Goal: Task Accomplishment & Management: Manage account settings

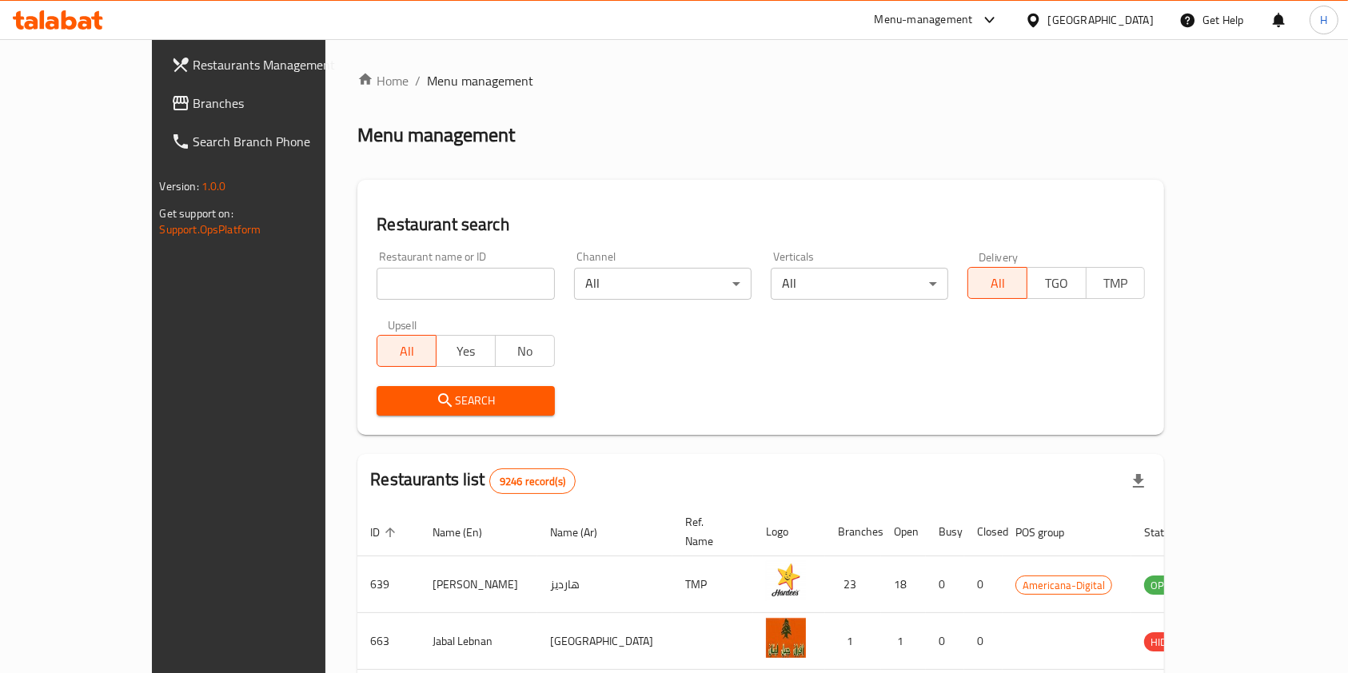
click at [443, 273] on input "search" at bounding box center [465, 284] width 177 height 32
type input "ottoman the pearl"
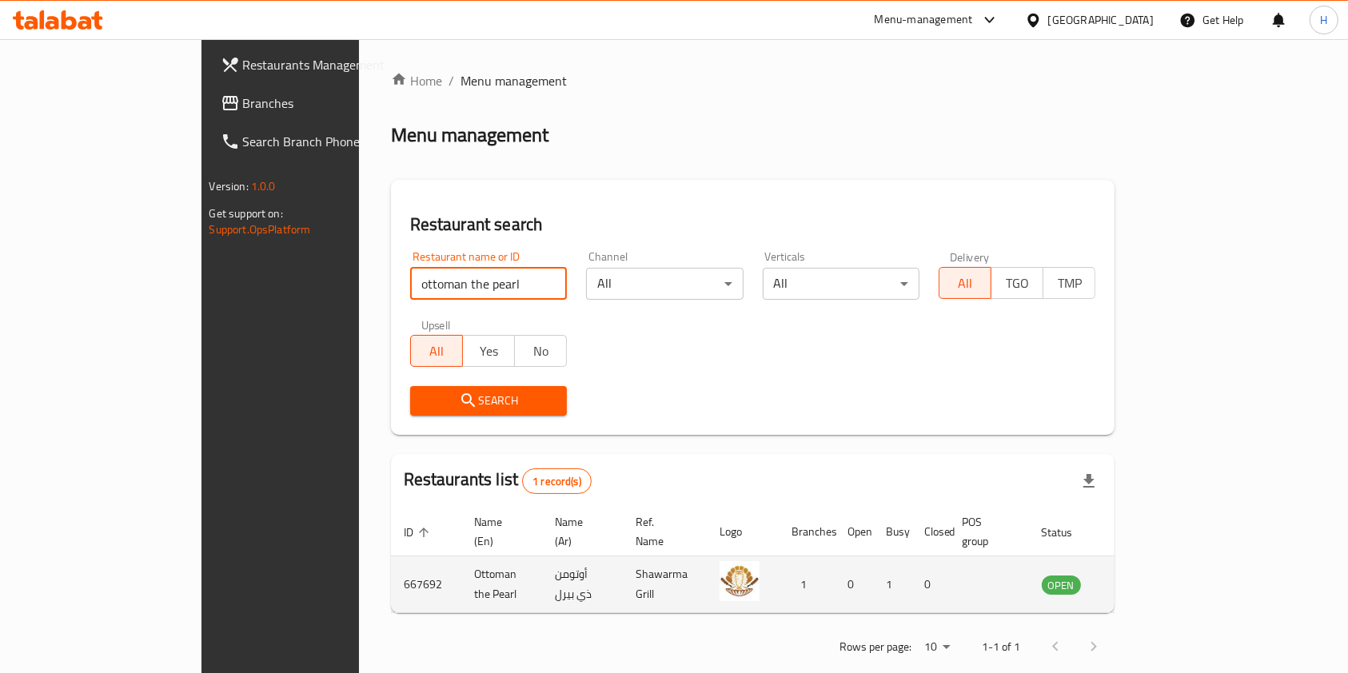
click at [1144, 579] on icon "enhanced table" at bounding box center [1135, 586] width 18 height 14
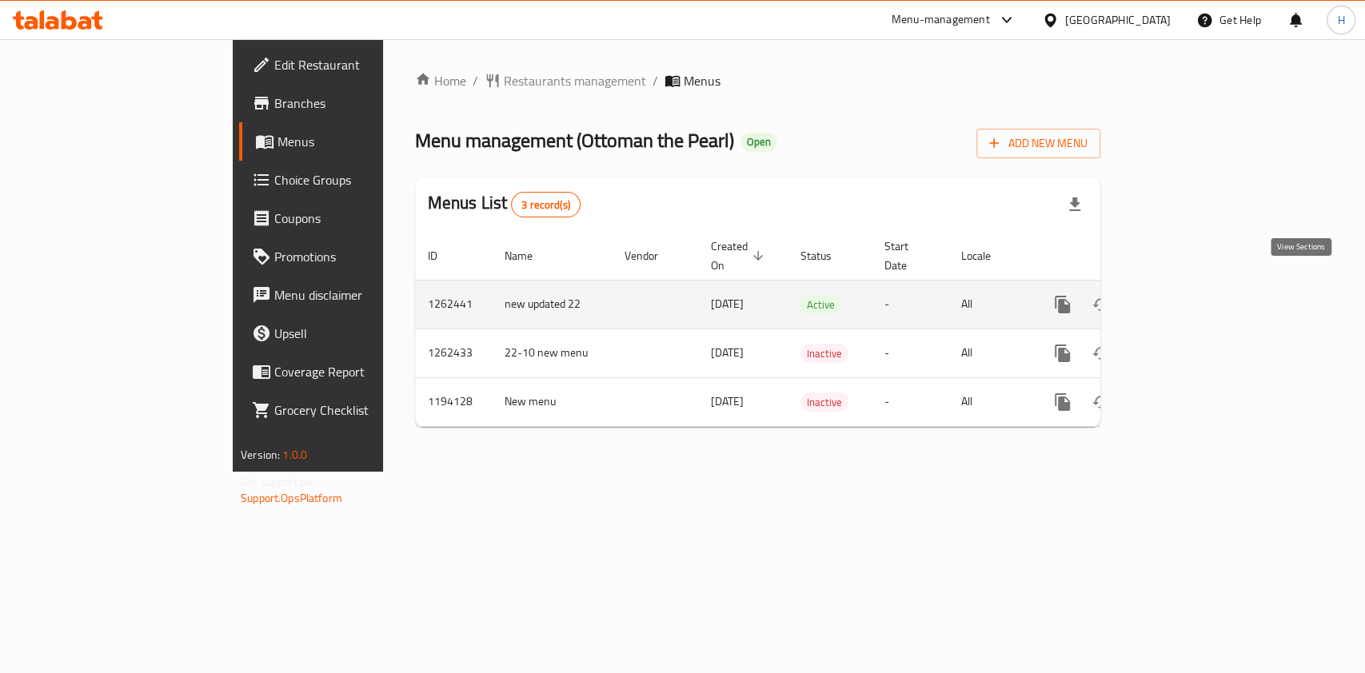
click at [1197, 285] on link "enhanced table" at bounding box center [1177, 304] width 38 height 38
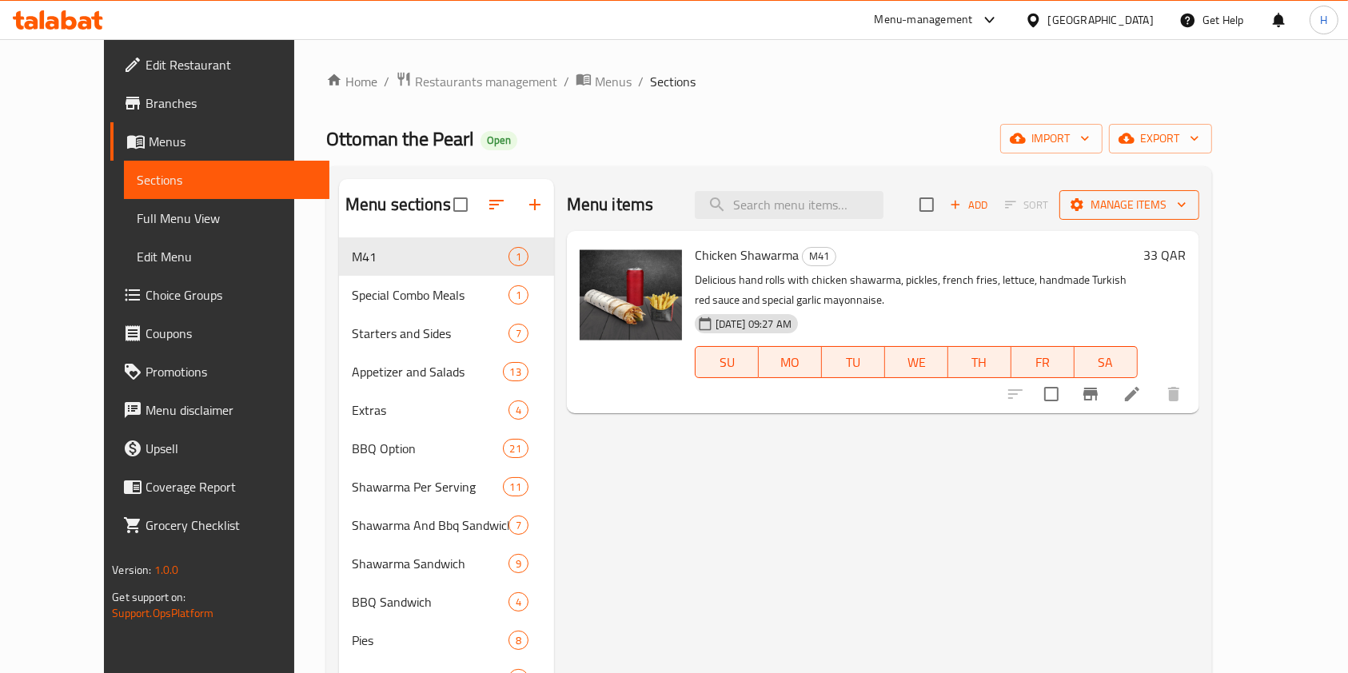
click at [1186, 197] on span "Manage items" at bounding box center [1129, 205] width 114 height 20
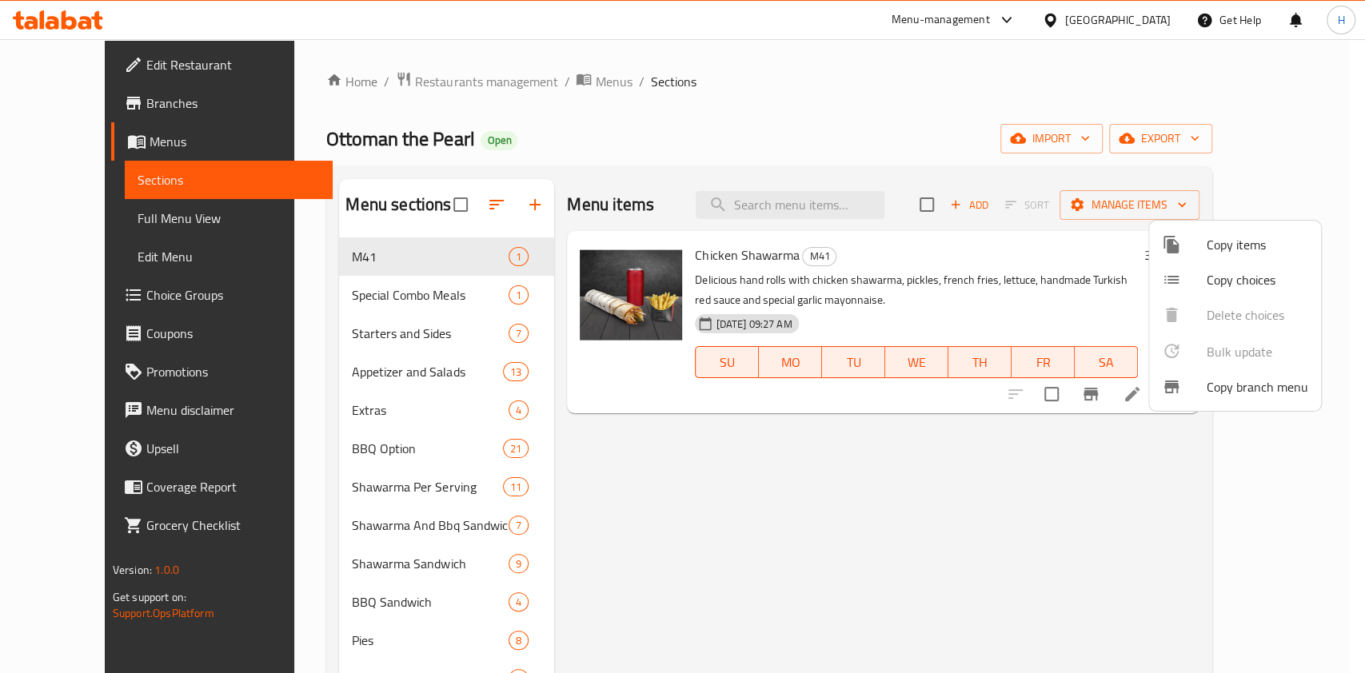
click at [948, 146] on div at bounding box center [682, 336] width 1365 height 673
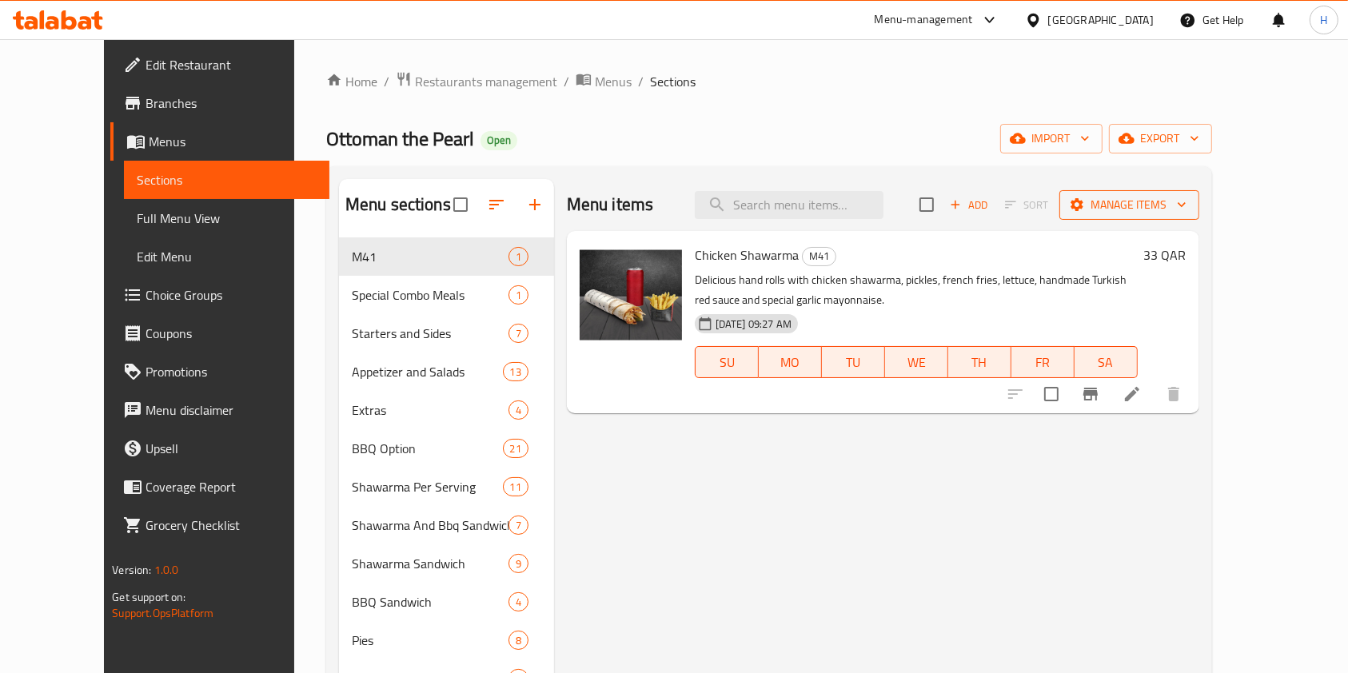
click at [1186, 203] on span "Manage items" at bounding box center [1129, 205] width 114 height 20
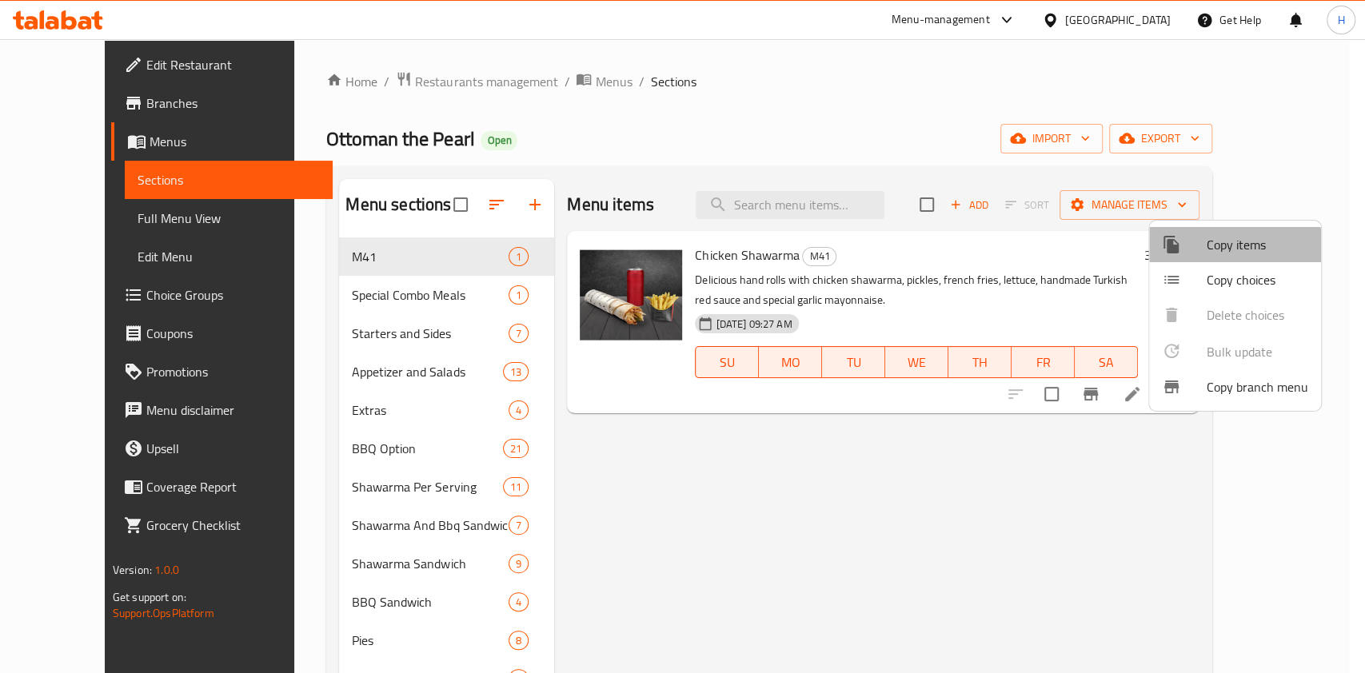
click at [1218, 249] on span "Copy items" at bounding box center [1257, 244] width 102 height 19
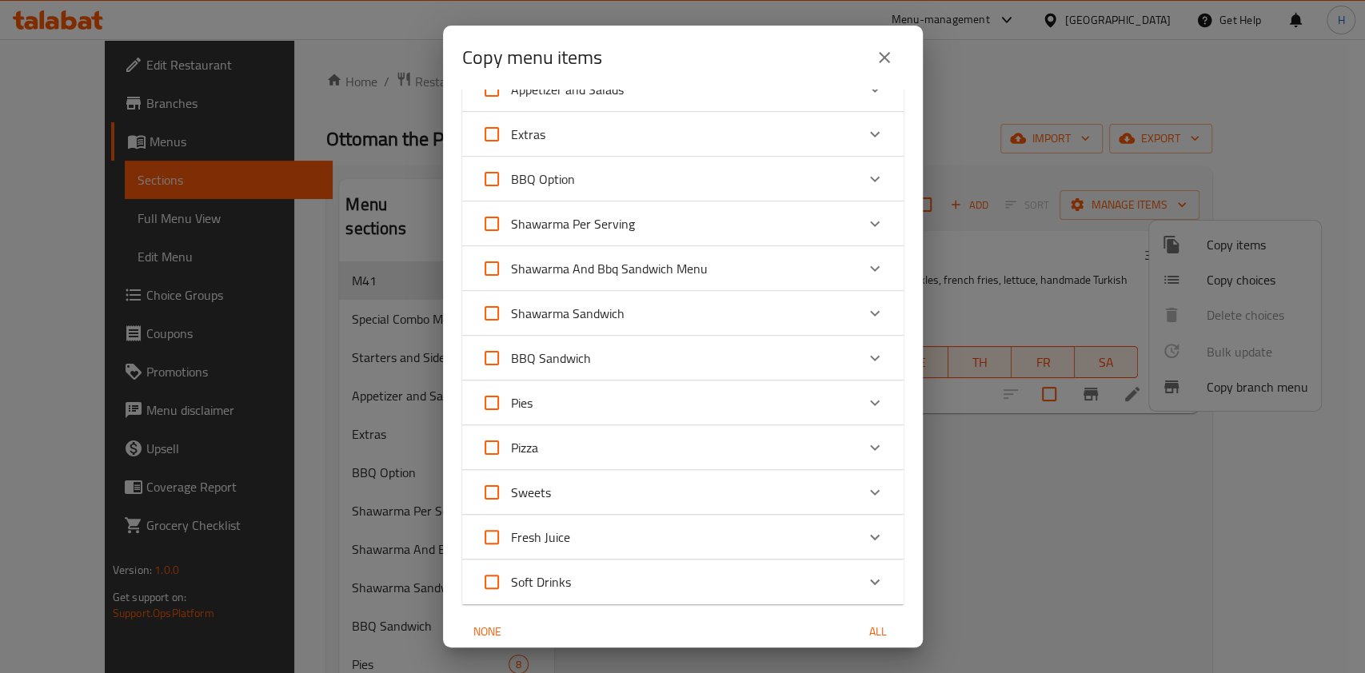
scroll to position [213, 0]
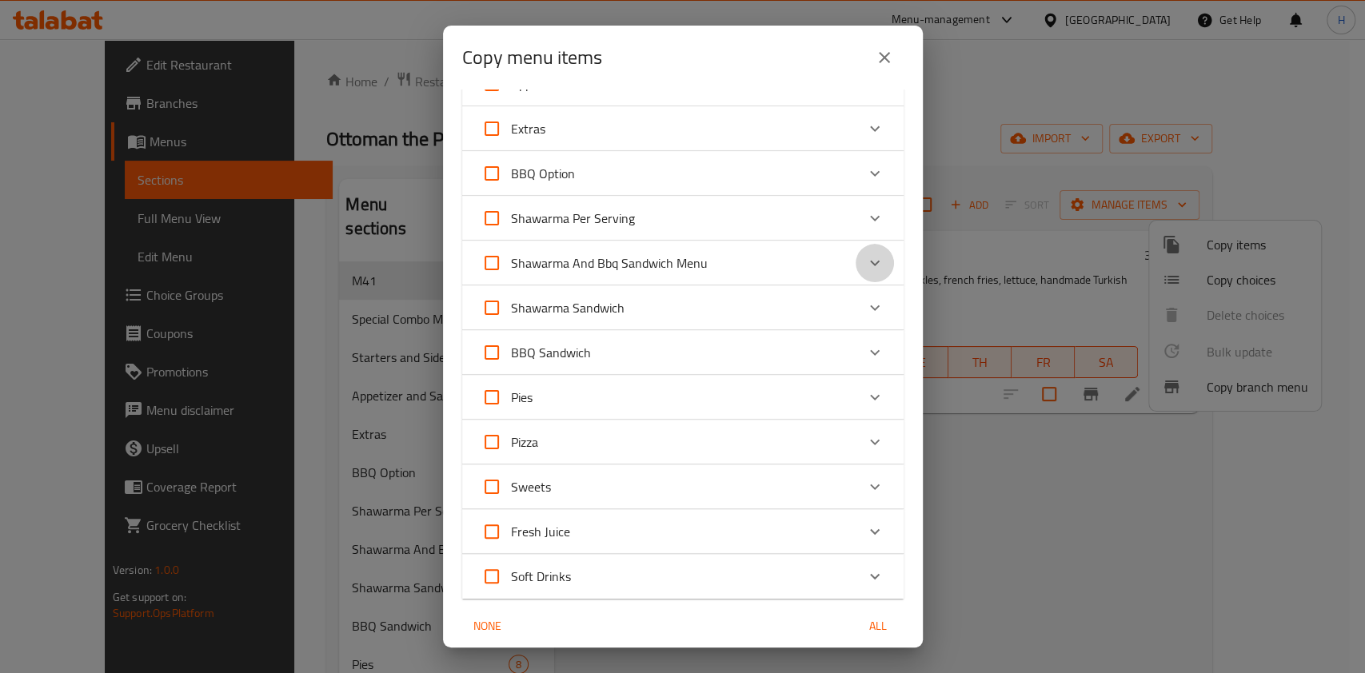
click at [870, 261] on icon "Expand" at bounding box center [875, 264] width 10 height 6
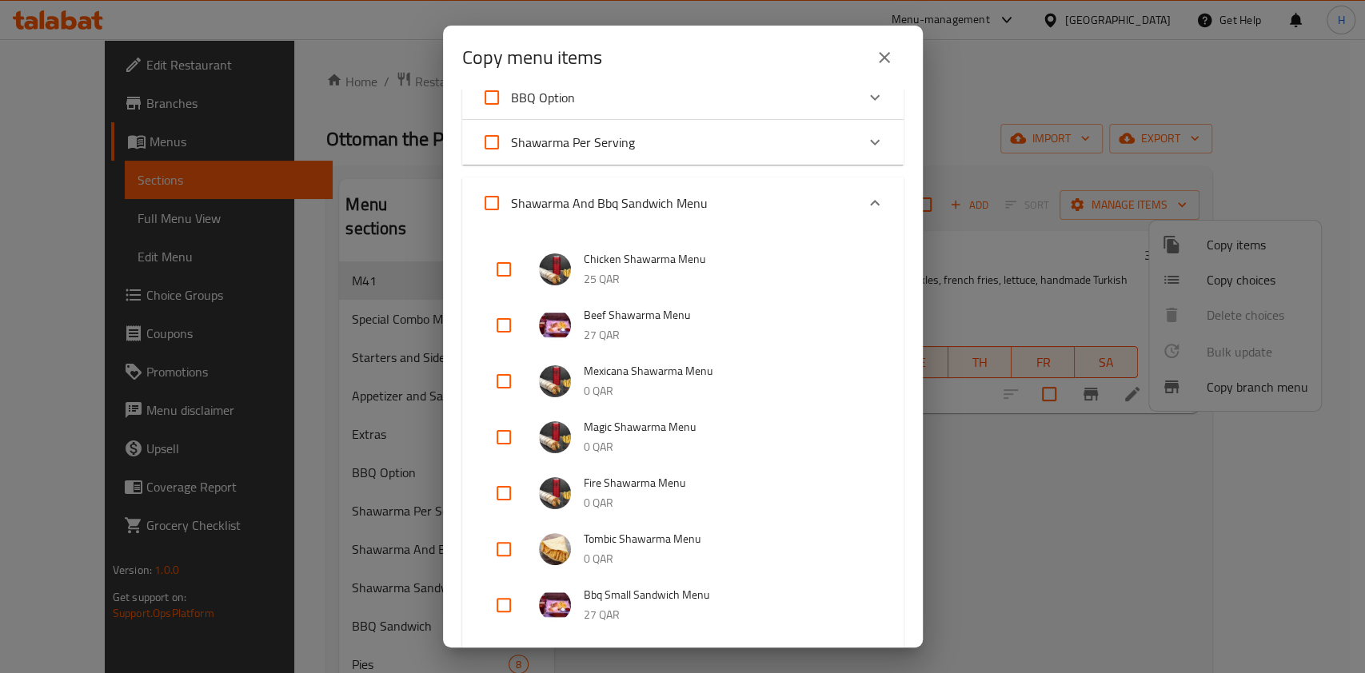
scroll to position [320, 0]
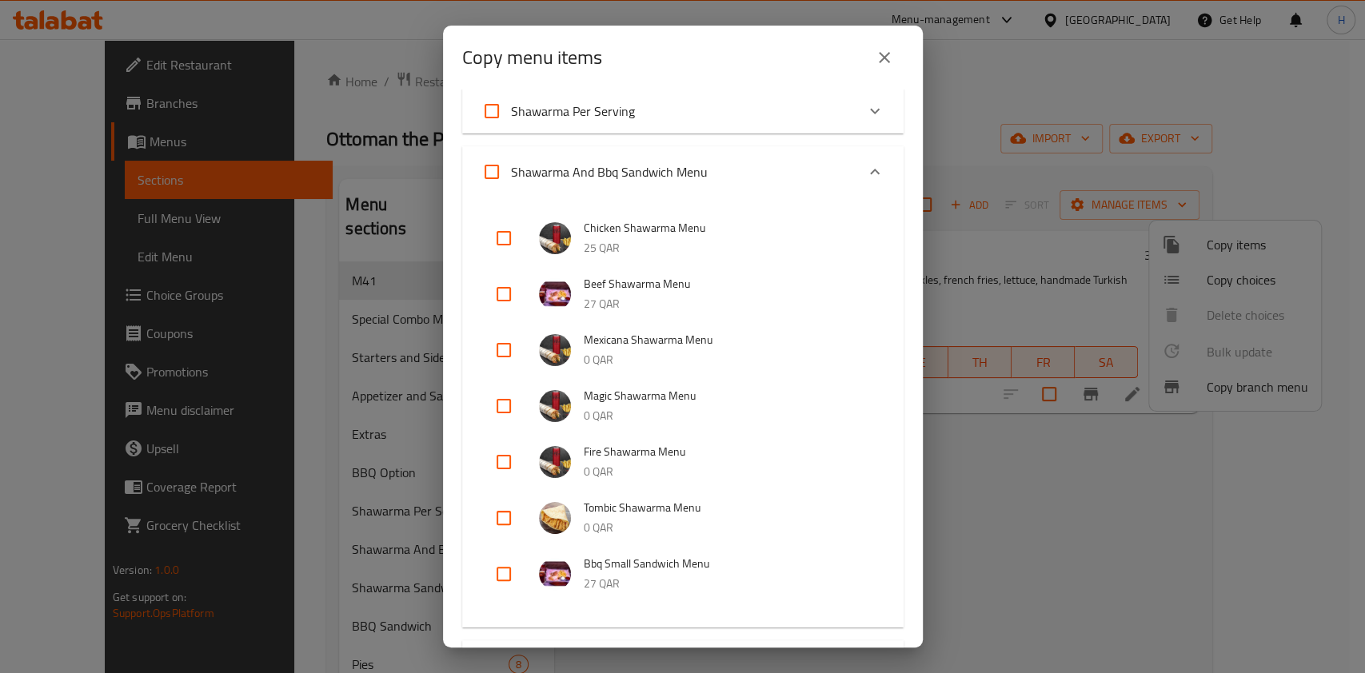
click at [512, 517] on input "checkbox" at bounding box center [503, 518] width 38 height 38
checkbox input "true"
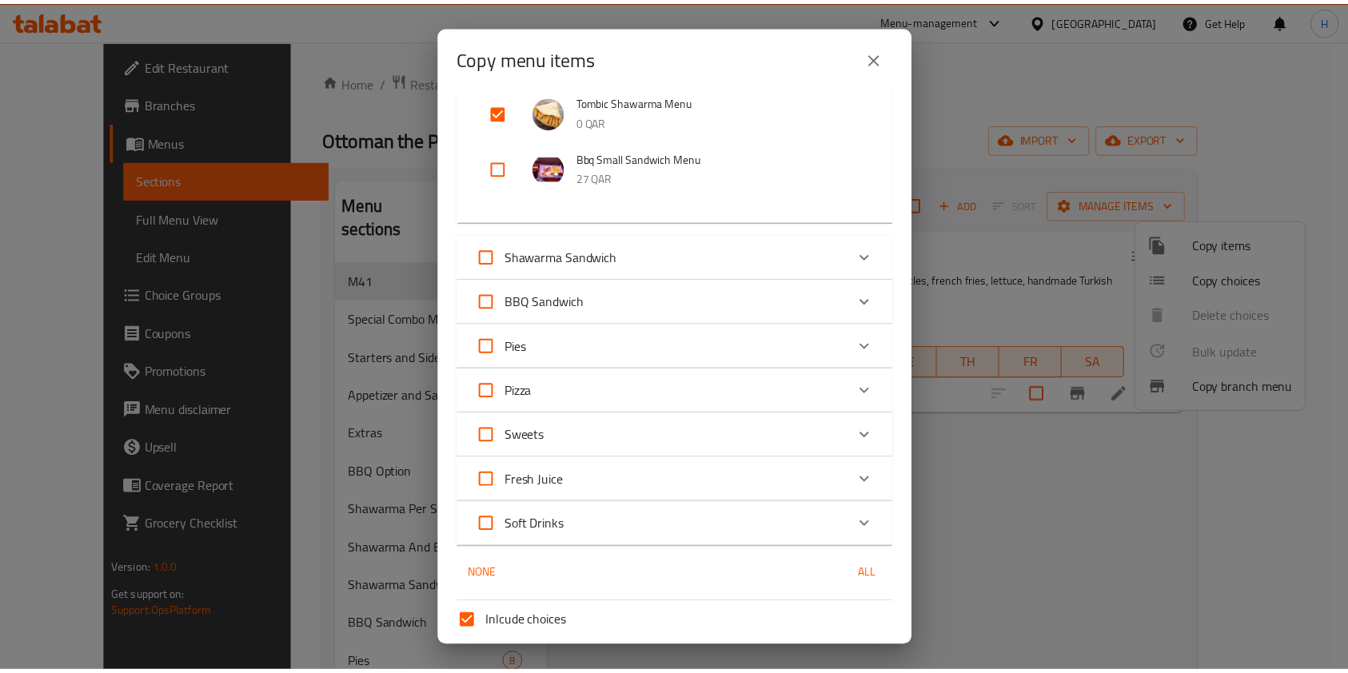
scroll to position [856, 0]
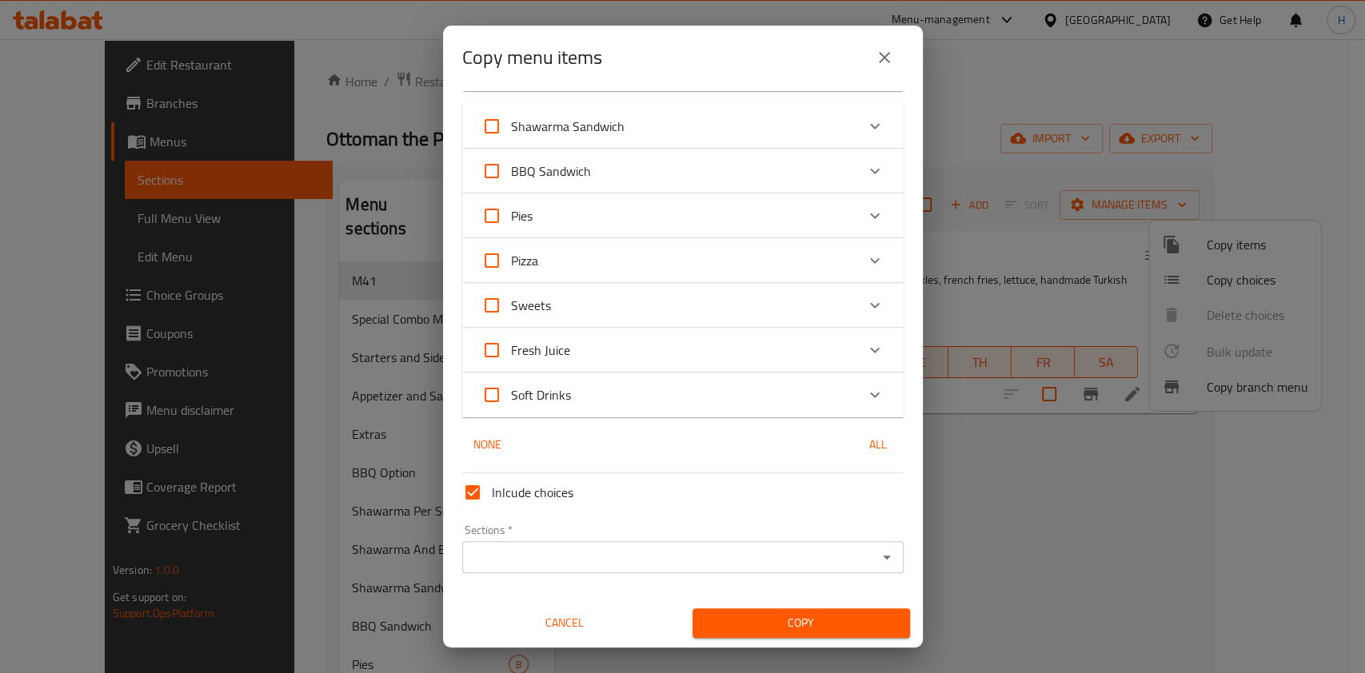
click at [579, 557] on input "Sections   *" at bounding box center [669, 557] width 405 height 22
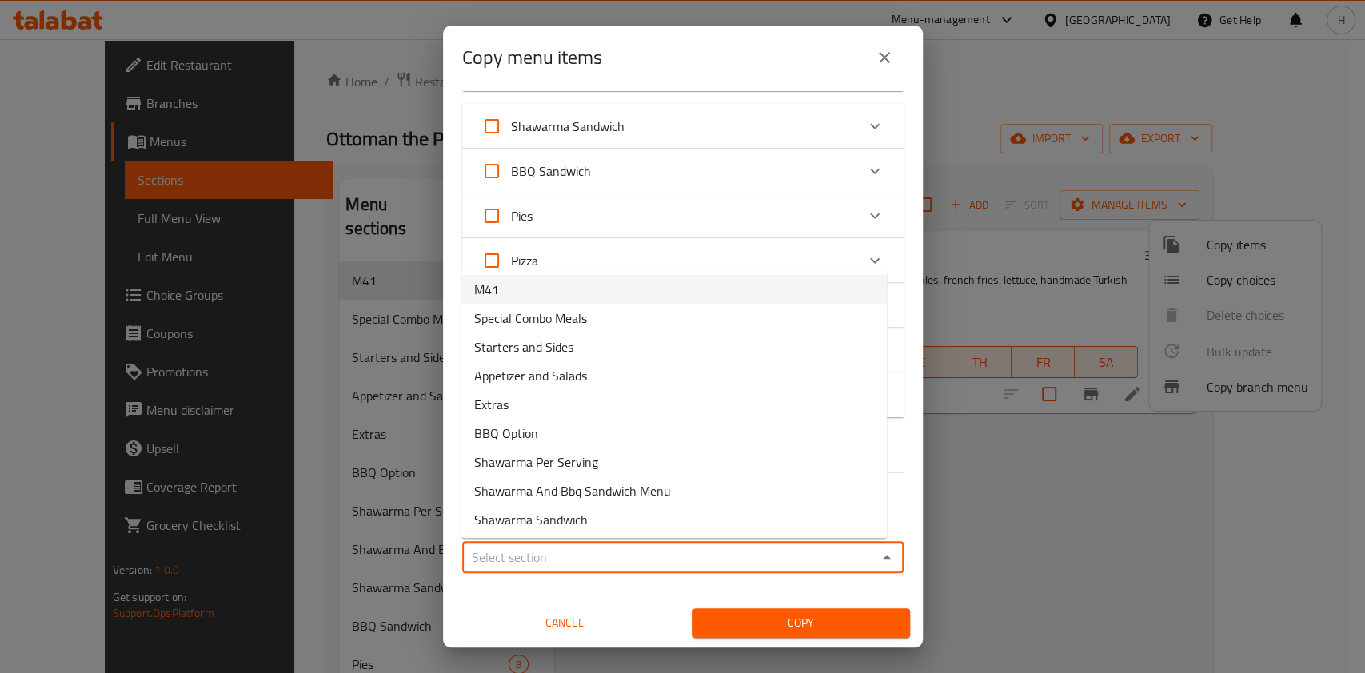
click at [524, 295] on li "M41" at bounding box center [673, 289] width 425 height 29
type input "M41"
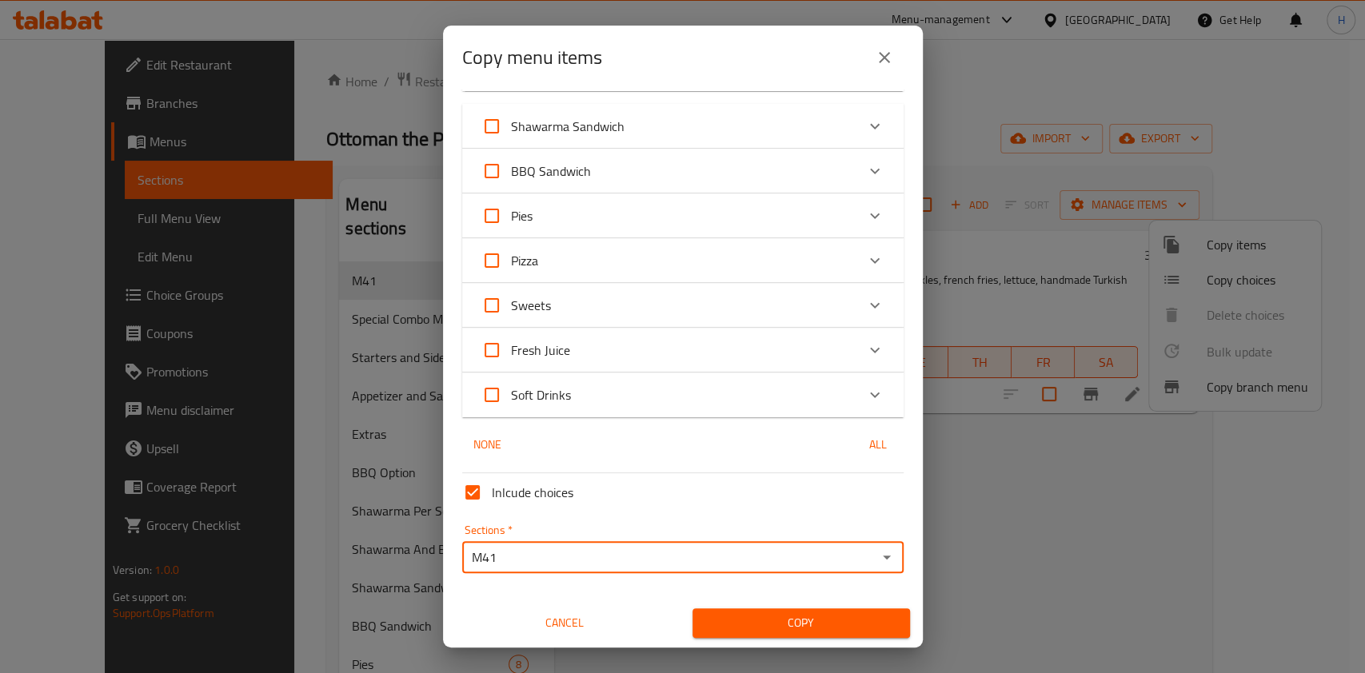
click at [748, 619] on span "Copy" at bounding box center [801, 623] width 192 height 20
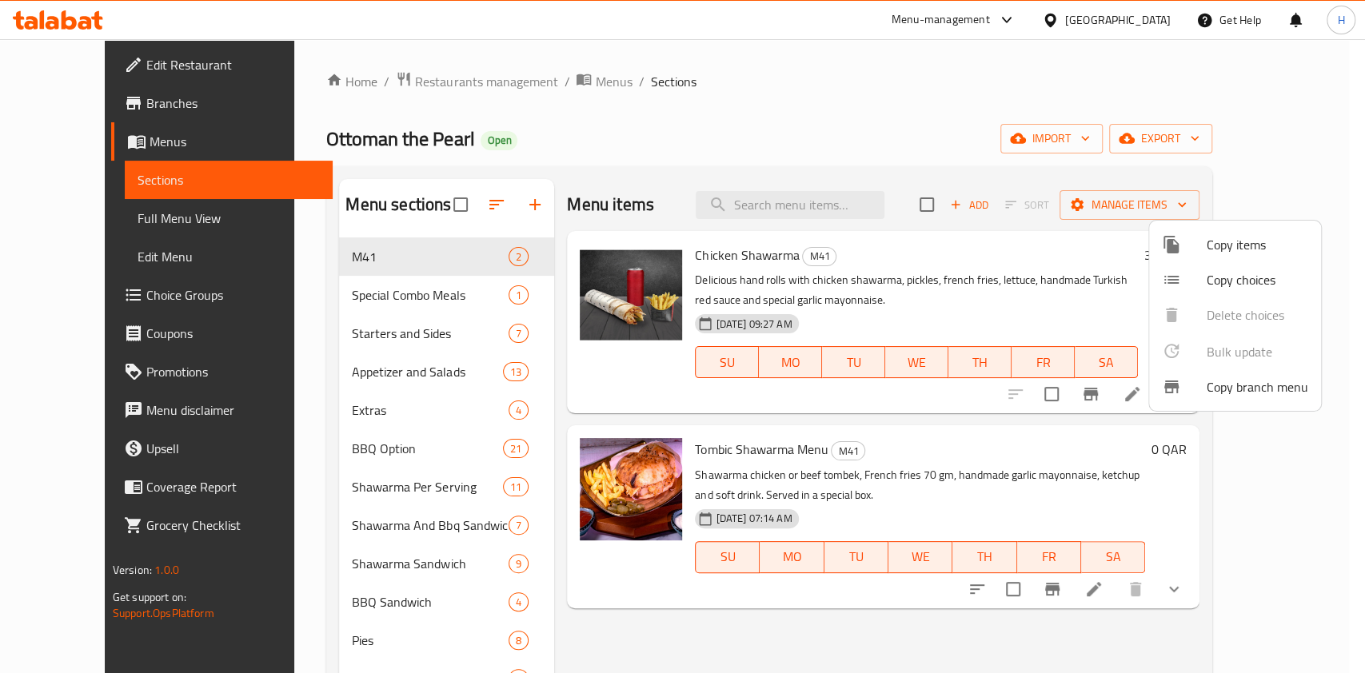
click at [659, 116] on div at bounding box center [682, 336] width 1365 height 673
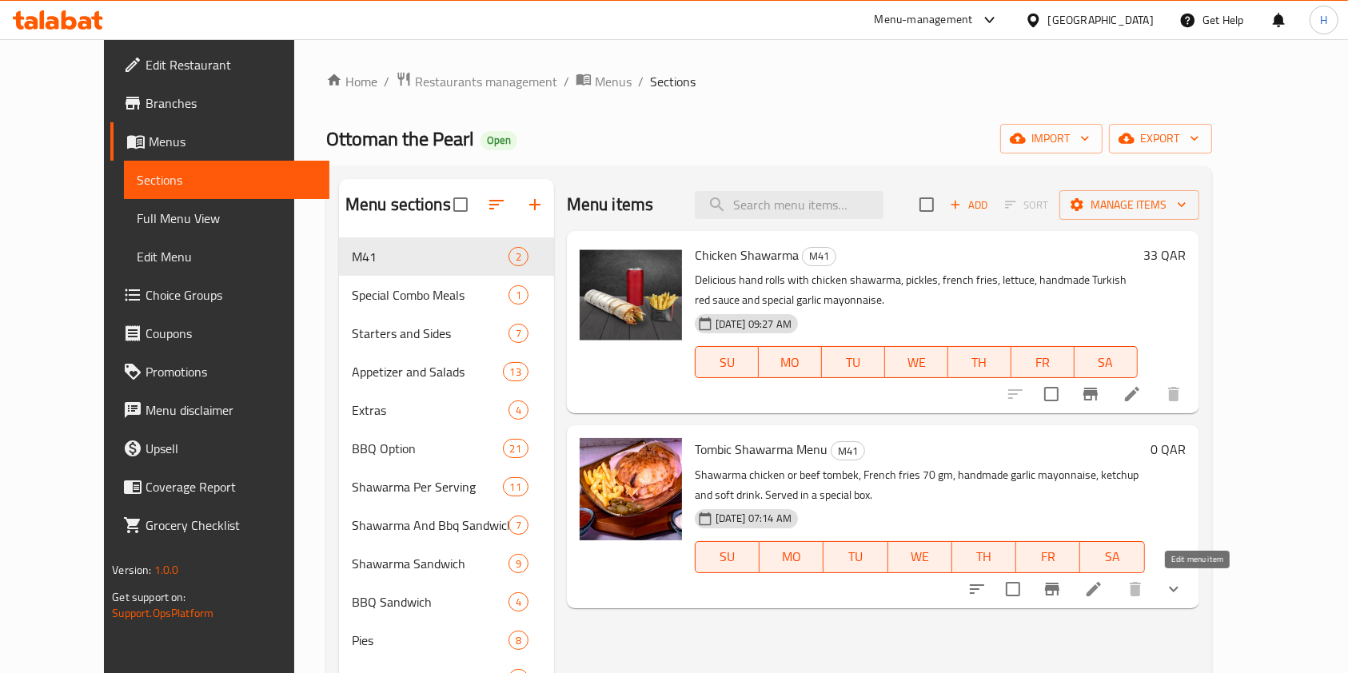
click at [1103, 588] on icon at bounding box center [1093, 589] width 19 height 19
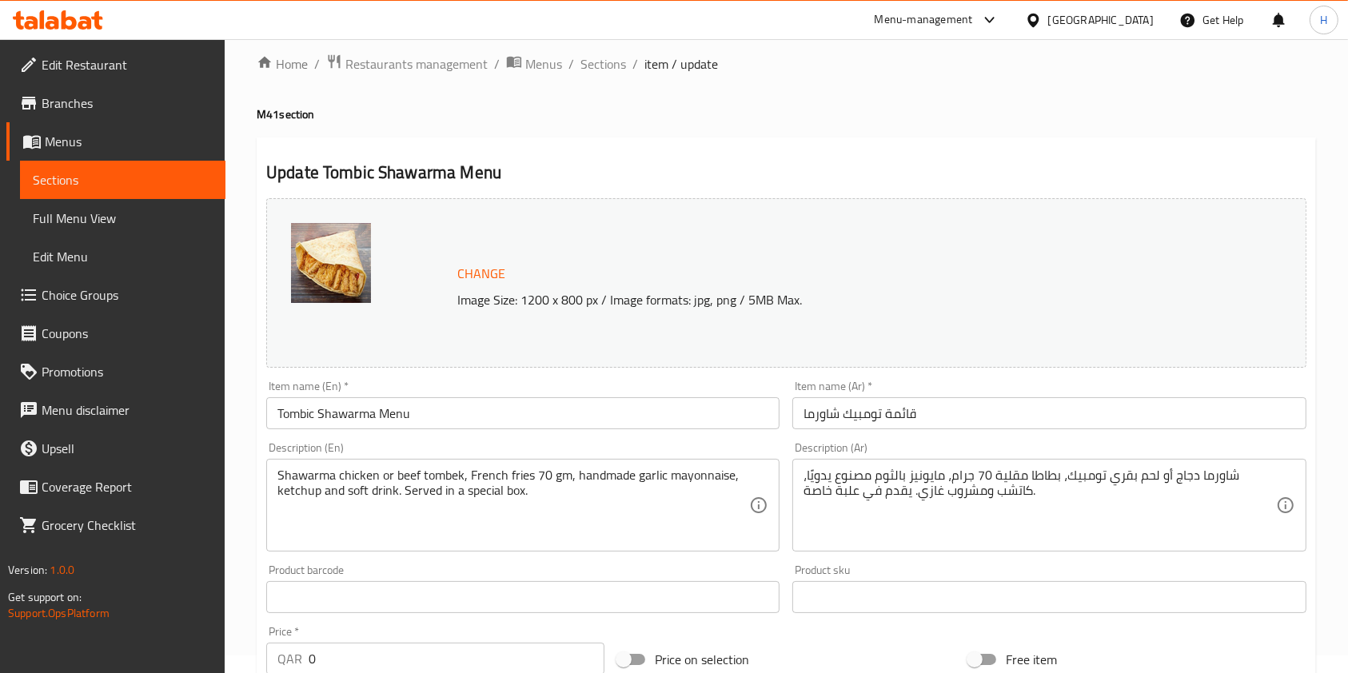
scroll to position [532, 0]
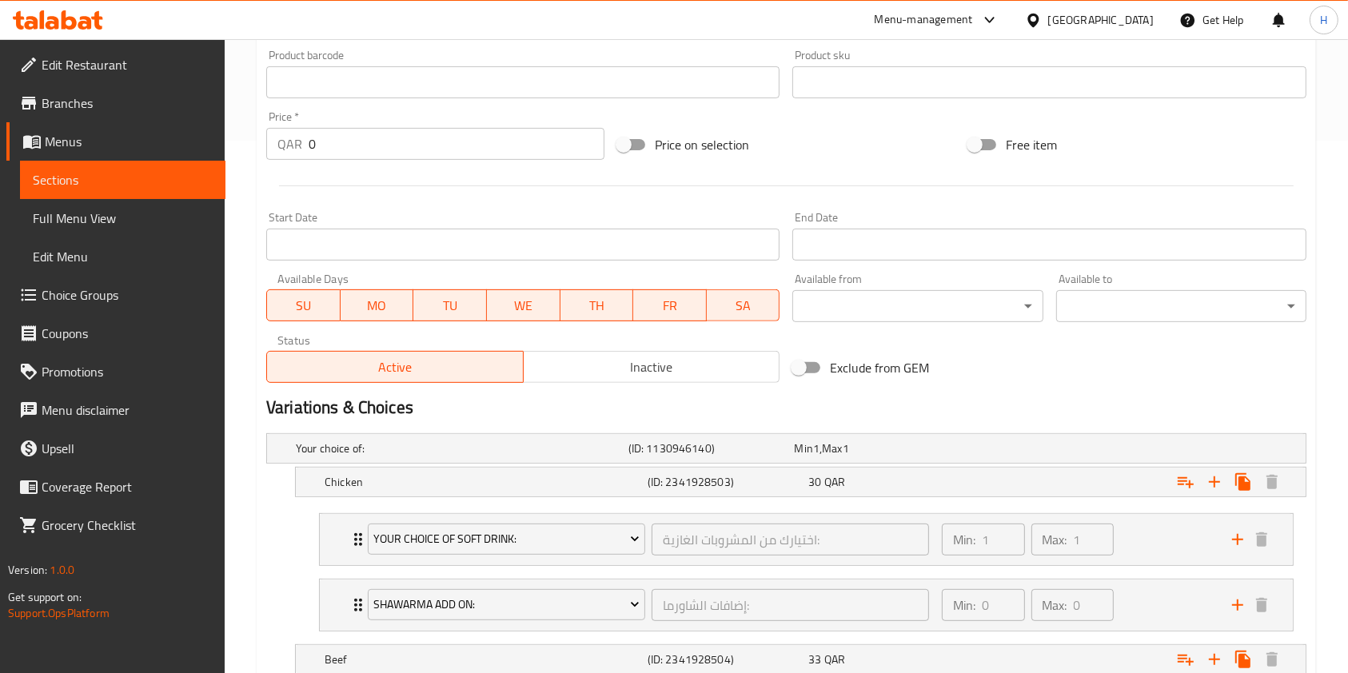
click at [603, 361] on span "Inactive" at bounding box center [652, 367] width 244 height 23
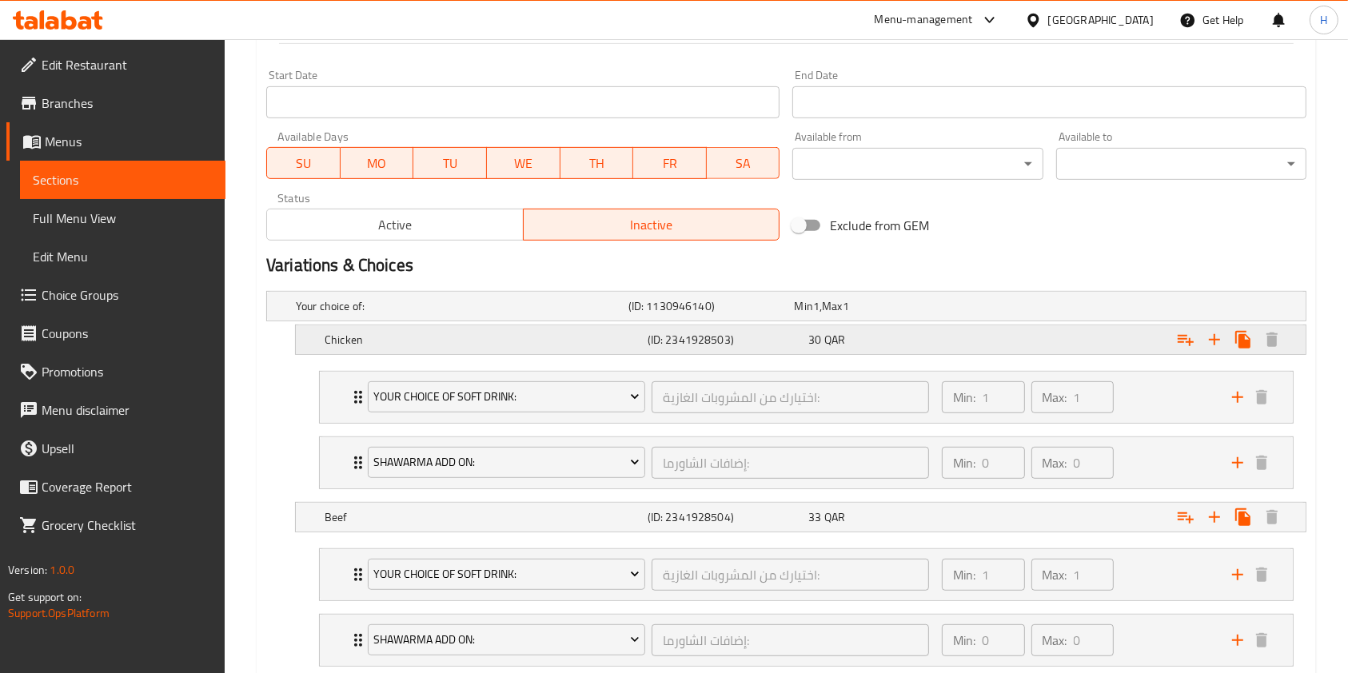
scroll to position [776, 0]
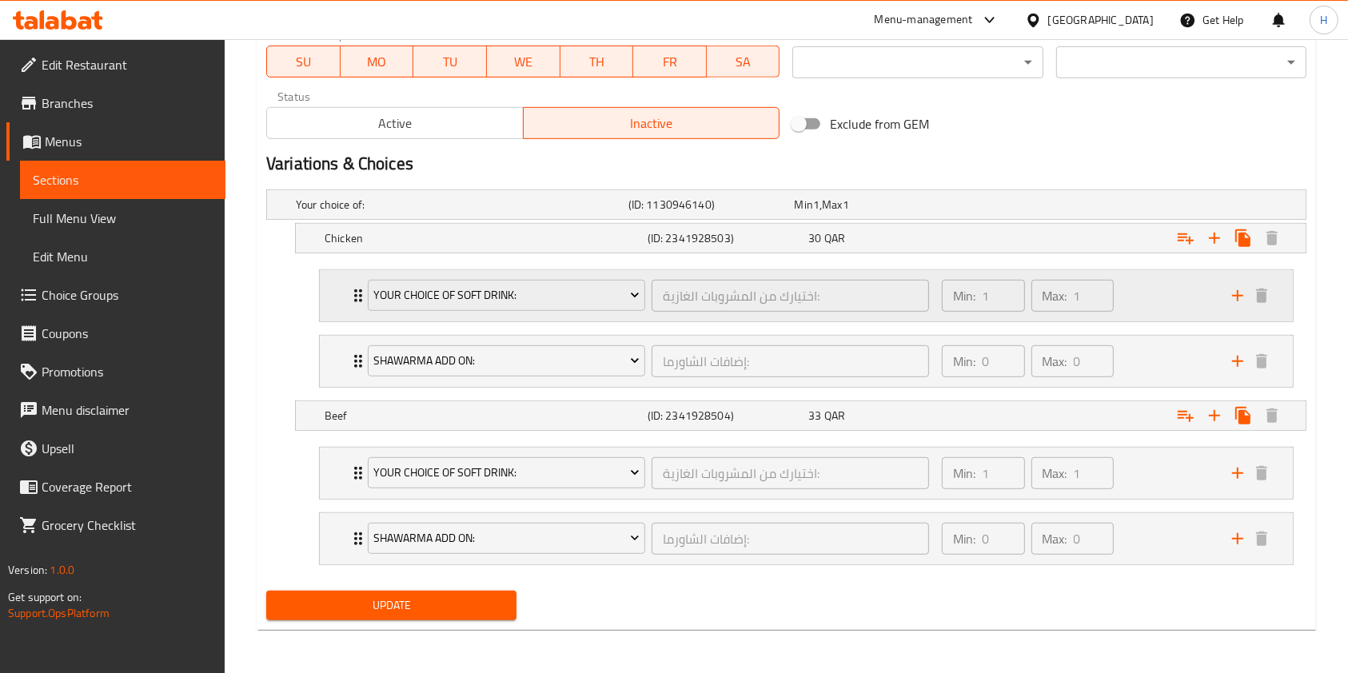
click at [1147, 305] on div "Min: 1 ​ Max: 1 ​" at bounding box center [1077, 295] width 290 height 51
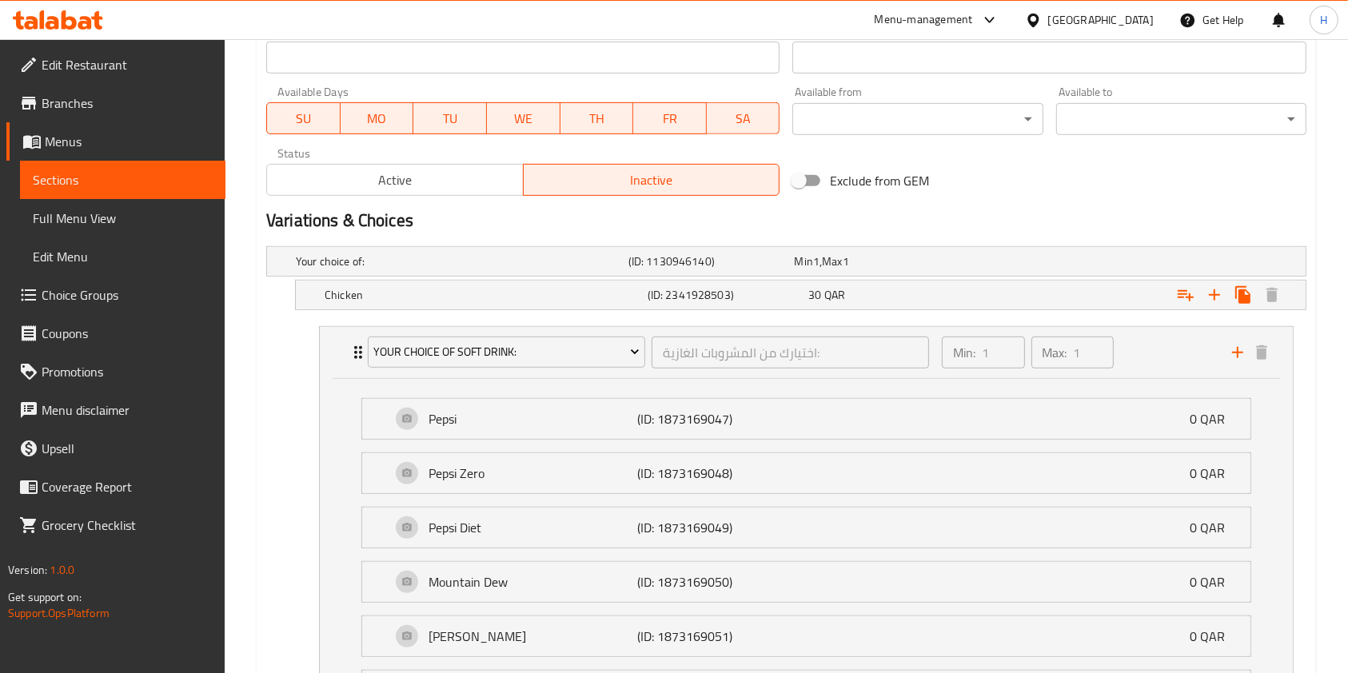
scroll to position [746, 0]
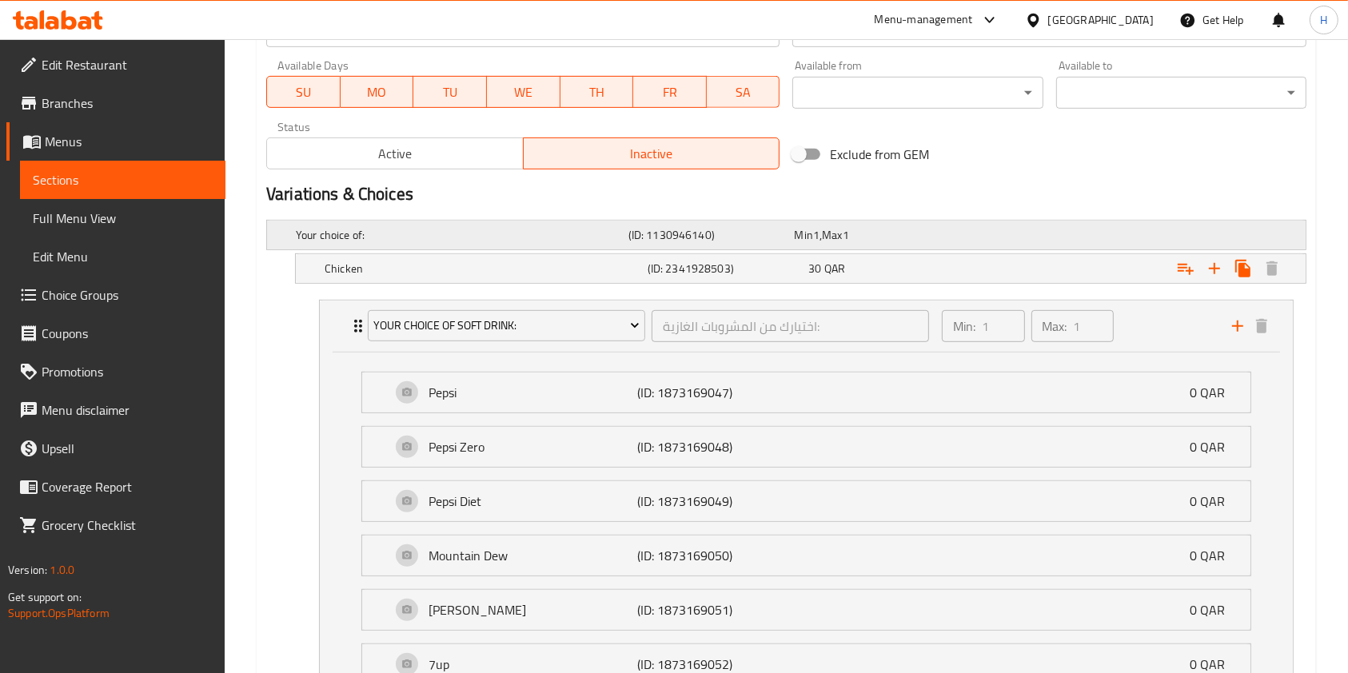
click at [447, 227] on h5 "Your choice of:" at bounding box center [459, 235] width 326 height 16
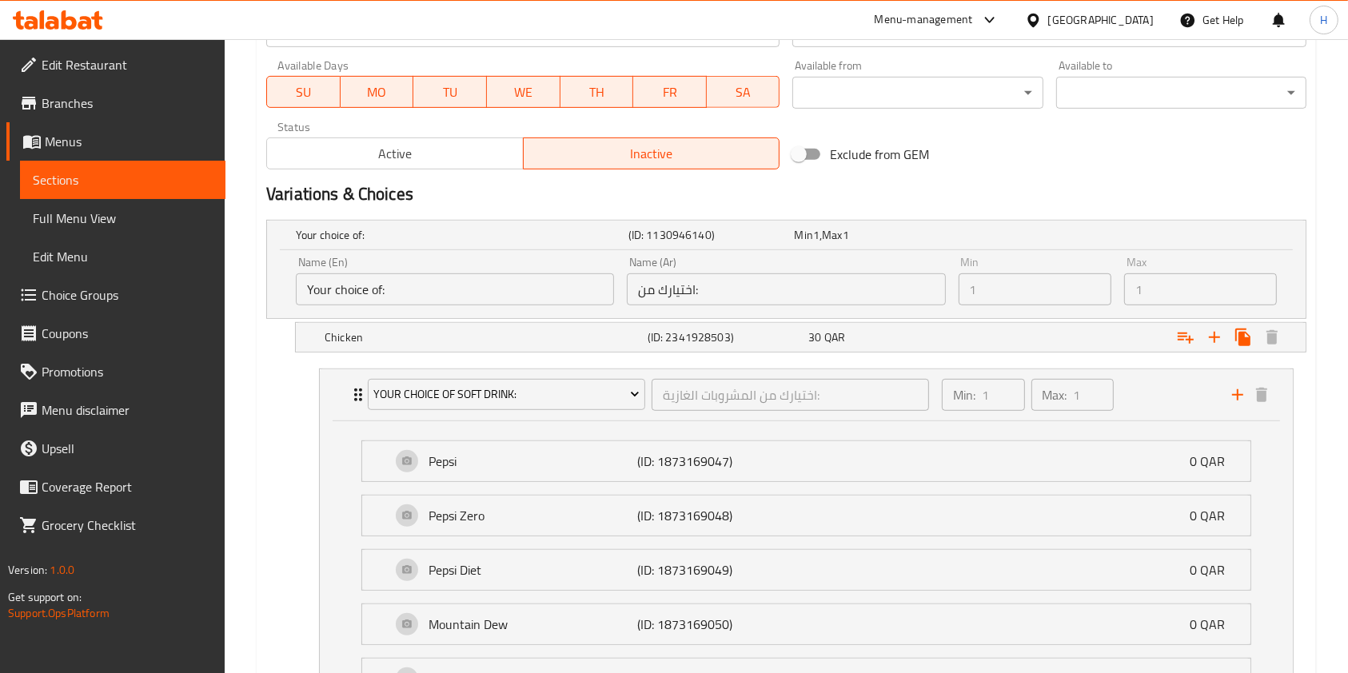
click at [454, 259] on div "Name (En) Your choice of: Name (En)" at bounding box center [455, 281] width 318 height 49
click at [444, 339] on h5 "Chicken" at bounding box center [483, 337] width 317 height 16
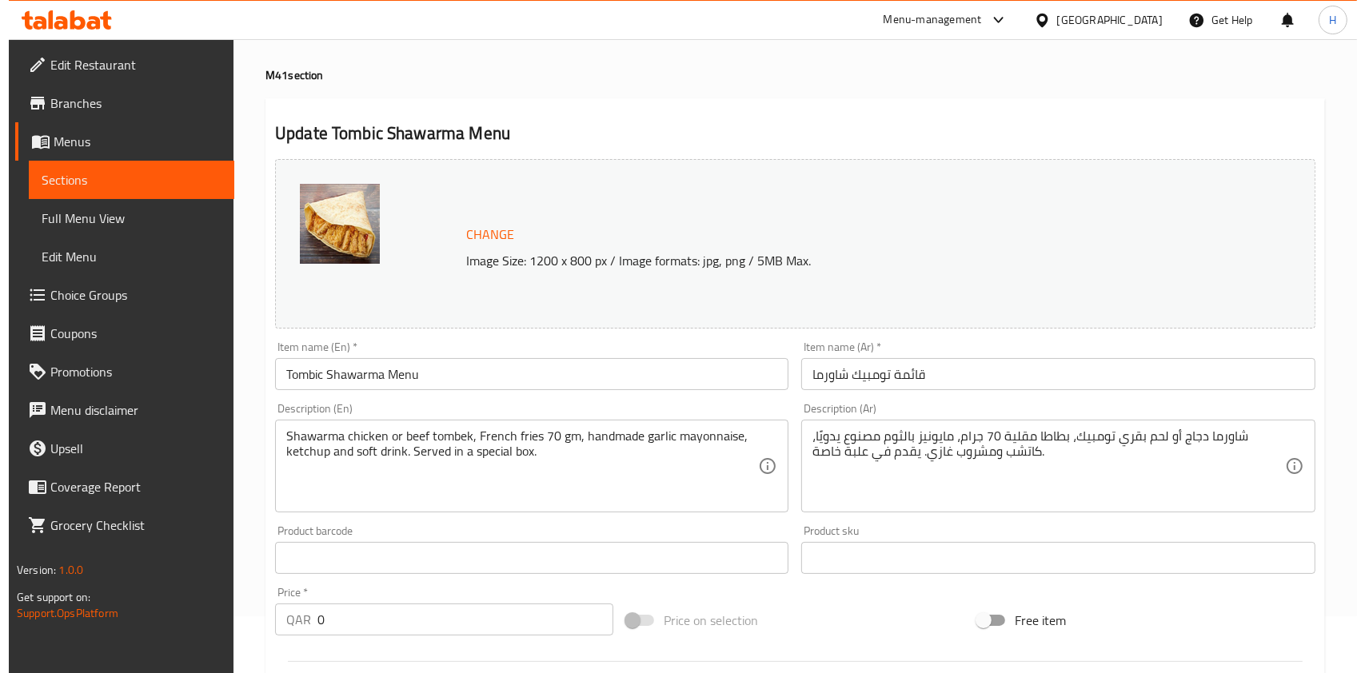
scroll to position [0, 0]
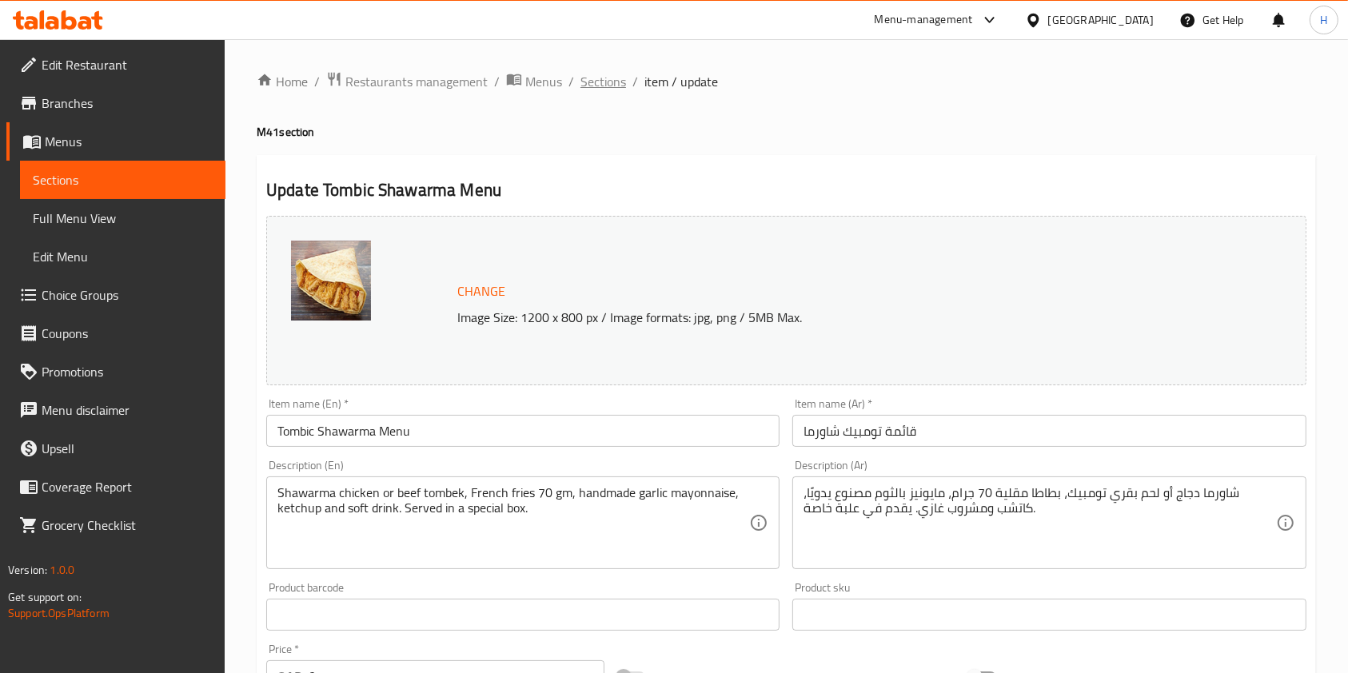
click at [594, 79] on span "Sections" at bounding box center [603, 81] width 46 height 19
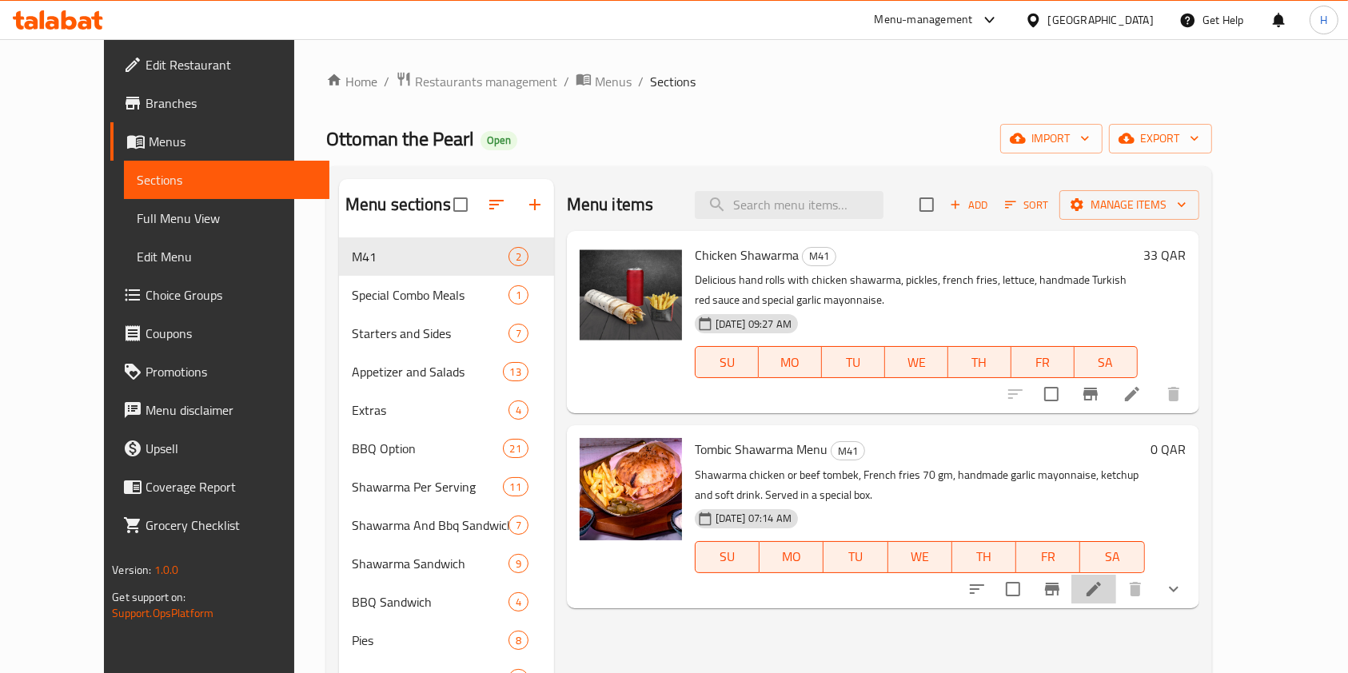
click at [1116, 601] on li at bounding box center [1093, 589] width 45 height 29
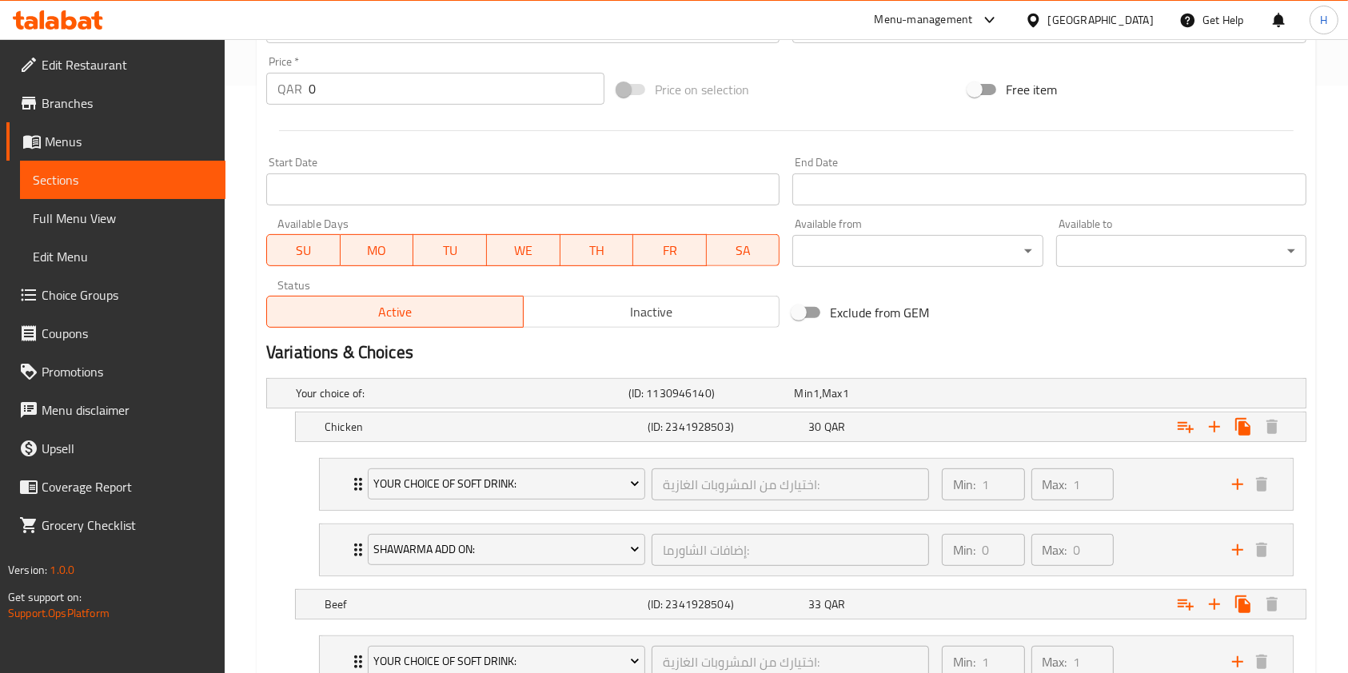
scroll to position [640, 0]
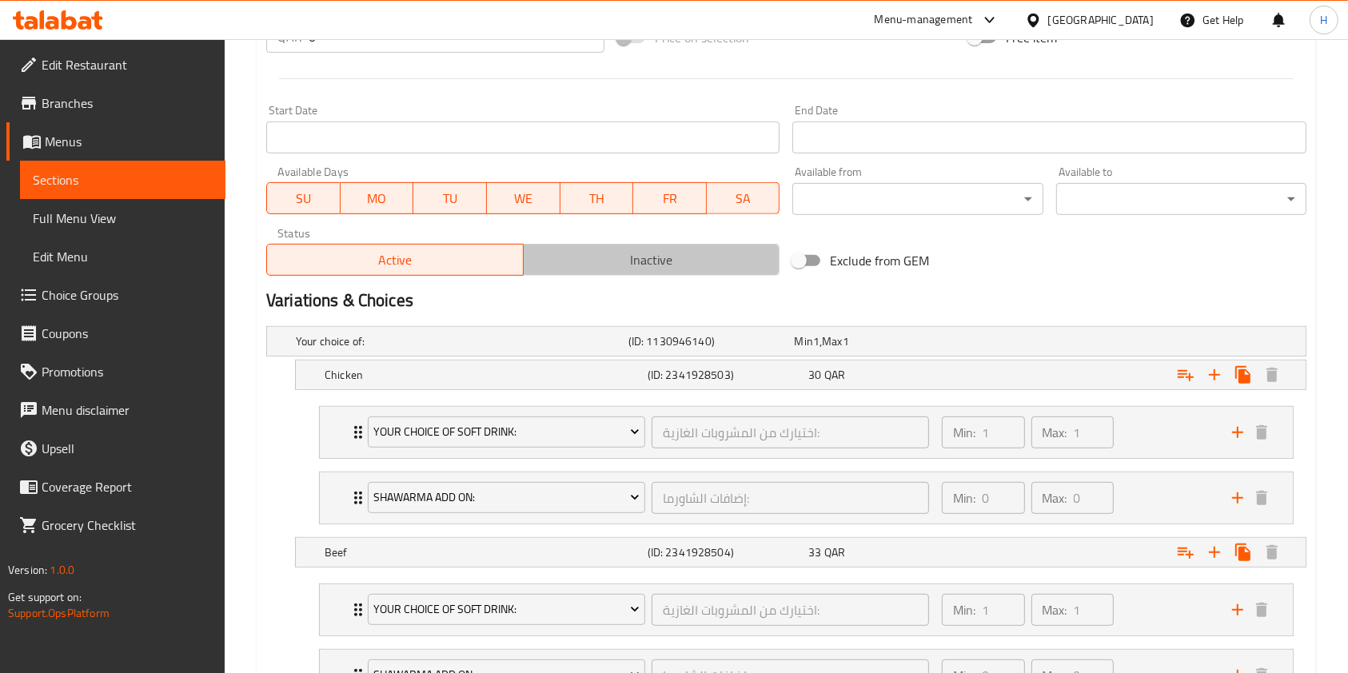
click at [576, 272] on button "Inactive" at bounding box center [651, 260] width 257 height 32
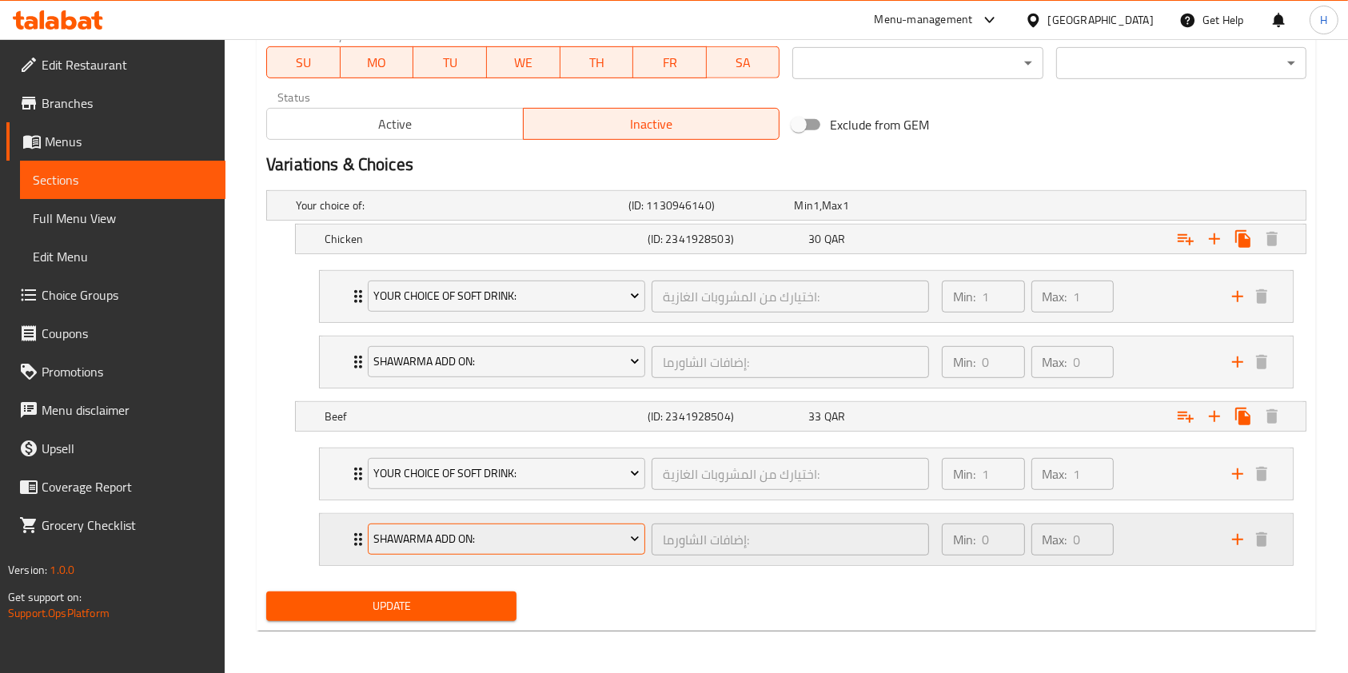
scroll to position [776, 0]
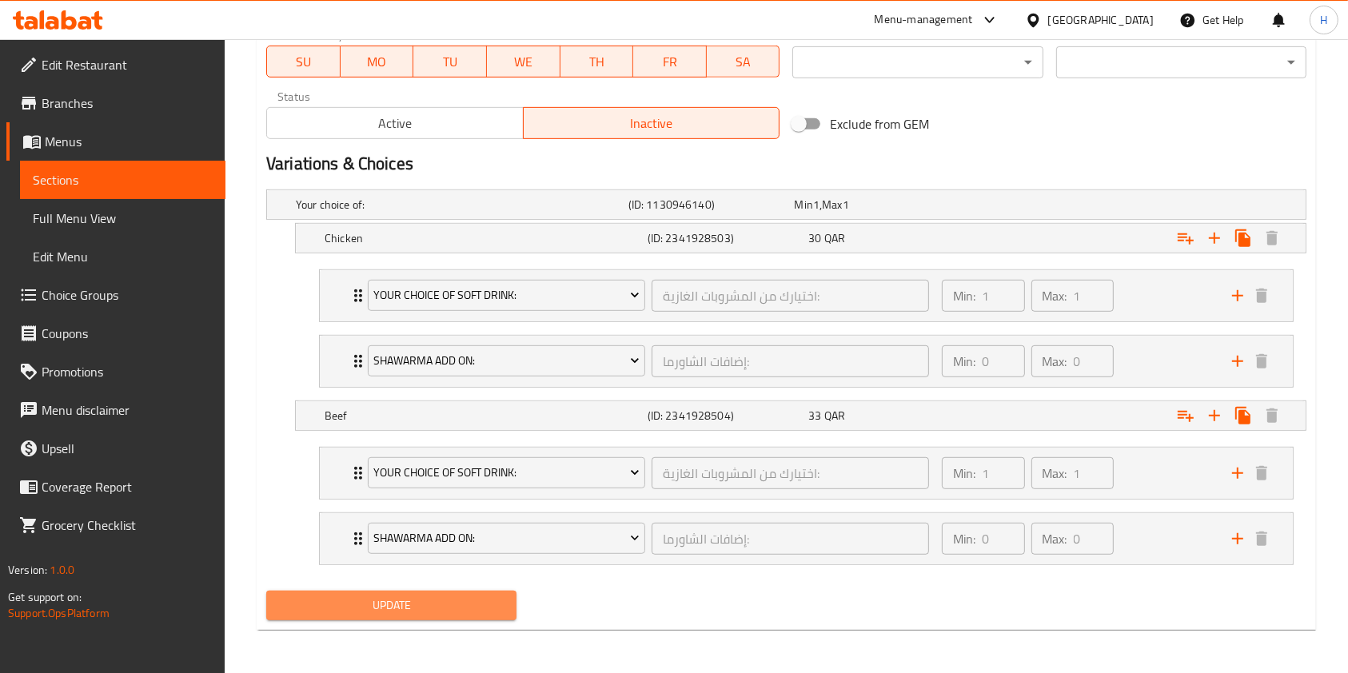
click at [406, 602] on span "Update" at bounding box center [391, 606] width 225 height 20
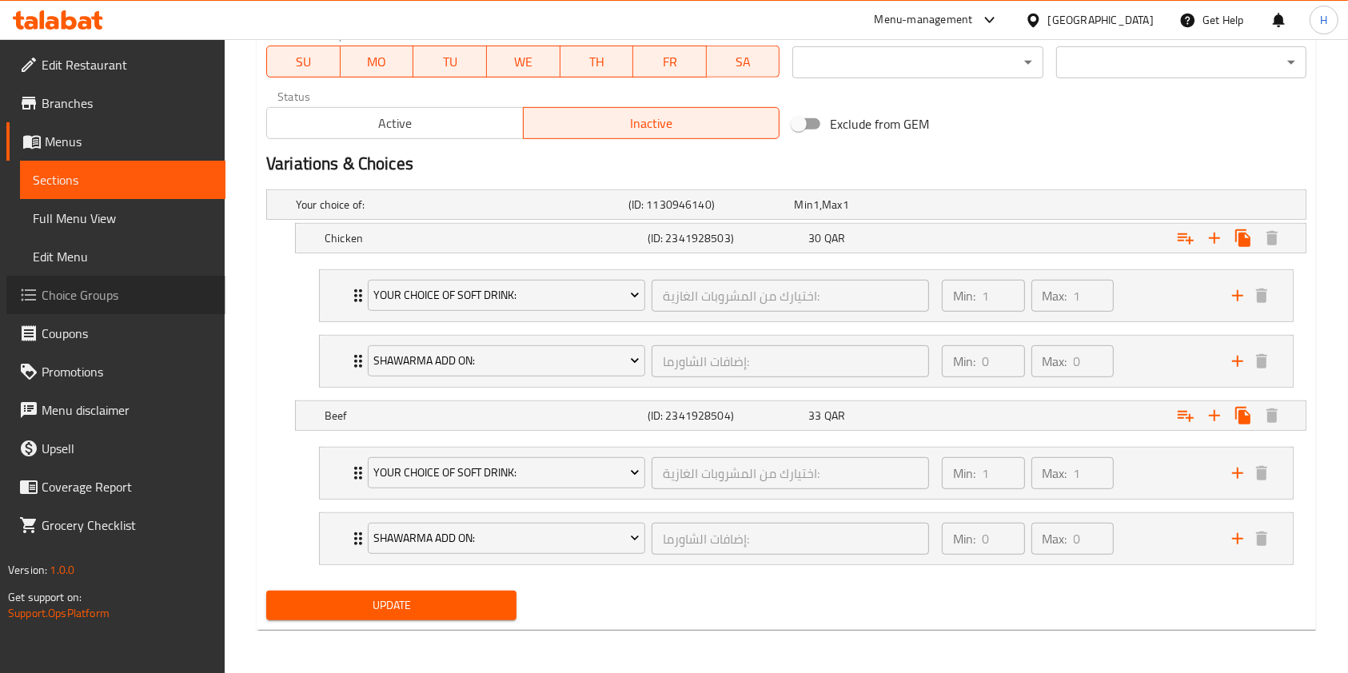
click at [86, 303] on span "Choice Groups" at bounding box center [127, 294] width 171 height 19
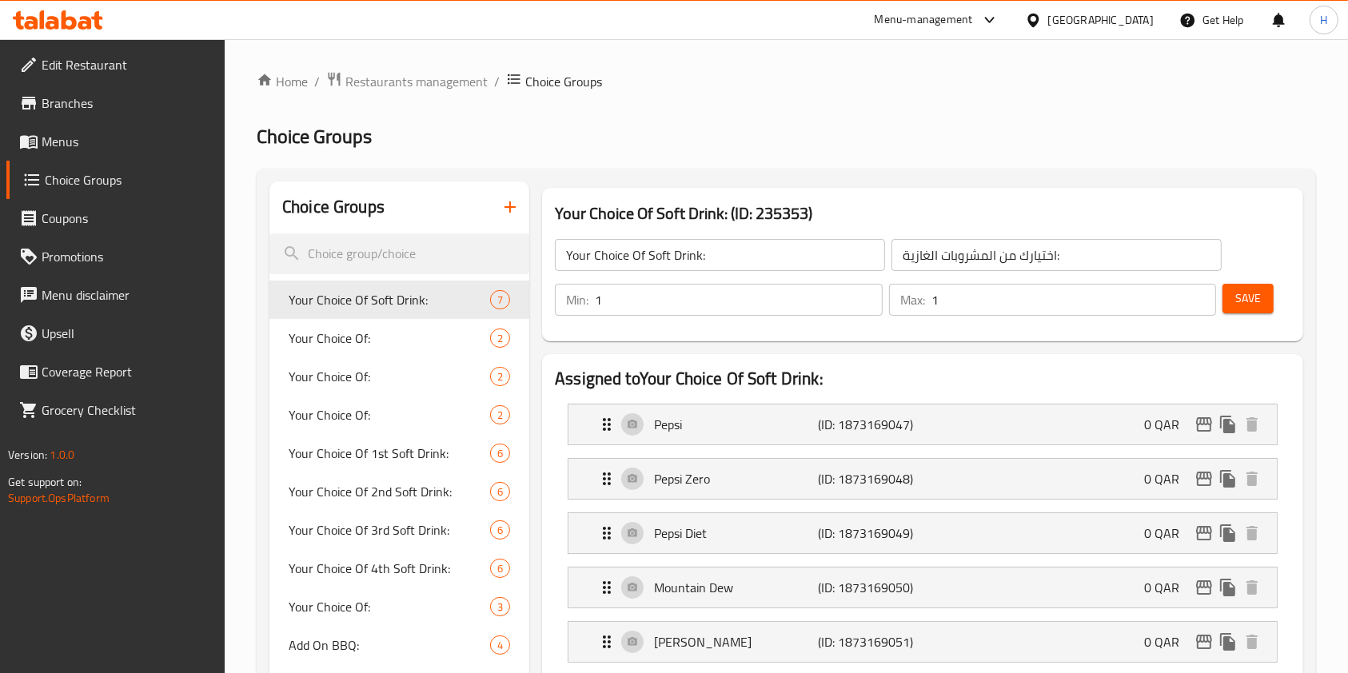
click at [517, 211] on icon "button" at bounding box center [509, 206] width 19 height 19
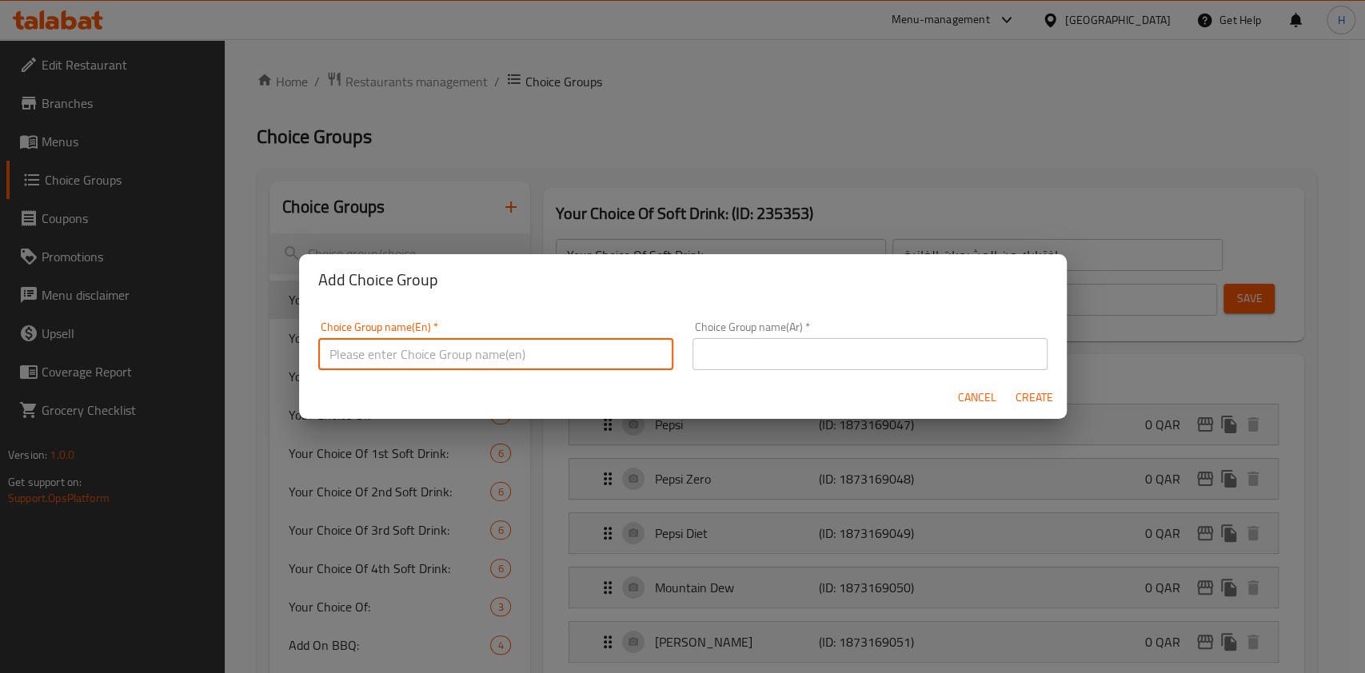
drag, startPoint x: 520, startPoint y: 354, endPoint x: 500, endPoint y: 349, distance: 20.0
click at [520, 354] on input "text" at bounding box center [495, 354] width 355 height 32
type input "Your Choice of Soft Drink Tombic:"
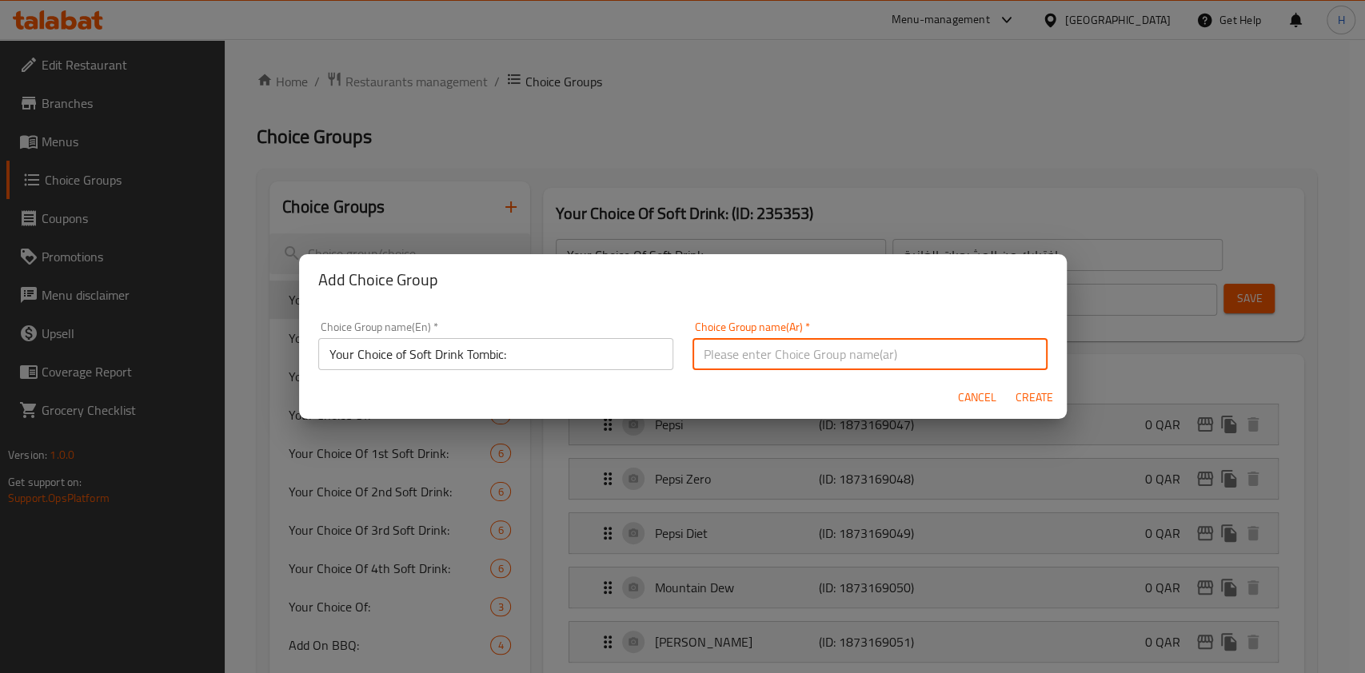
type input "H"
type input "اختيارك من:"
click at [1017, 390] on span "Create" at bounding box center [1034, 398] width 38 height 20
type input "Your Choice of Soft Drink Tombic:"
type input "اختيارك من:"
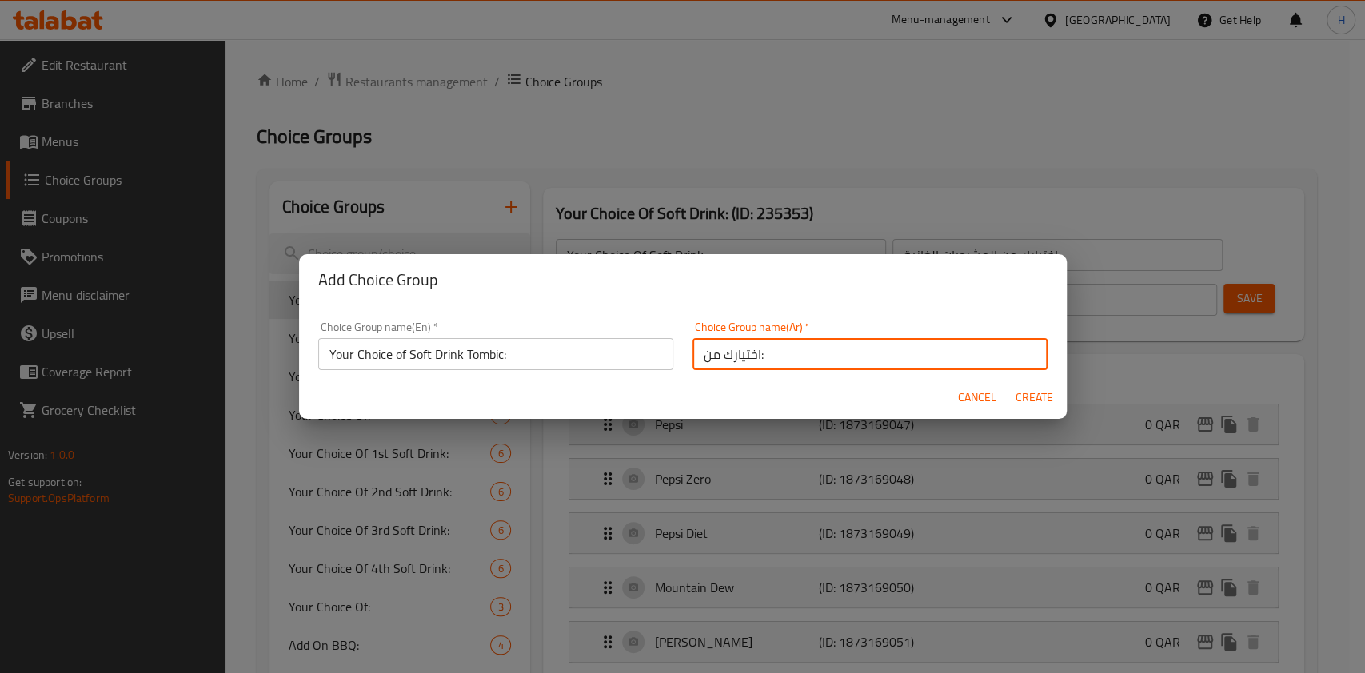
type input "0"
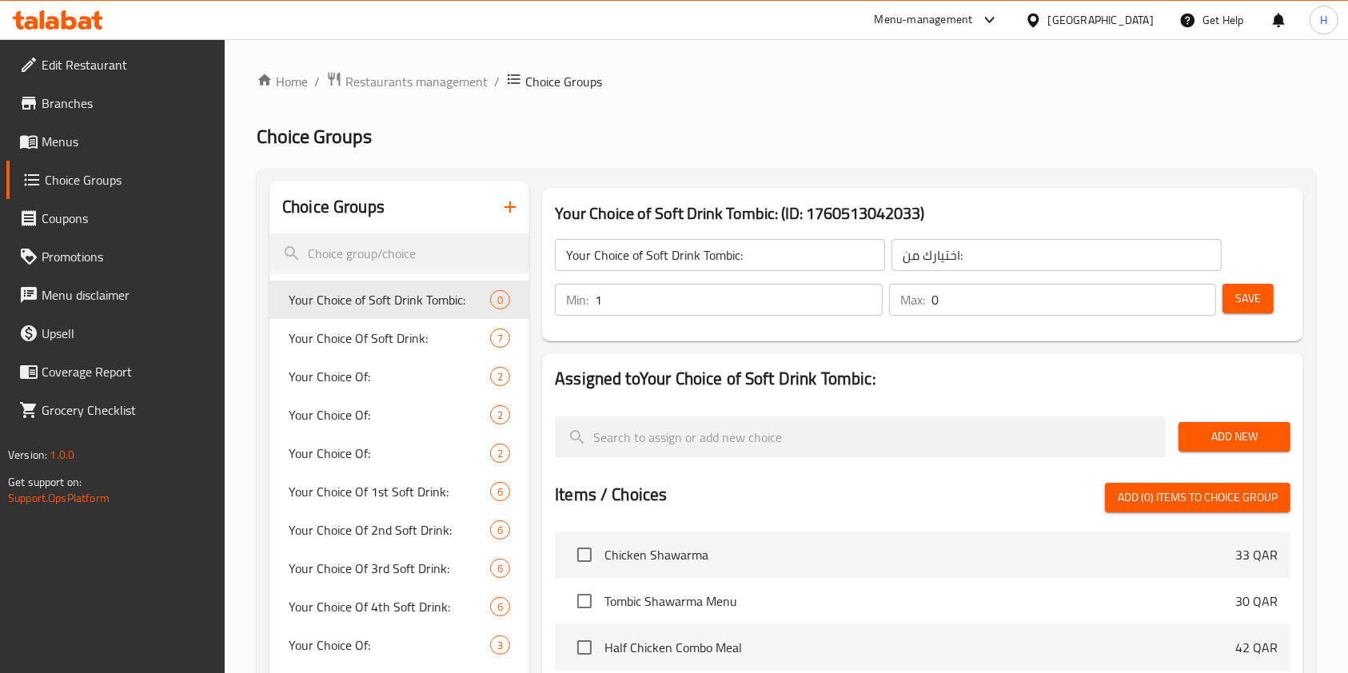
type input "1"
click at [870, 293] on input "1" at bounding box center [739, 300] width 288 height 32
type input "1"
click at [1200, 297] on input "1" at bounding box center [1073, 300] width 285 height 32
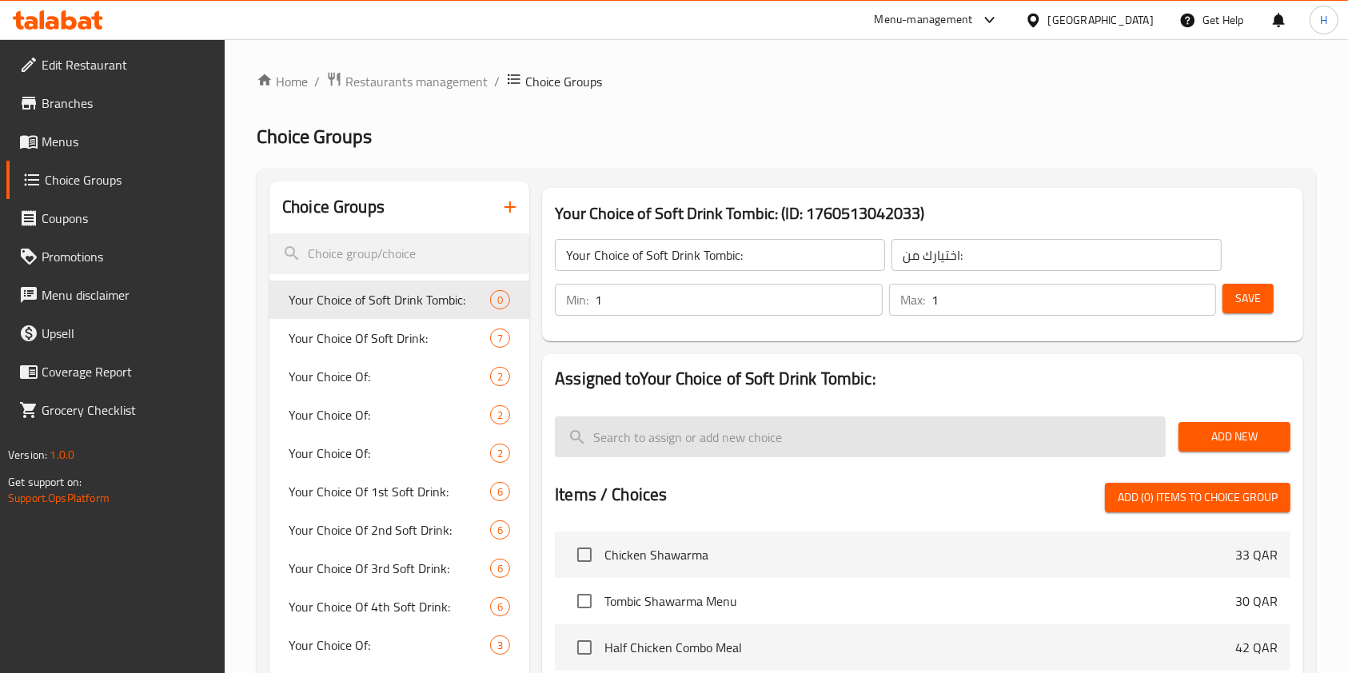
click at [915, 436] on input "search" at bounding box center [860, 437] width 611 height 41
type input "م"
type input "l"
type input "p"
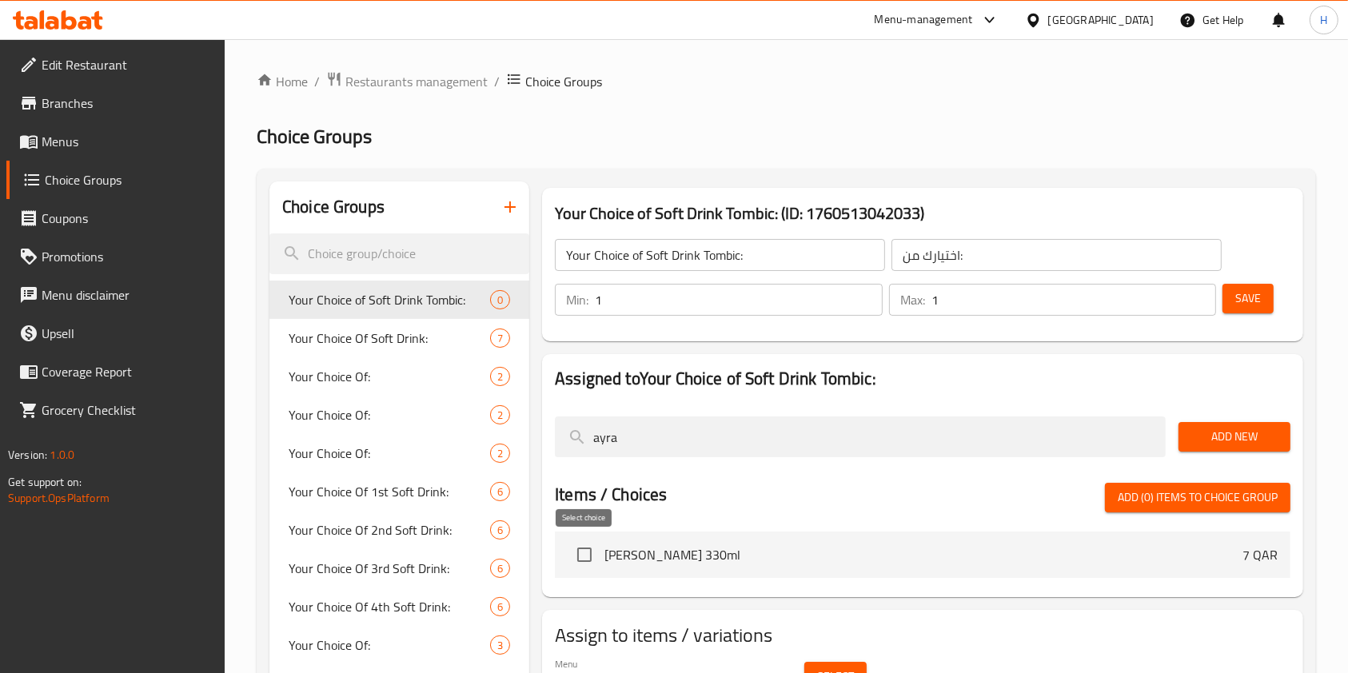
type input "ayra"
click at [580, 558] on input "checkbox" at bounding box center [585, 555] width 34 height 34
checkbox input "true"
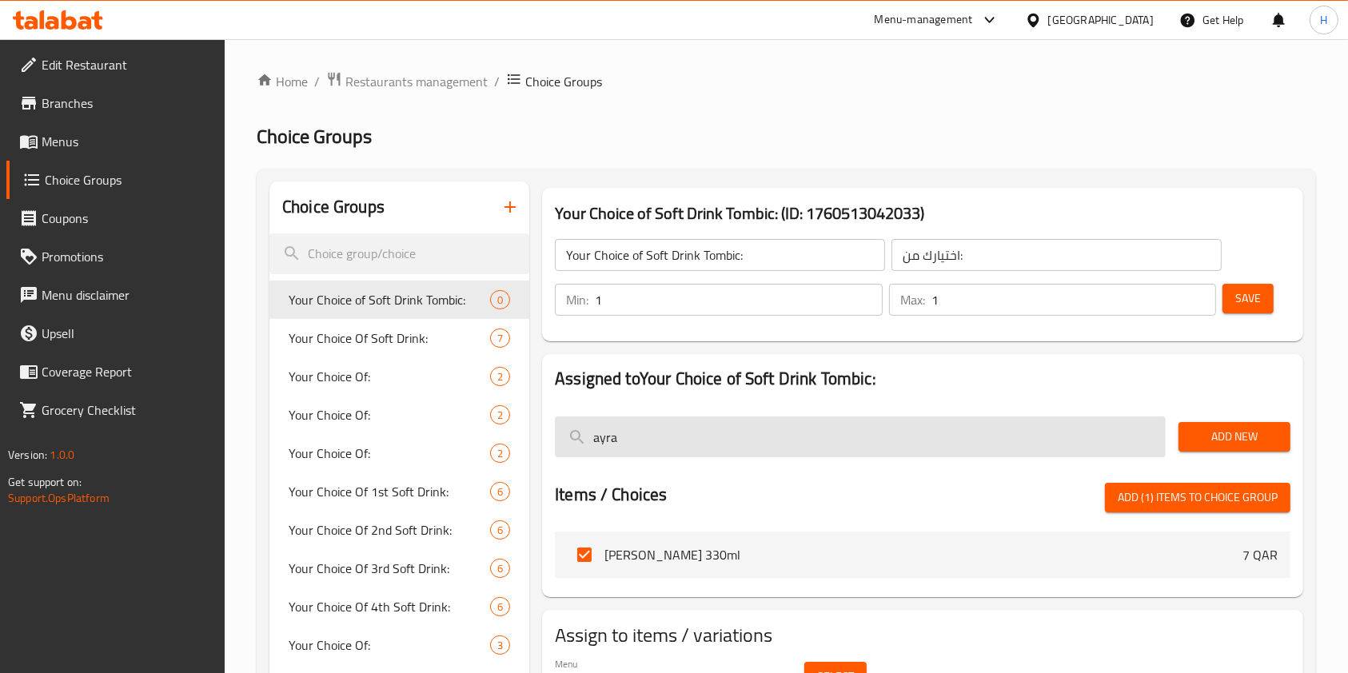
click at [678, 456] on input "ayra" at bounding box center [860, 437] width 611 height 41
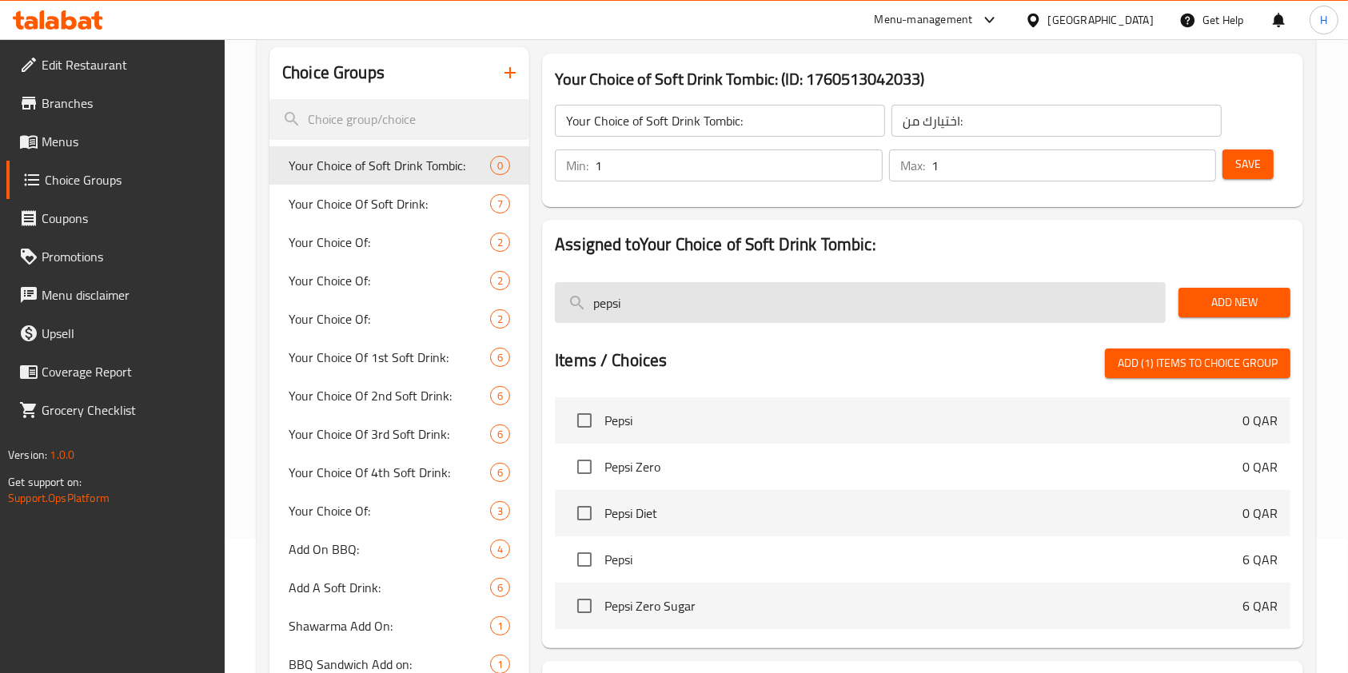
scroll to position [138, 0]
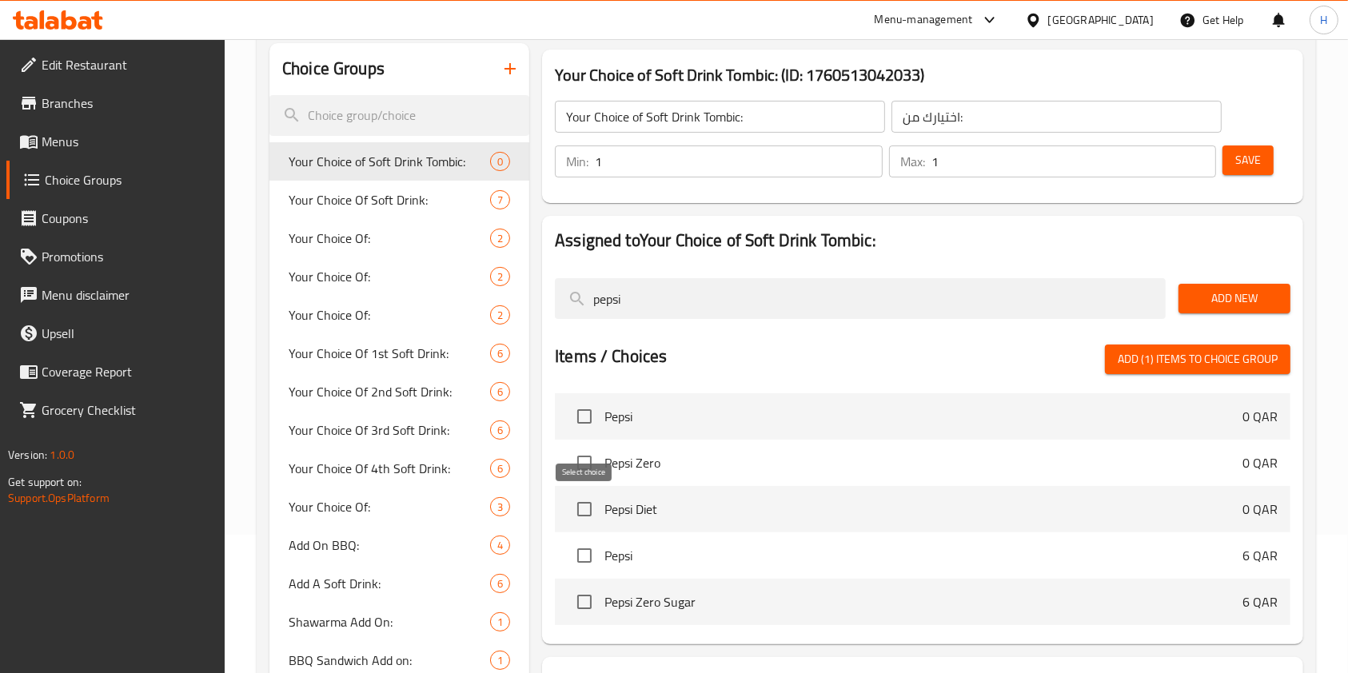
type input "pepsi"
click at [592, 515] on input "checkbox" at bounding box center [585, 509] width 34 height 34
checkbox input "true"
click at [588, 545] on input "checkbox" at bounding box center [585, 556] width 34 height 34
checkbox input "true"
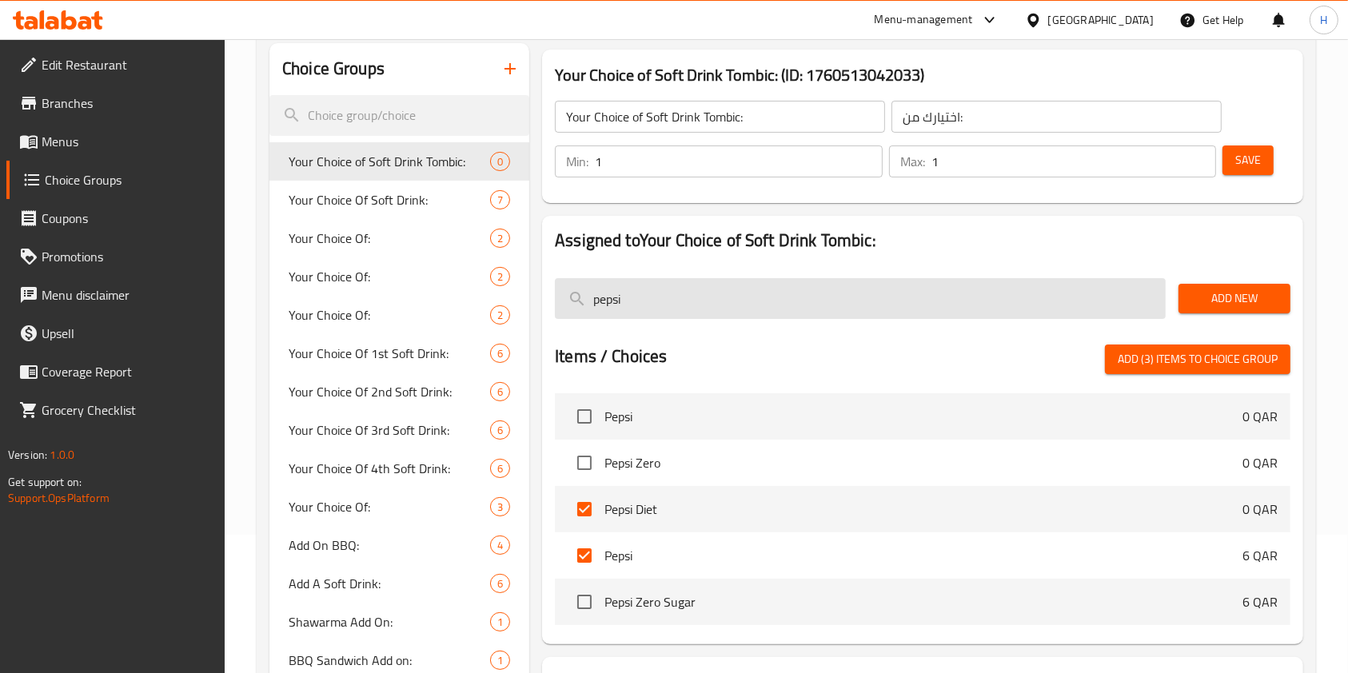
click at [665, 303] on input "pepsi" at bounding box center [860, 298] width 611 height 41
type input "s"
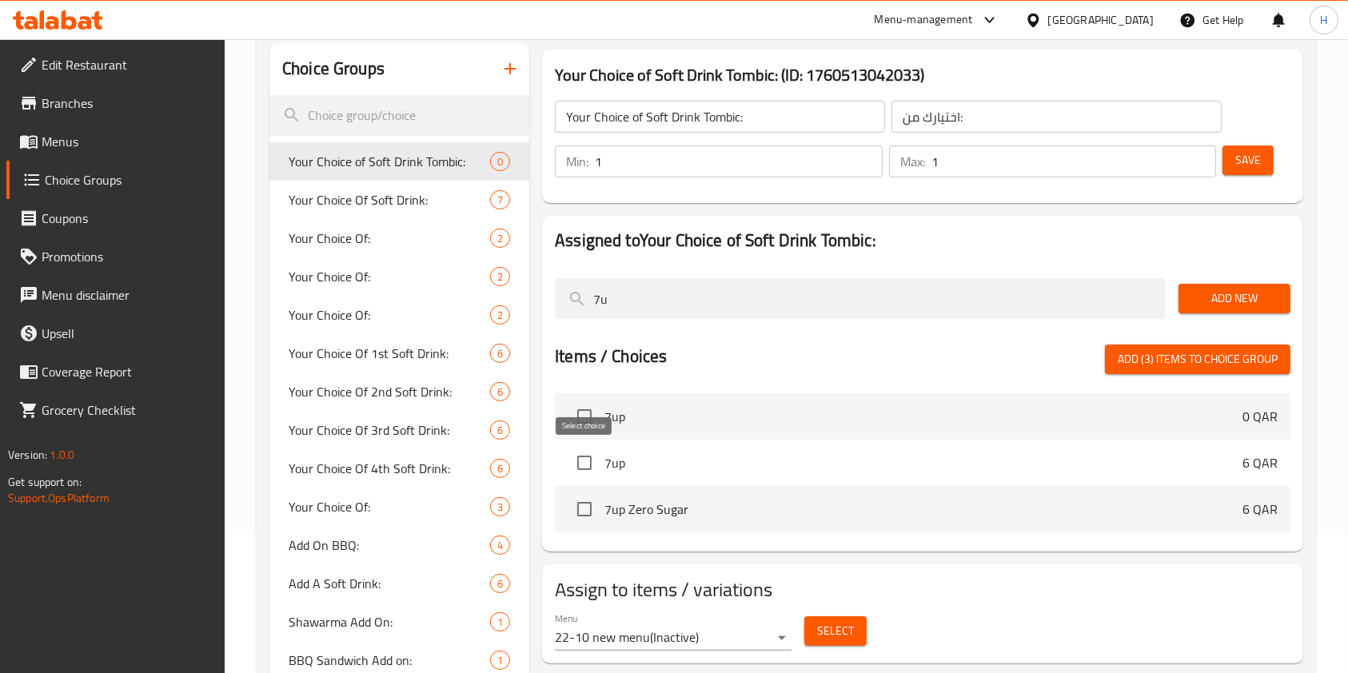
type input "7u"
click at [584, 446] on input "checkbox" at bounding box center [585, 463] width 34 height 34
checkbox input "true"
click at [584, 502] on input "checkbox" at bounding box center [585, 509] width 34 height 34
checkbox input "true"
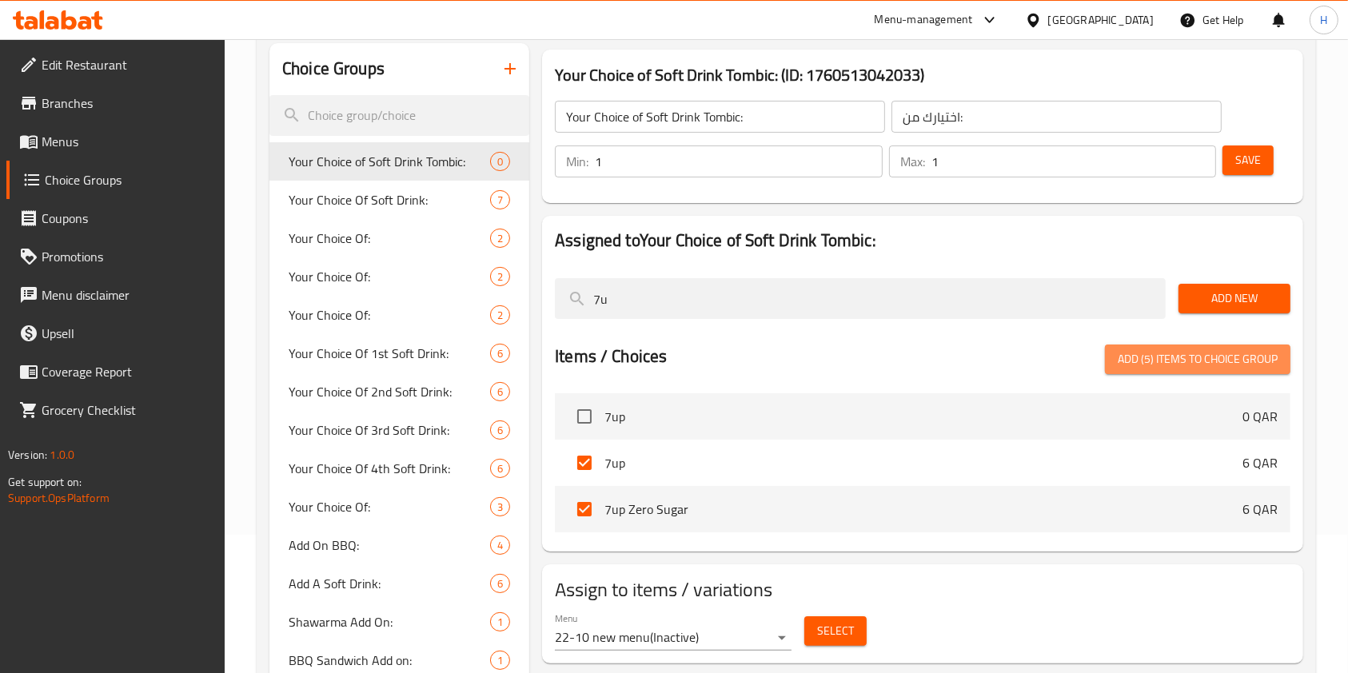
click at [1162, 353] on span "Add (5) items to choice group" at bounding box center [1198, 359] width 160 height 20
checkbox input "false"
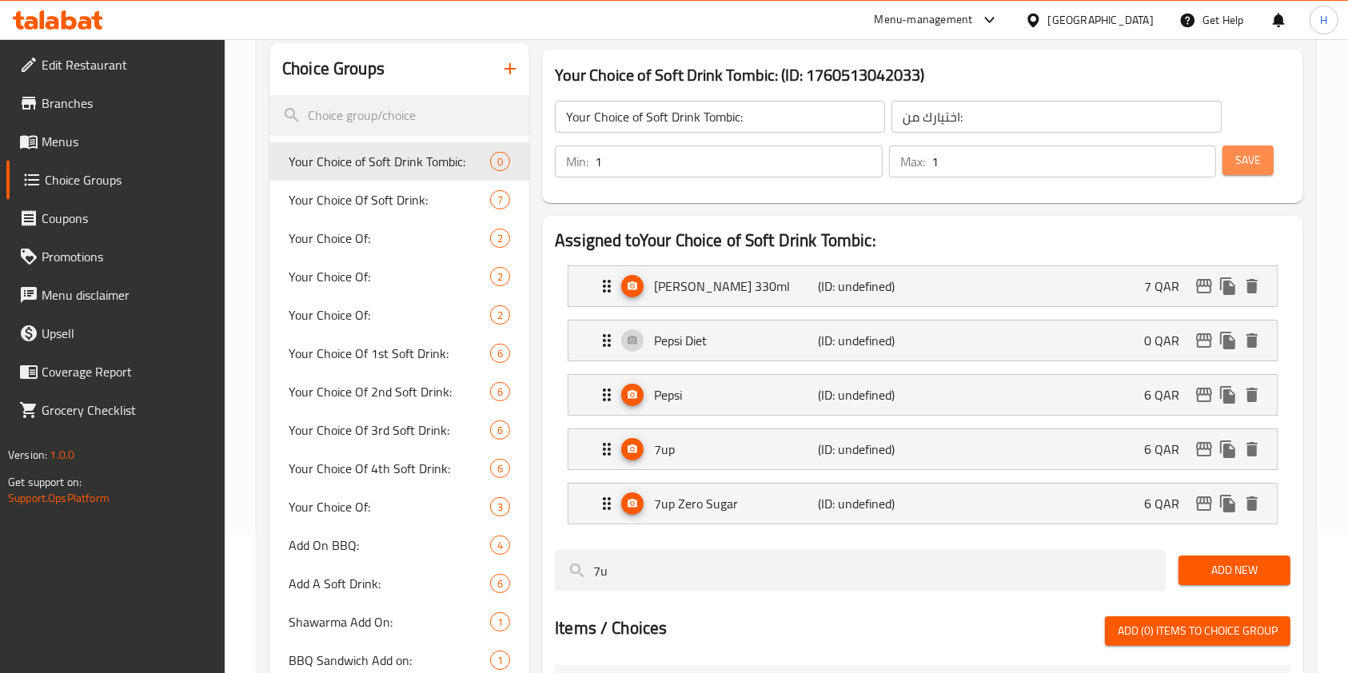
click at [1254, 174] on button "Save" at bounding box center [1247, 160] width 51 height 30
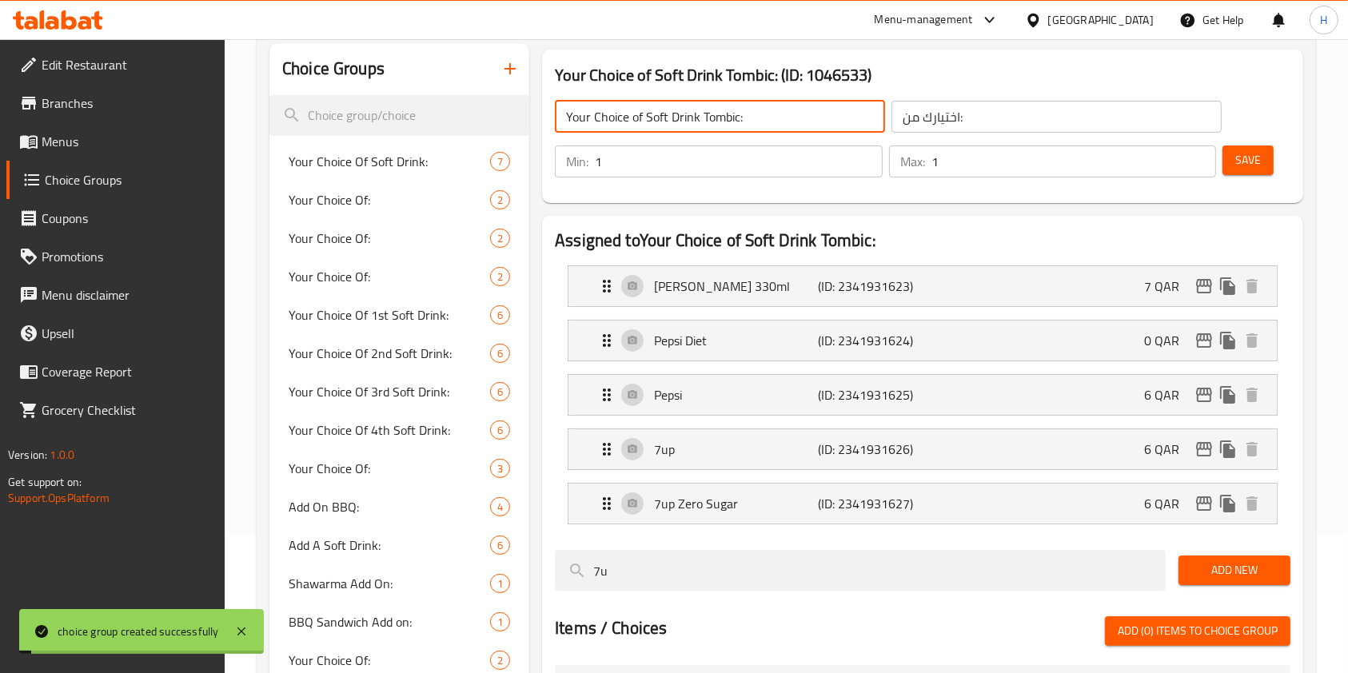
click at [766, 122] on input "Your Choice of Soft Drink Tombic:" at bounding box center [720, 117] width 330 height 32
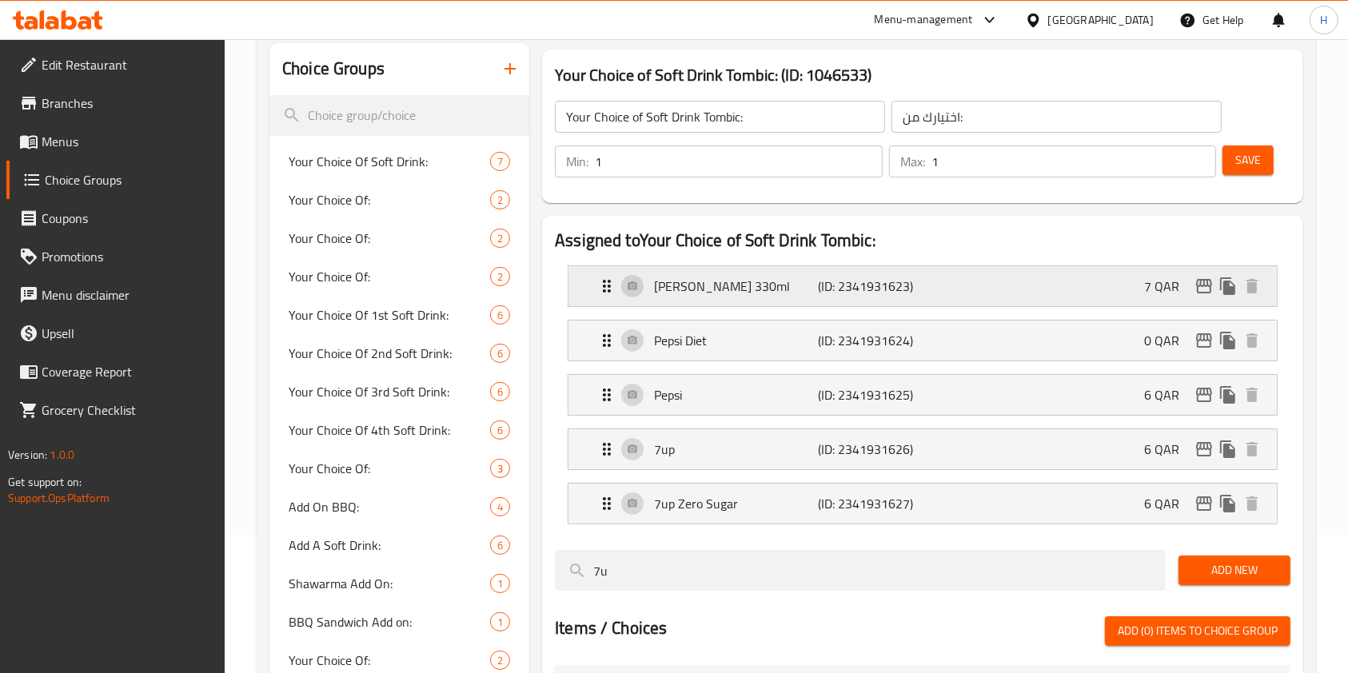
click at [1119, 282] on div "Ayran Laban 330ml (ID: 2341931623) 7 QAR" at bounding box center [927, 286] width 660 height 40
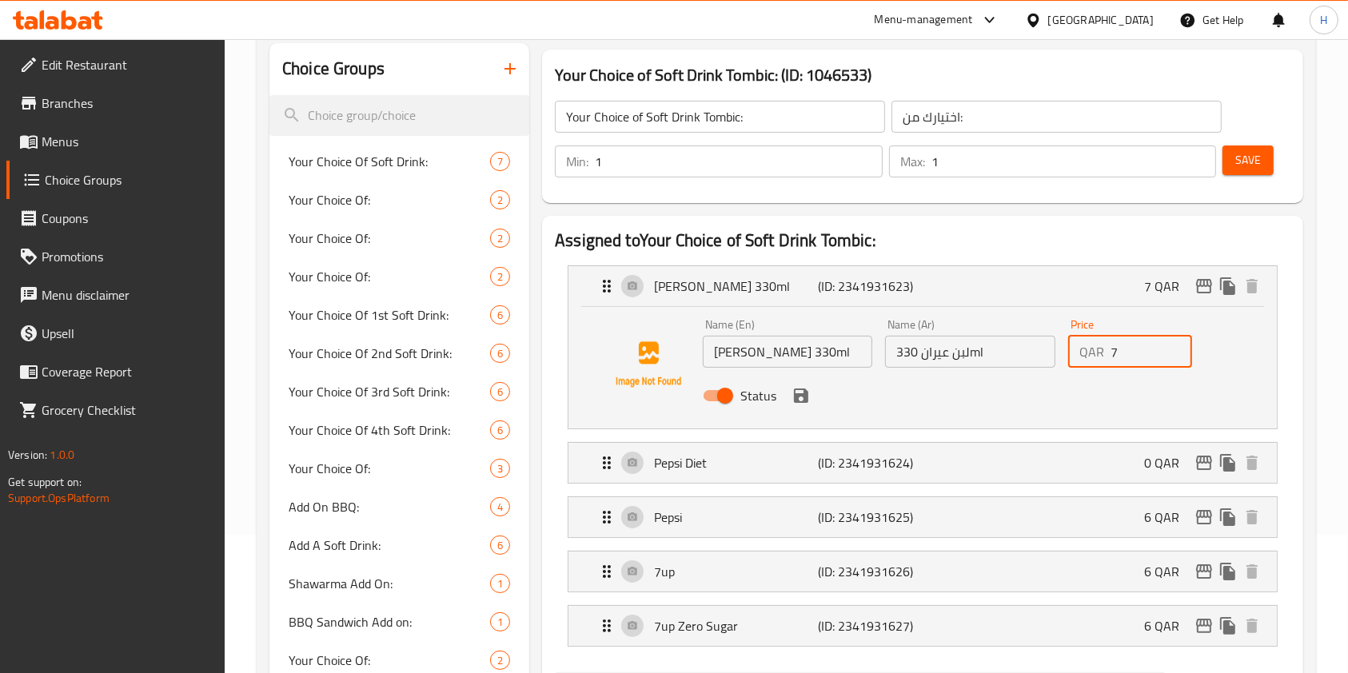
click at [1110, 349] on input "7" at bounding box center [1151, 352] width 82 height 32
click at [799, 398] on icon "save" at bounding box center [800, 395] width 19 height 19
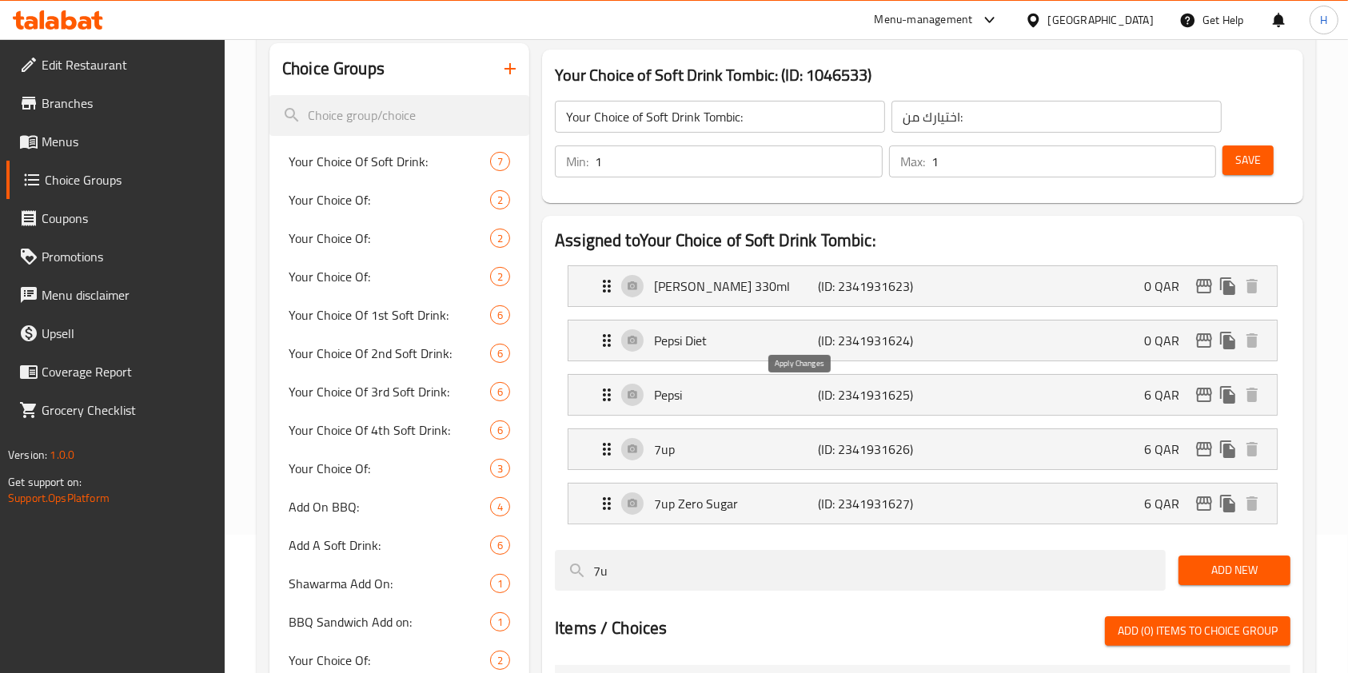
type input "0"
click at [1050, 343] on div "Pepsi Diet (ID: 2341931624) 0 QAR" at bounding box center [927, 341] width 660 height 40
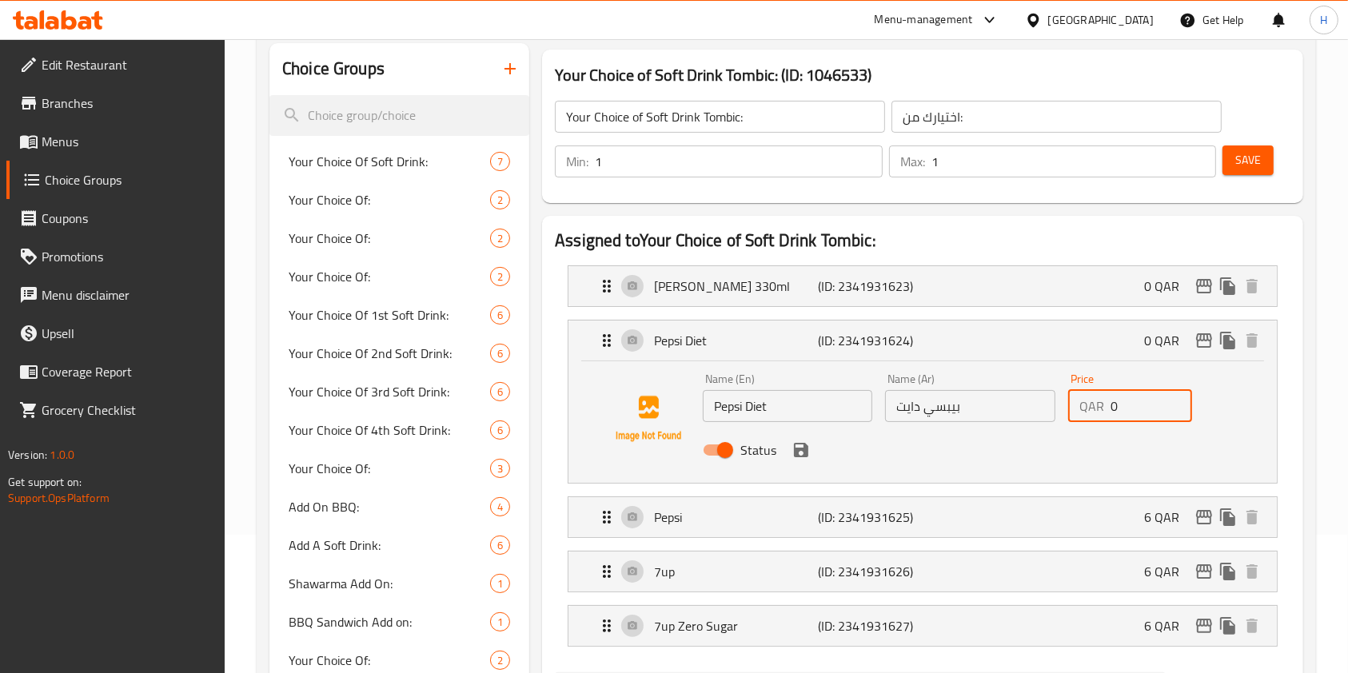
click at [1132, 399] on input "0" at bounding box center [1151, 406] width 82 height 32
click at [800, 454] on icon "save" at bounding box center [800, 449] width 19 height 19
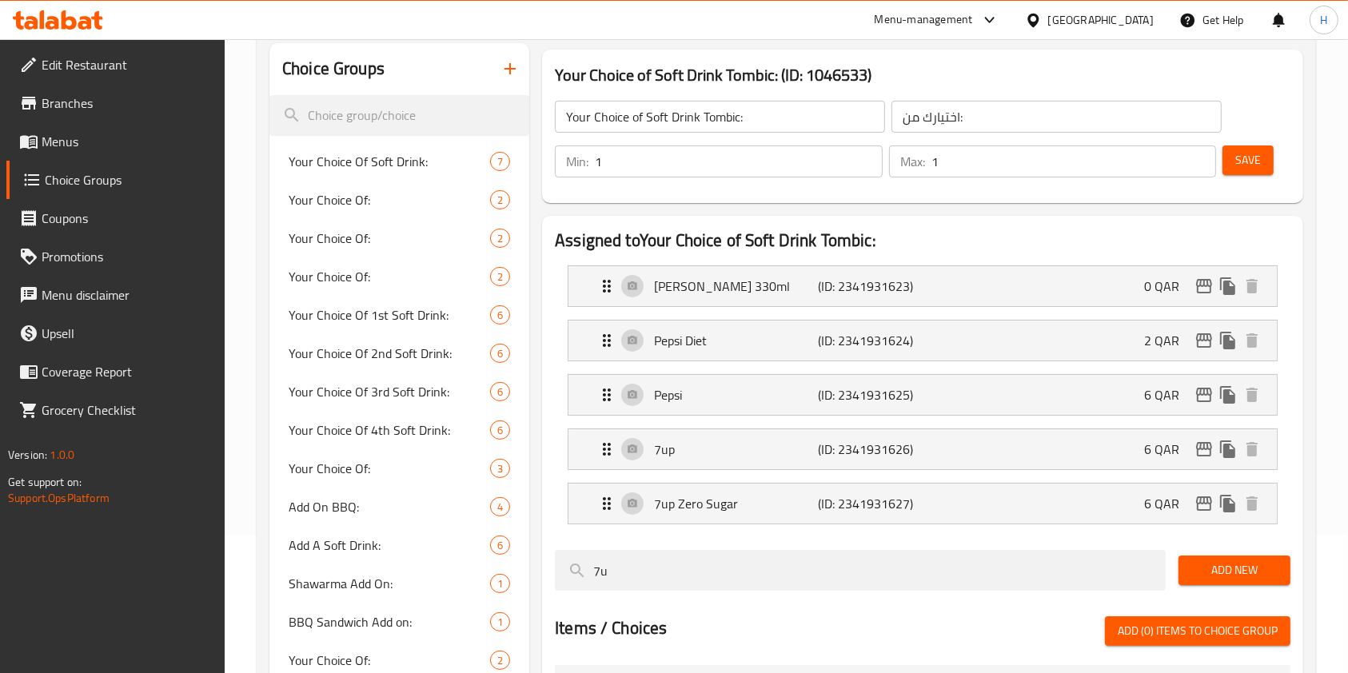
type input "2"
click at [1030, 405] on div "Pepsi (ID: 2341931625) 6 QAR" at bounding box center [927, 395] width 660 height 40
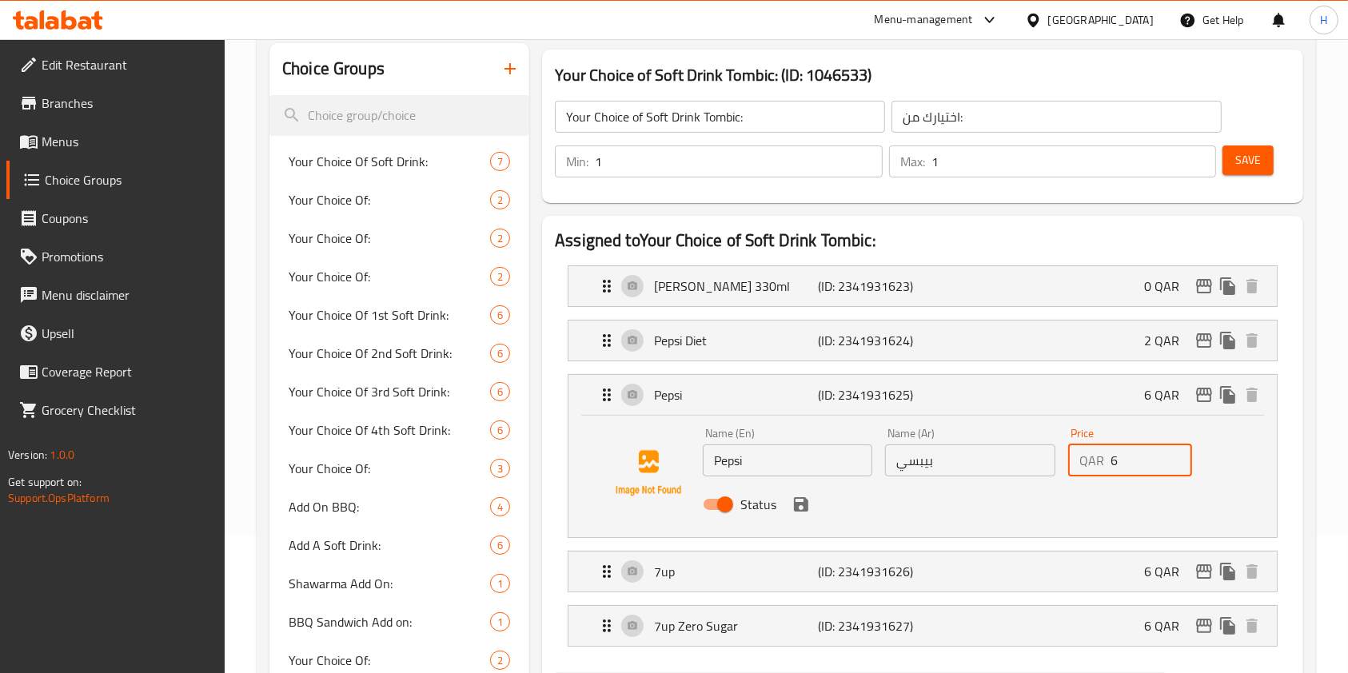
drag, startPoint x: 1133, startPoint y: 468, endPoint x: 1109, endPoint y: 474, distance: 24.6
click at [1110, 474] on input "6" at bounding box center [1151, 460] width 82 height 32
click at [799, 502] on icon "save" at bounding box center [801, 504] width 14 height 14
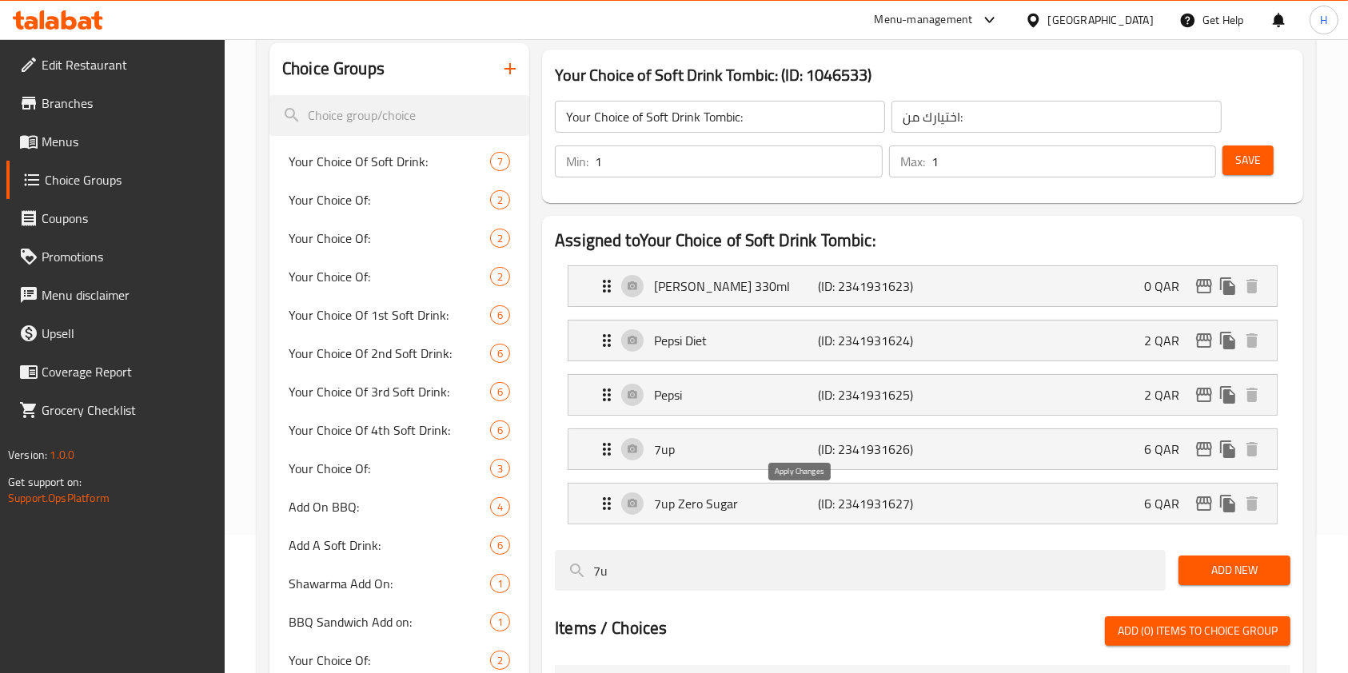
type input "2"
click at [1023, 451] on div "7up (ID: 2341931626) 6 QAR" at bounding box center [927, 449] width 660 height 40
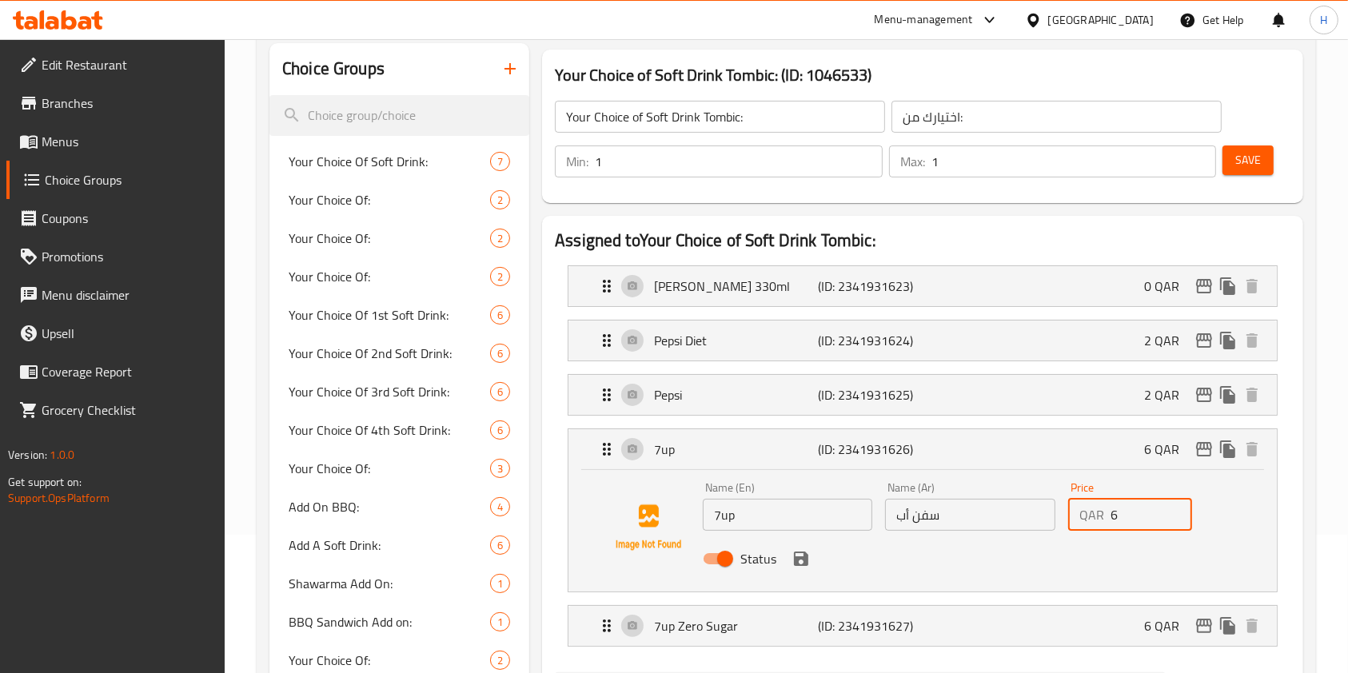
click at [1107, 520] on div "QAR 6 Price" at bounding box center [1130, 515] width 124 height 32
click at [802, 557] on icon "save" at bounding box center [801, 559] width 14 height 14
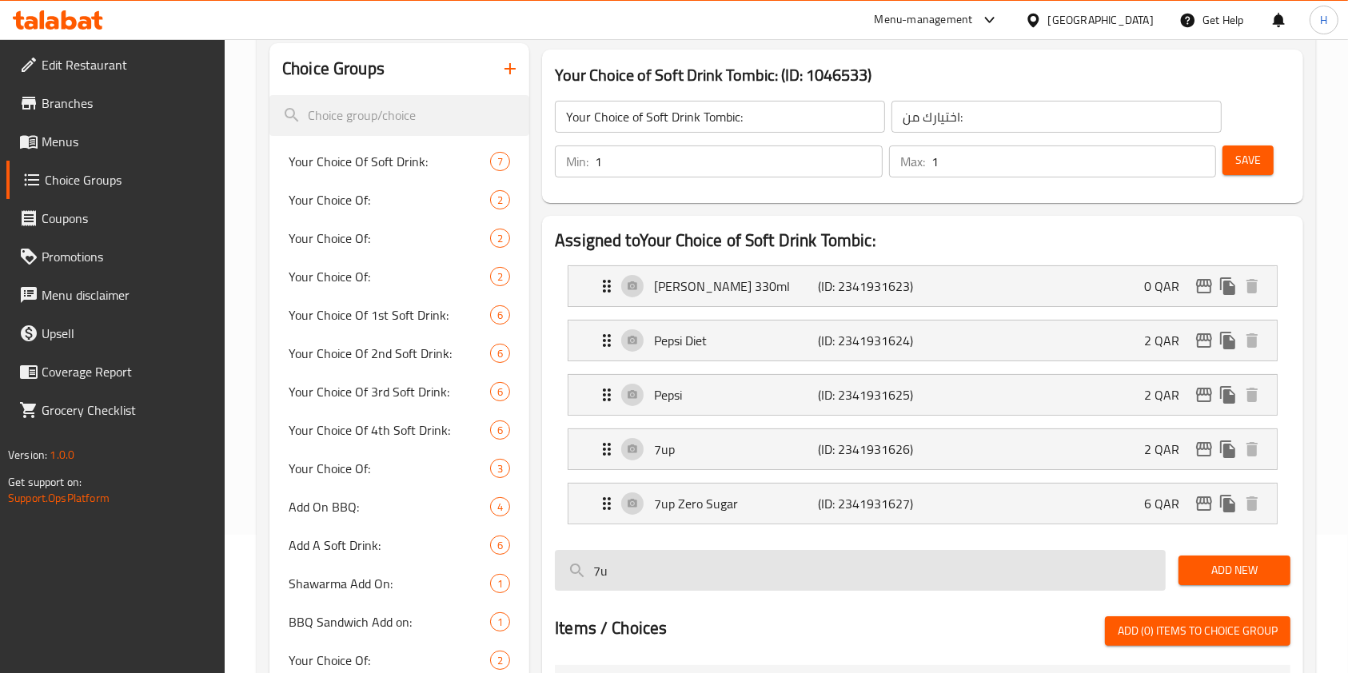
type input "2"
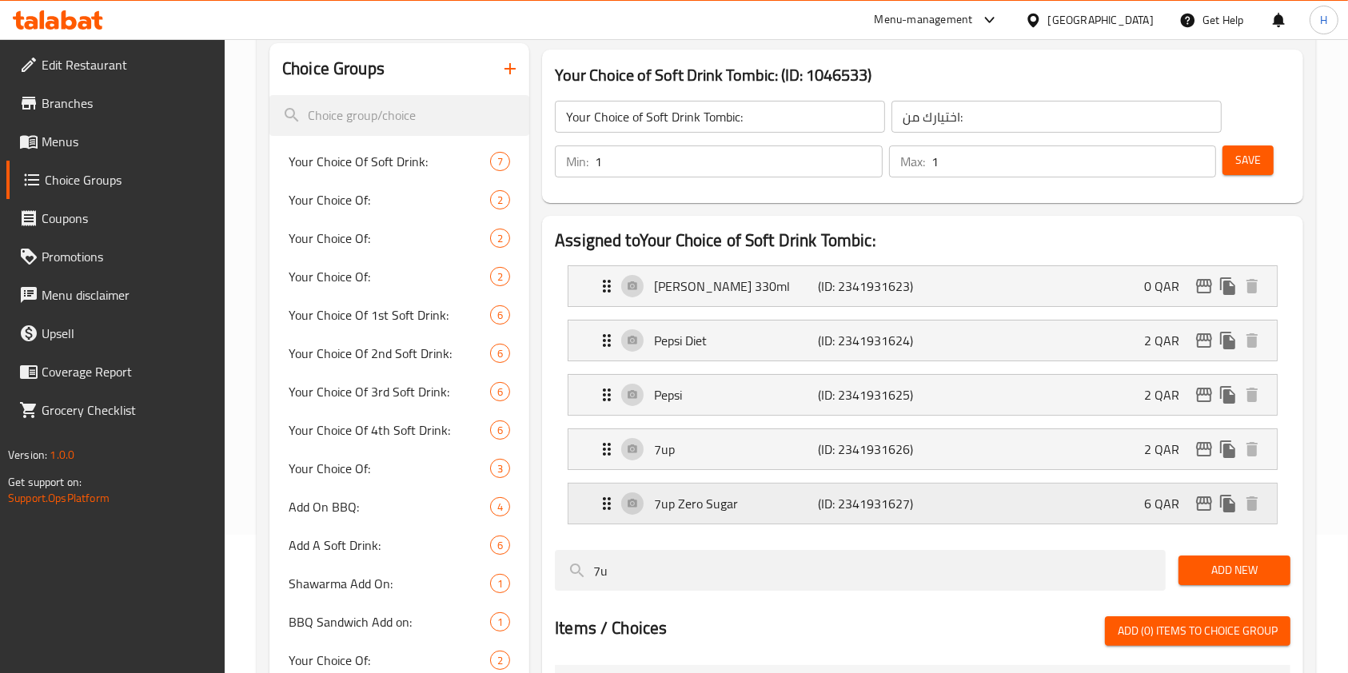
click at [950, 510] on div "7up Zero Sugar (ID: 2341931627) 6 QAR" at bounding box center [927, 504] width 660 height 40
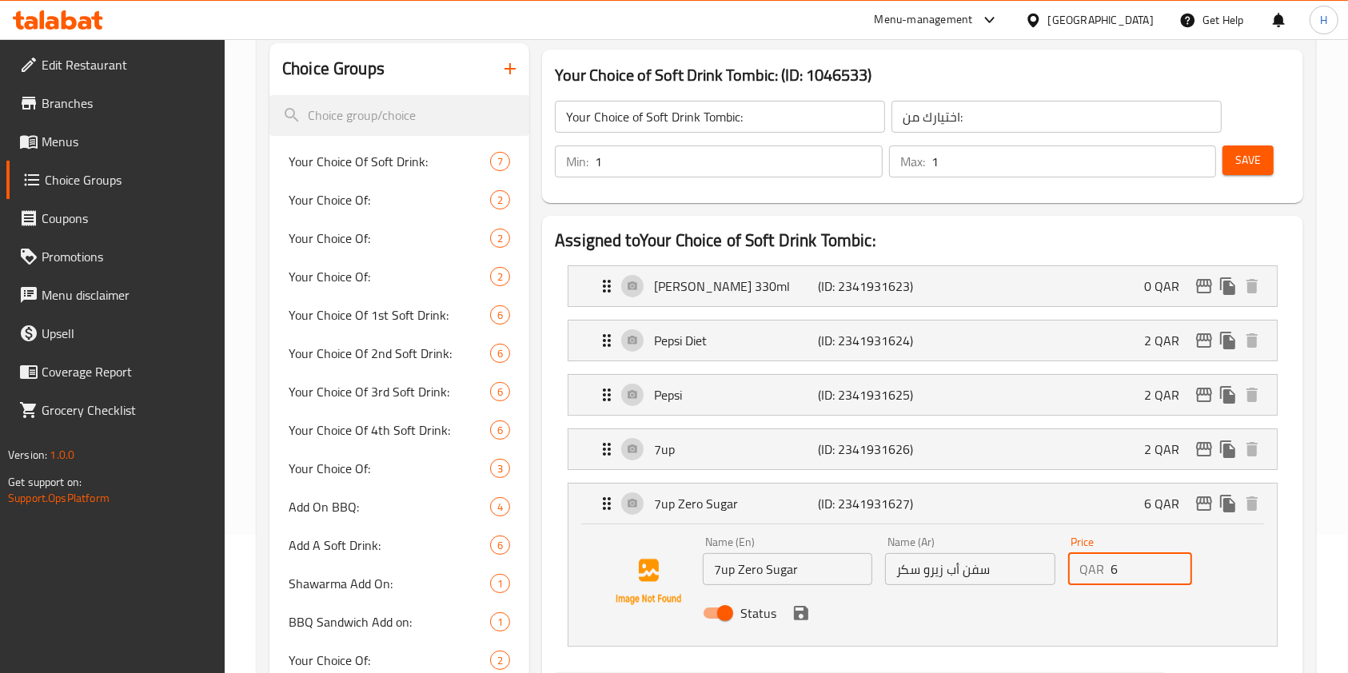
click at [1111, 565] on input "6" at bounding box center [1151, 569] width 82 height 32
click at [799, 614] on icon "save" at bounding box center [800, 613] width 19 height 19
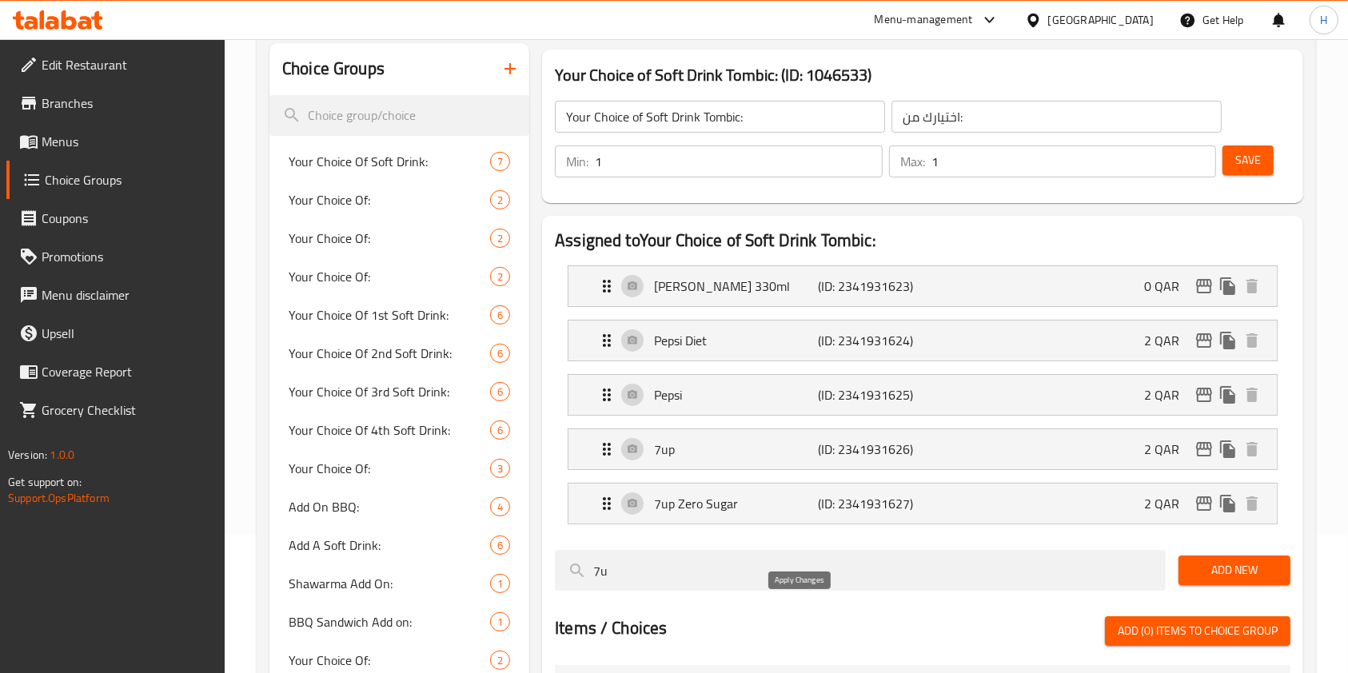
type input "2"
click at [1237, 169] on span "Save" at bounding box center [1248, 160] width 26 height 20
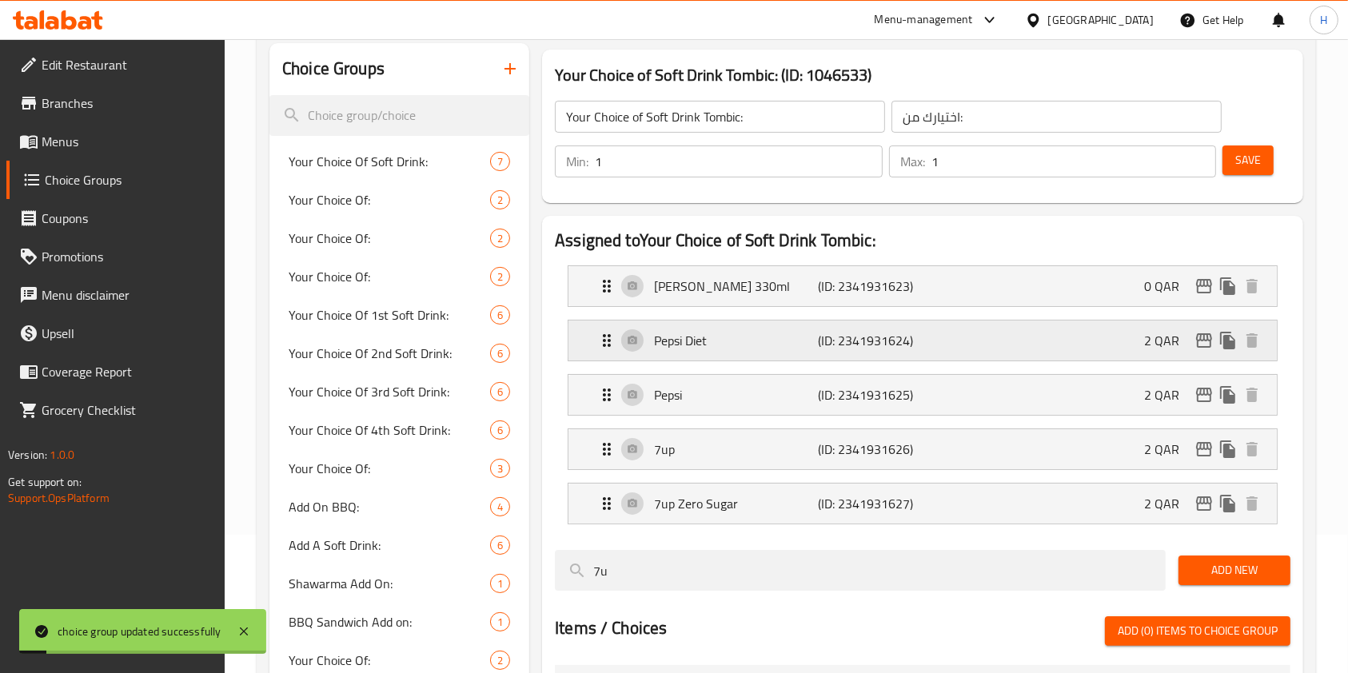
click at [1210, 333] on icon "edit" at bounding box center [1203, 340] width 19 height 19
click at [1202, 388] on icon "edit" at bounding box center [1204, 395] width 16 height 14
click at [1206, 456] on icon "edit" at bounding box center [1203, 449] width 19 height 19
click at [1202, 501] on icon "edit" at bounding box center [1203, 503] width 19 height 19
click at [1207, 287] on icon "edit" at bounding box center [1203, 286] width 19 height 19
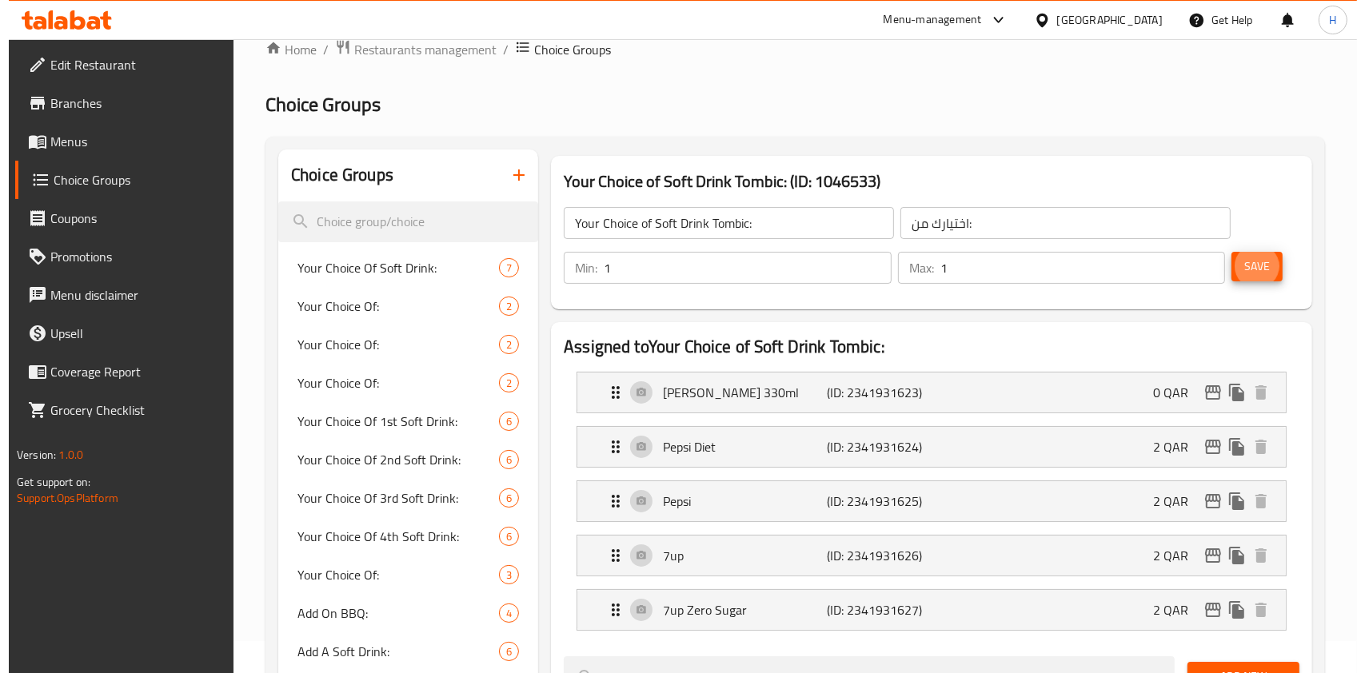
scroll to position [0, 0]
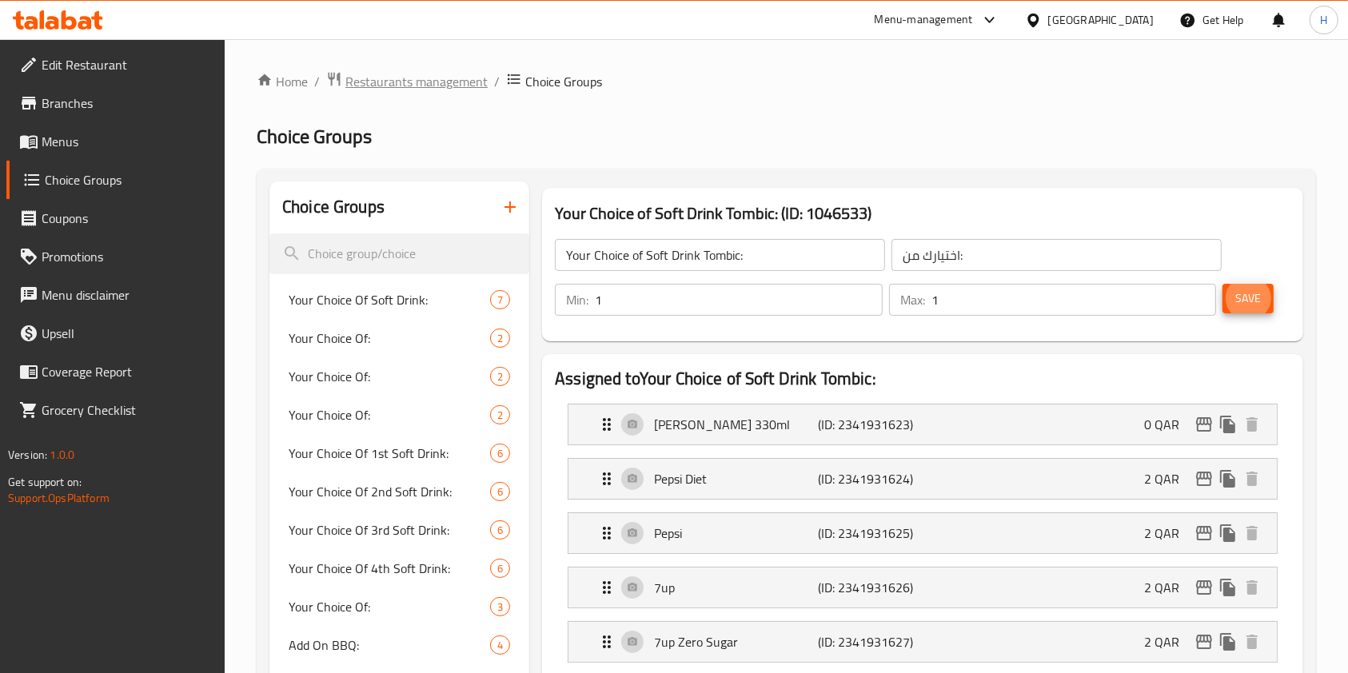
click at [428, 79] on span "Restaurants management" at bounding box center [416, 81] width 142 height 19
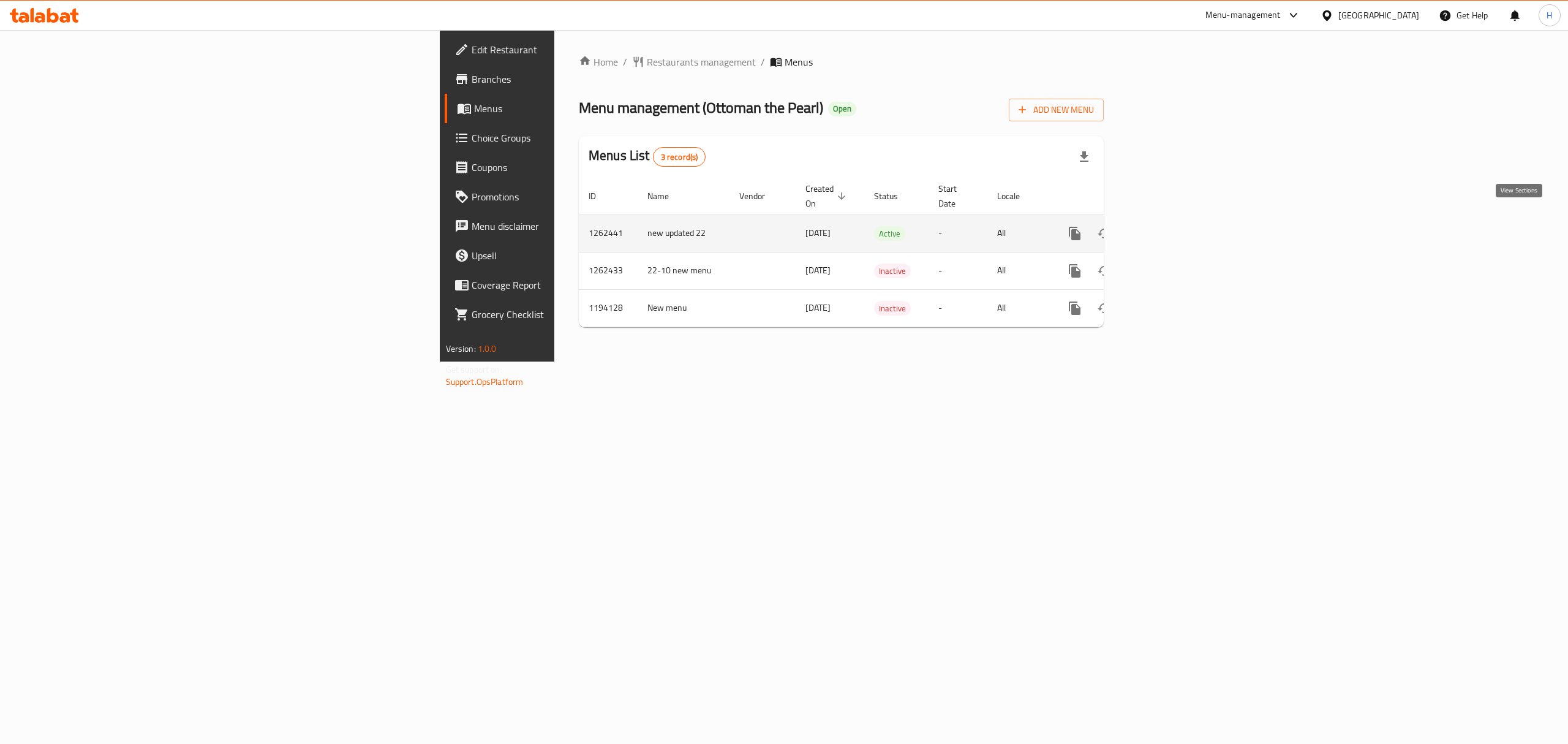
click at [1177, 218] on link "enhanced table" at bounding box center [1163, 233] width 29 height 29
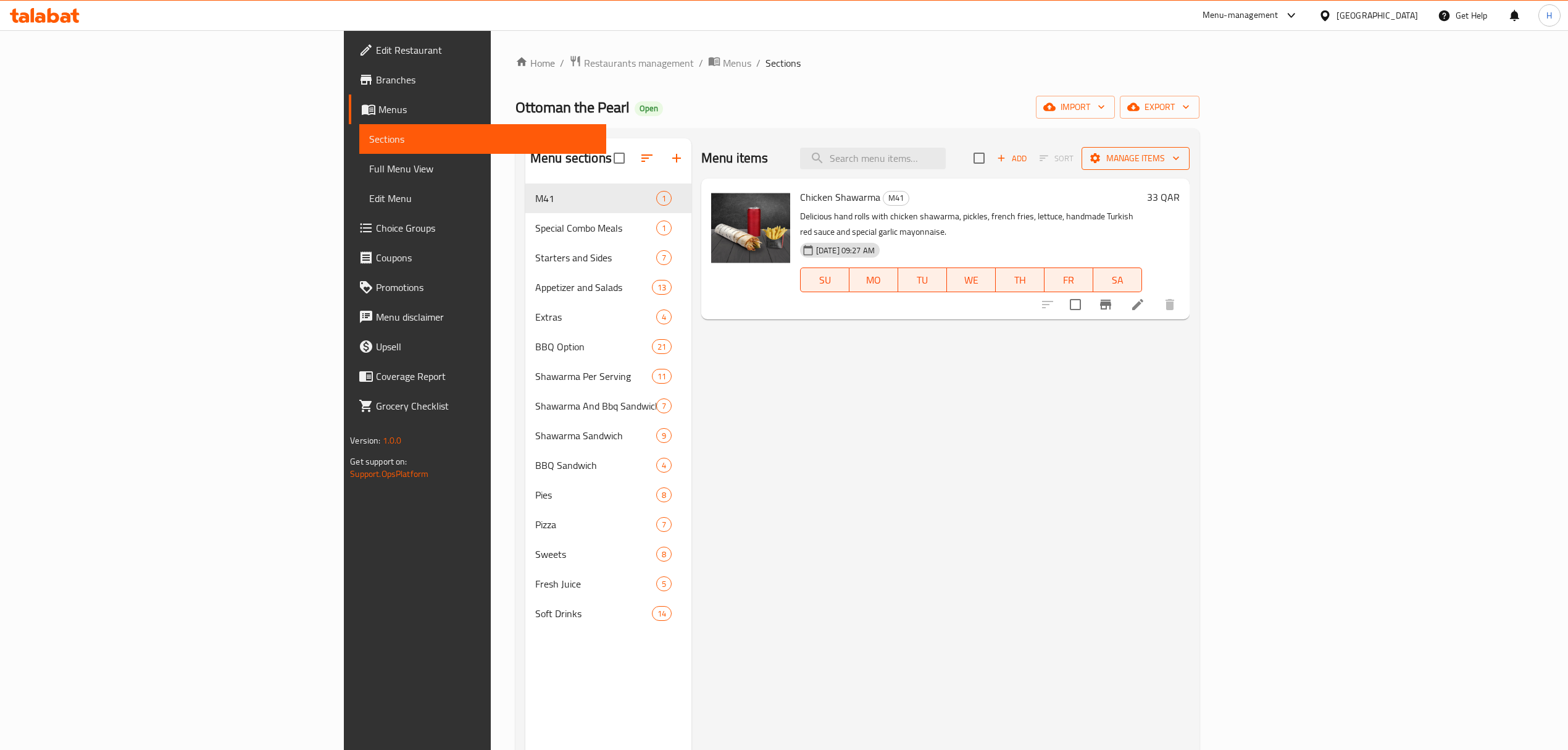
click at [1180, 158] on span "Manage items" at bounding box center [1135, 158] width 88 height 15
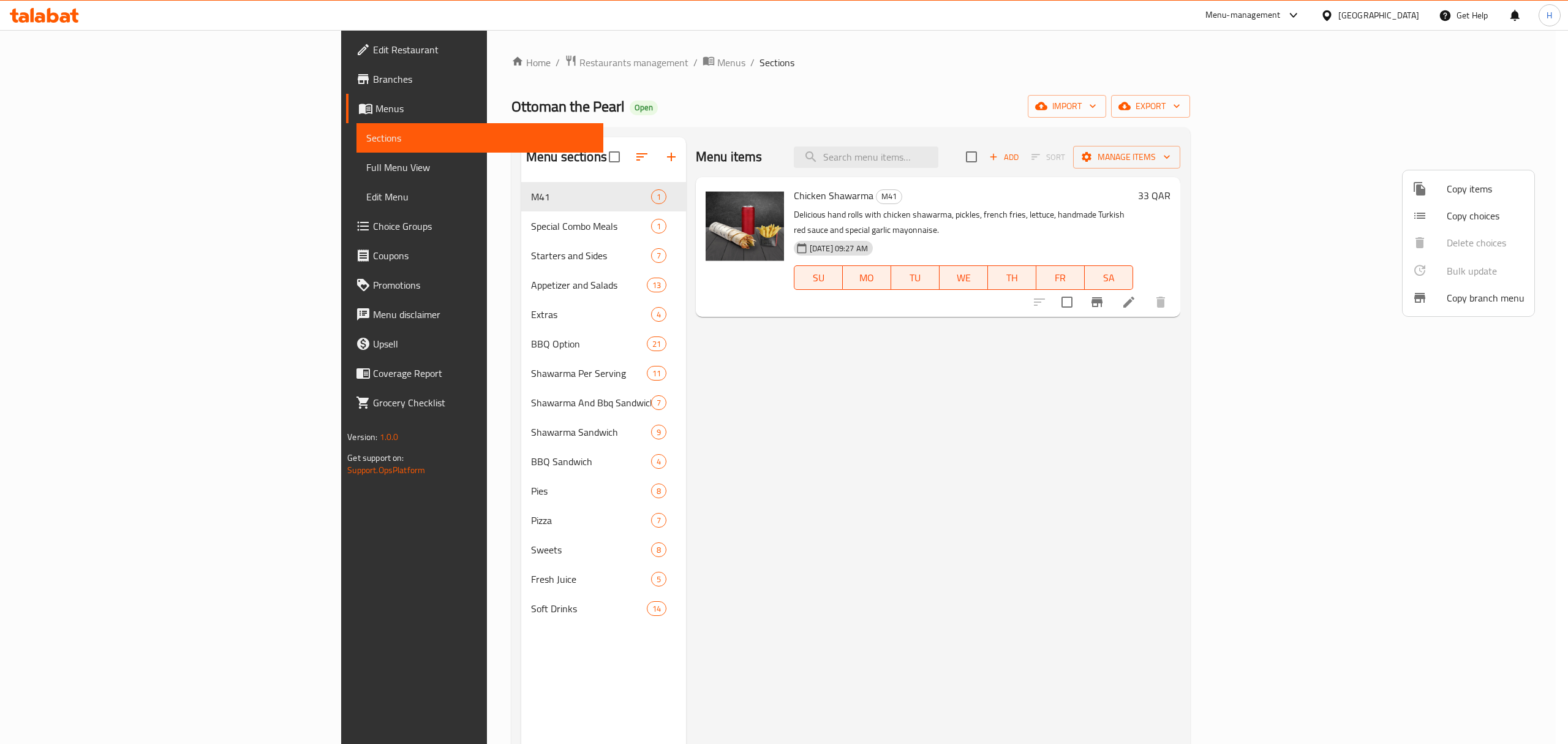
click at [1451, 187] on span "Copy items" at bounding box center [1485, 188] width 78 height 15
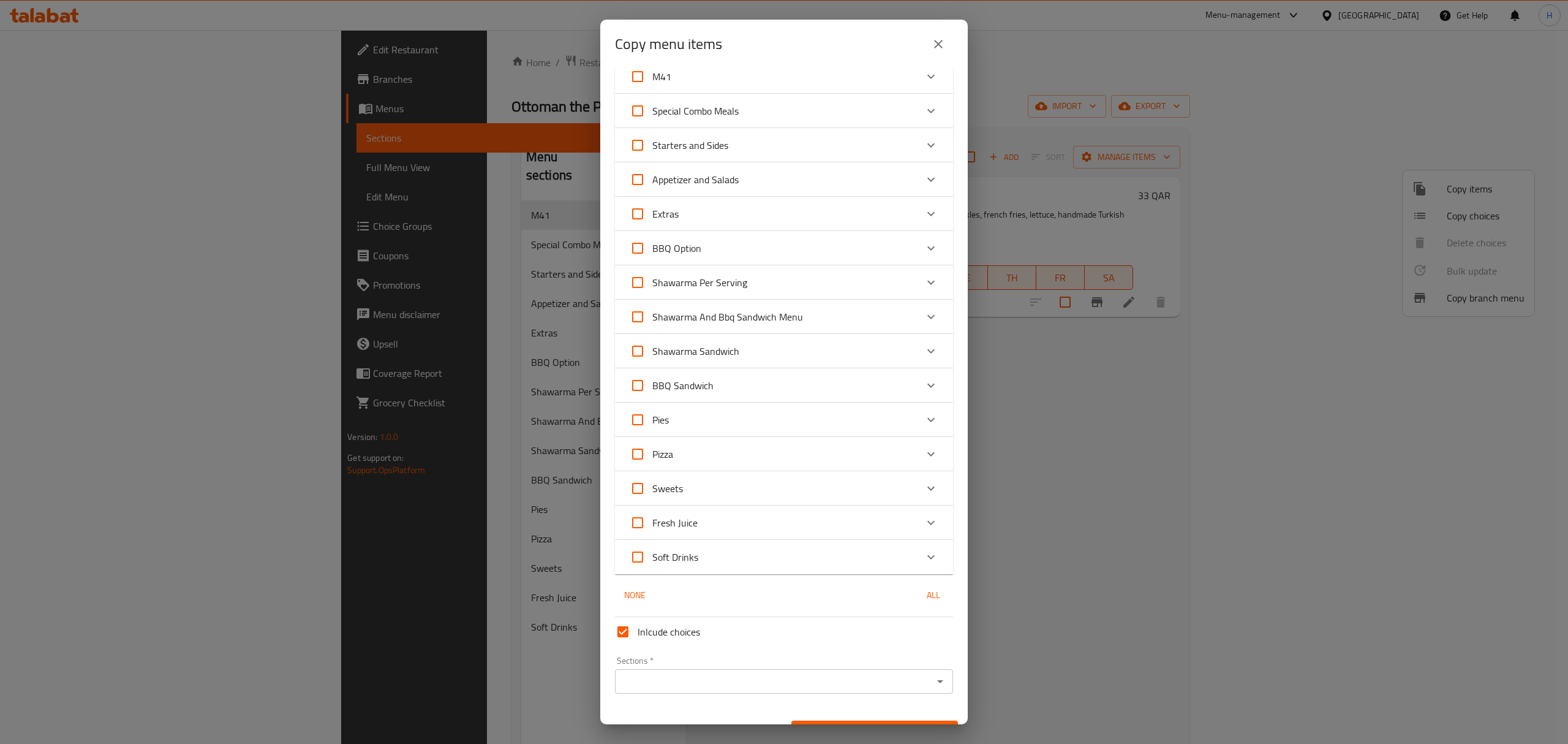
scroll to position [74, 0]
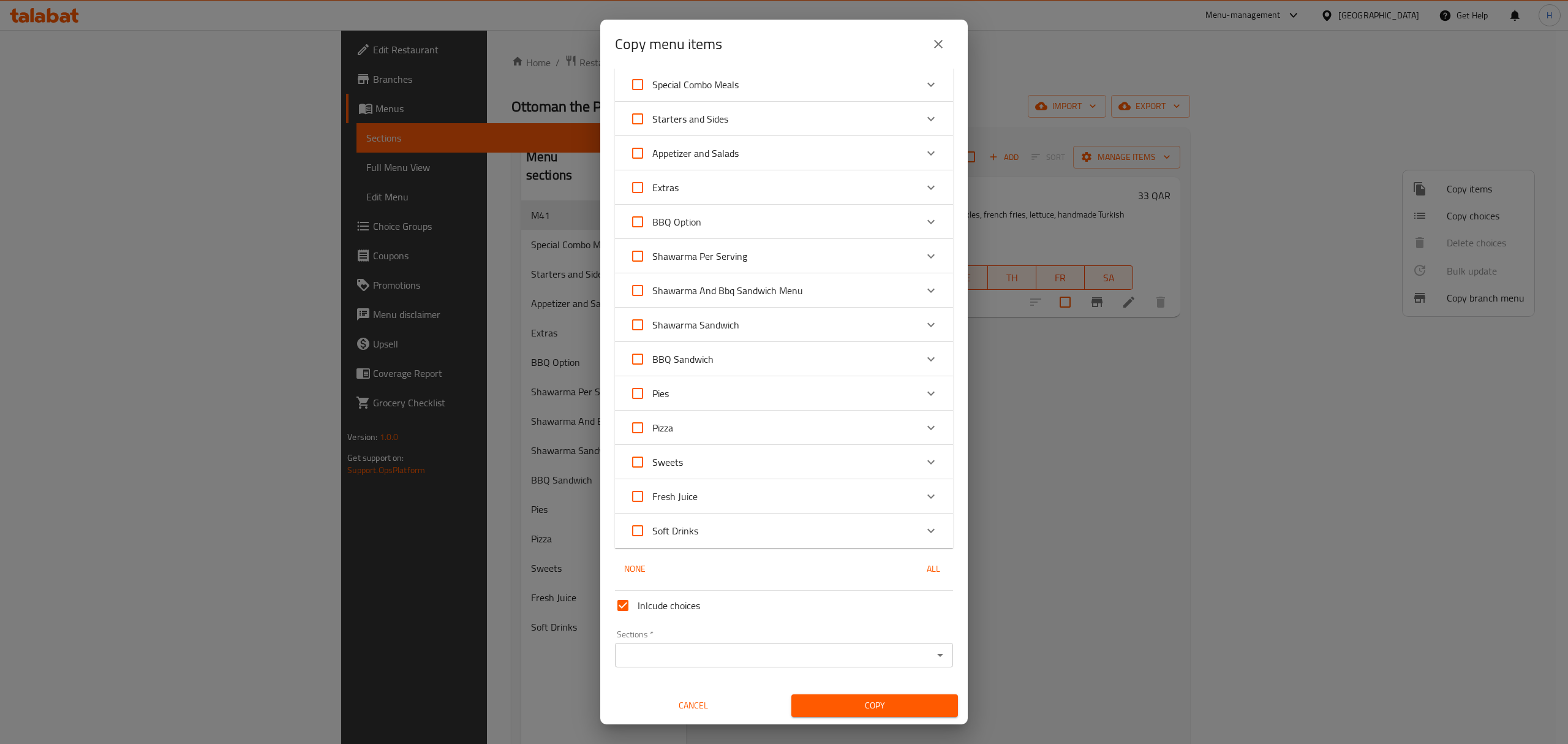
click at [618, 612] on input "Inlcude choices" at bounding box center [623, 605] width 29 height 29
checkbox input "false"
click at [902, 325] on div "Shawarma Sandwich" at bounding box center [773, 325] width 286 height 29
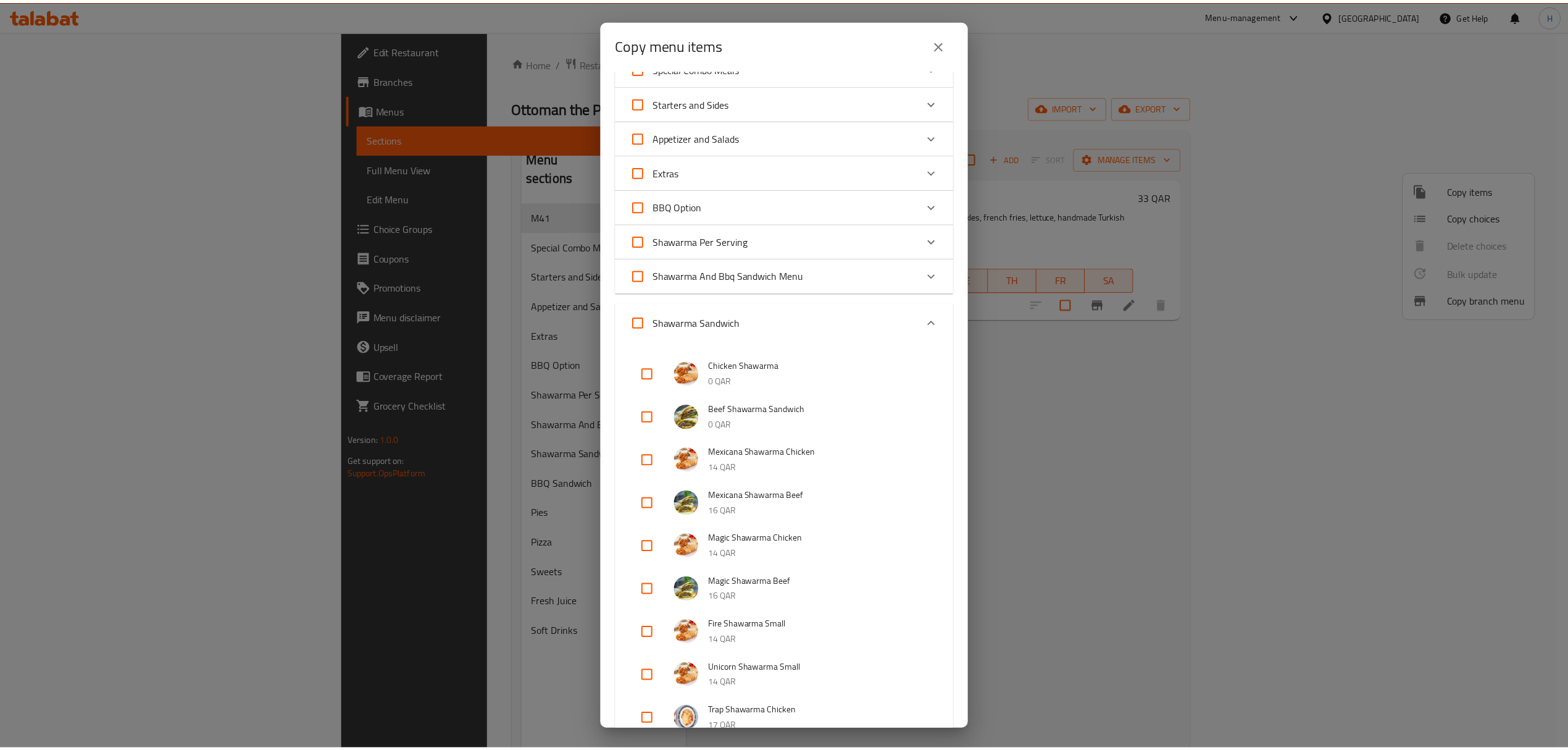
scroll to position [0, 0]
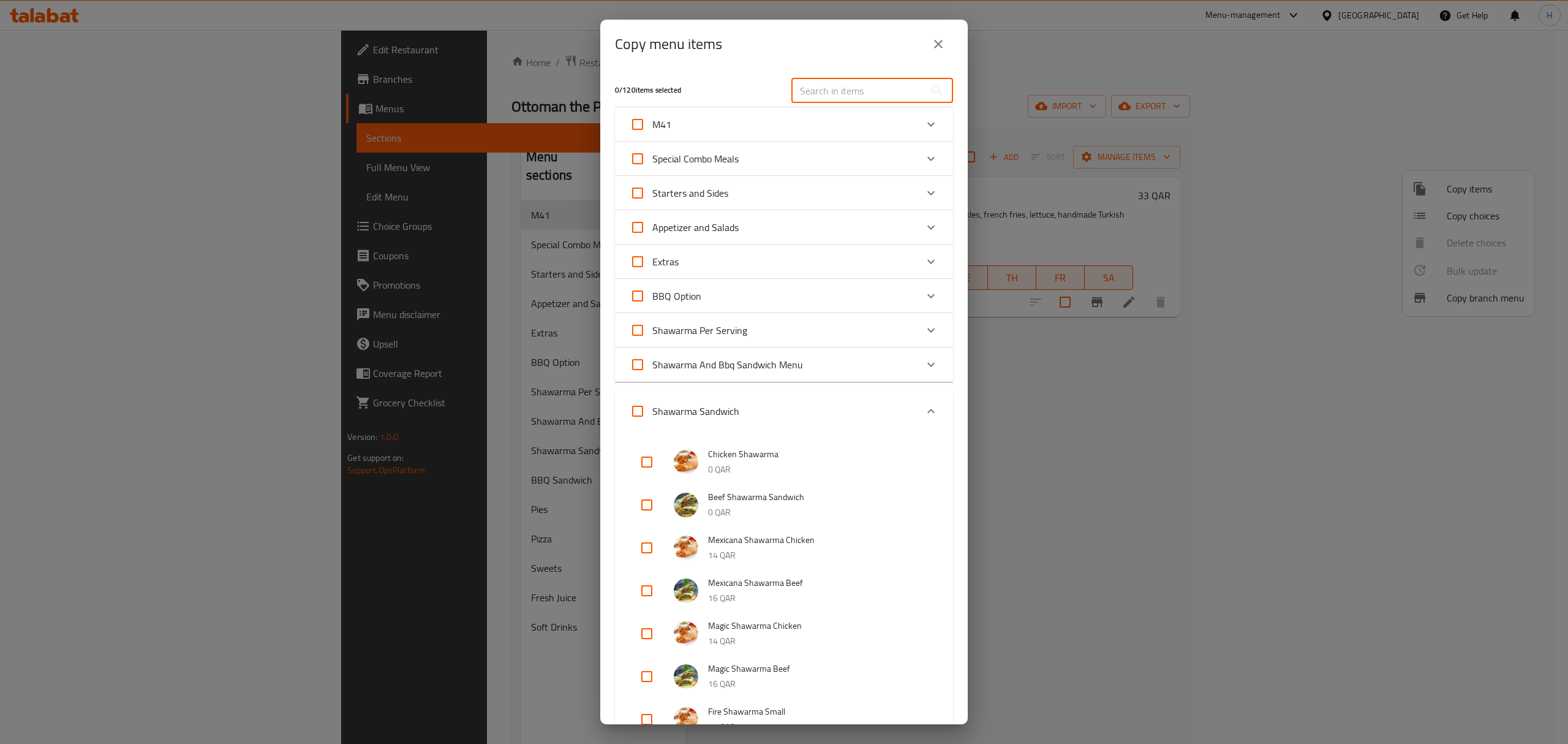
click at [861, 90] on input "text" at bounding box center [858, 90] width 133 height 25
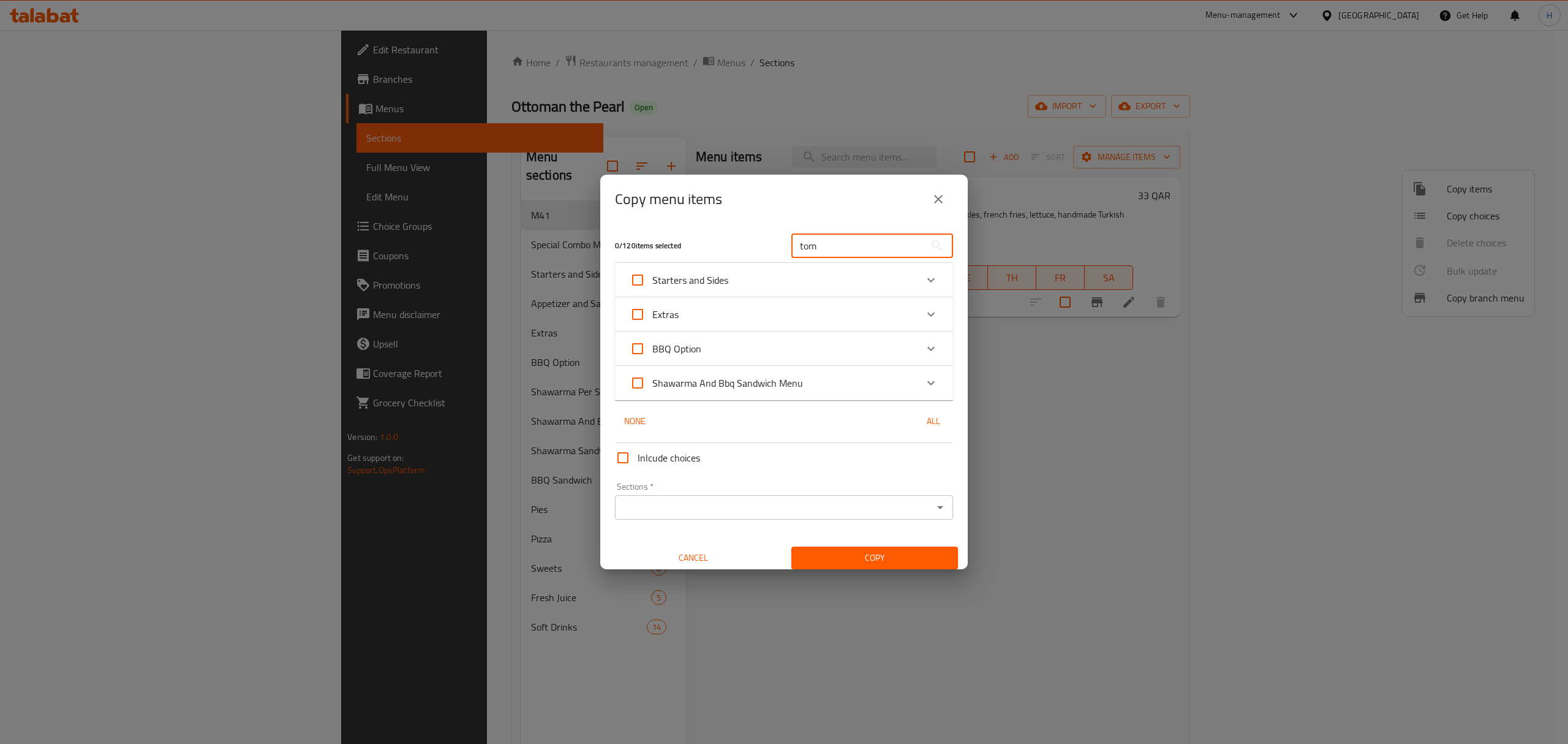
type input "tom"
click at [878, 380] on div "Shawarma And Bbq Sandwich Menu" at bounding box center [773, 382] width 286 height 29
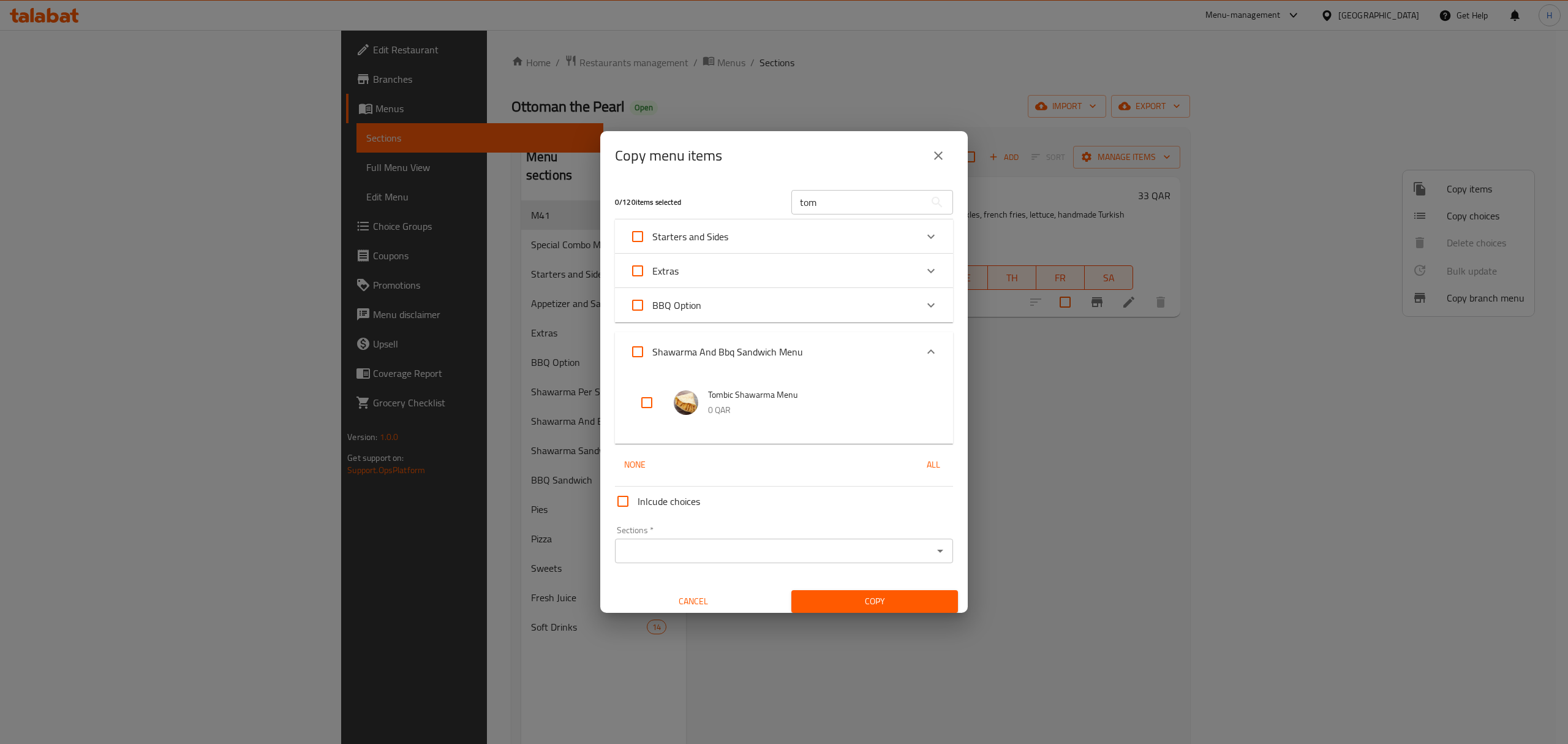
click at [642, 398] on input "checkbox" at bounding box center [647, 402] width 29 height 29
checkbox input "true"
click at [759, 550] on input "Sections   *" at bounding box center [773, 551] width 310 height 17
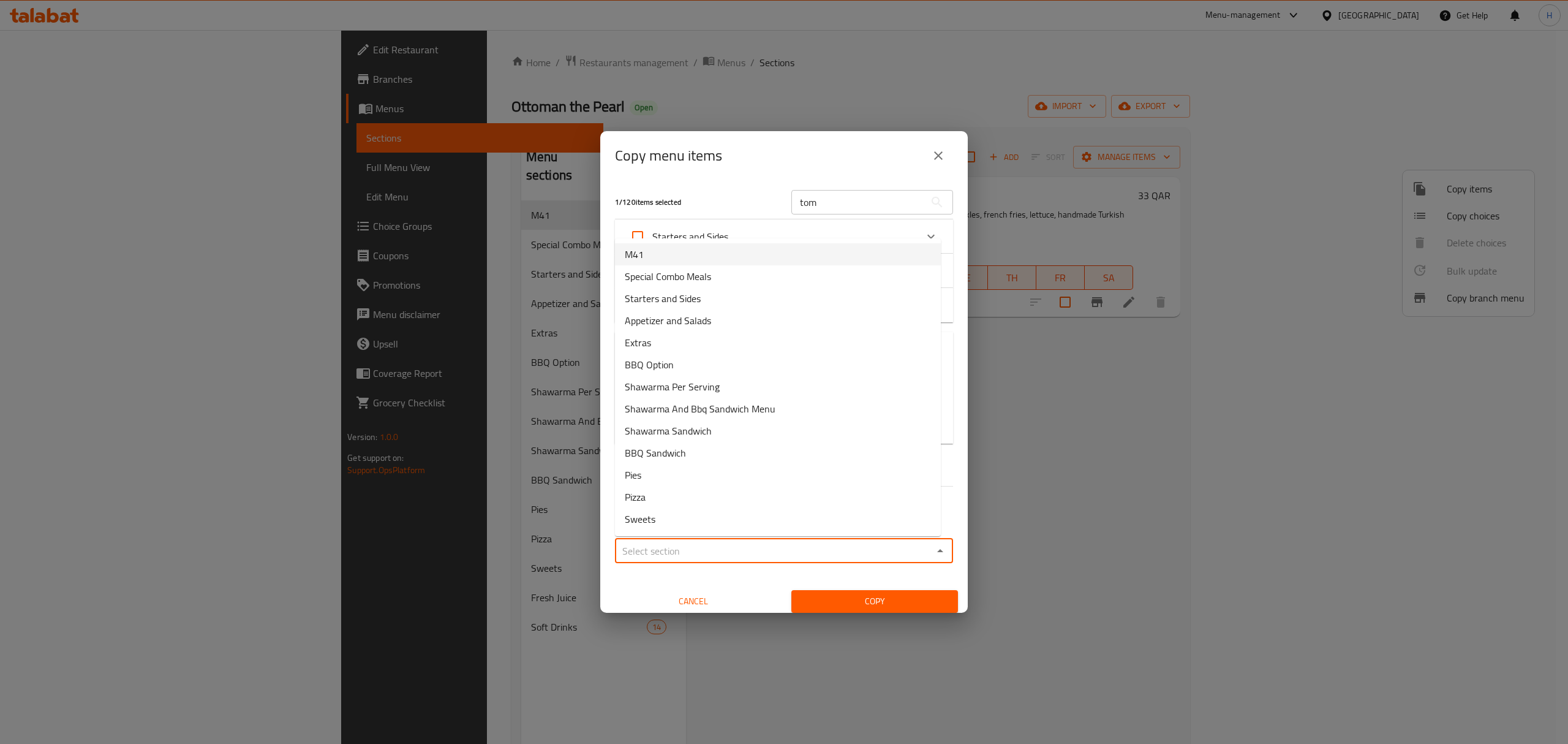
click at [666, 253] on li "M41" at bounding box center [777, 254] width 326 height 22
type input "M41"
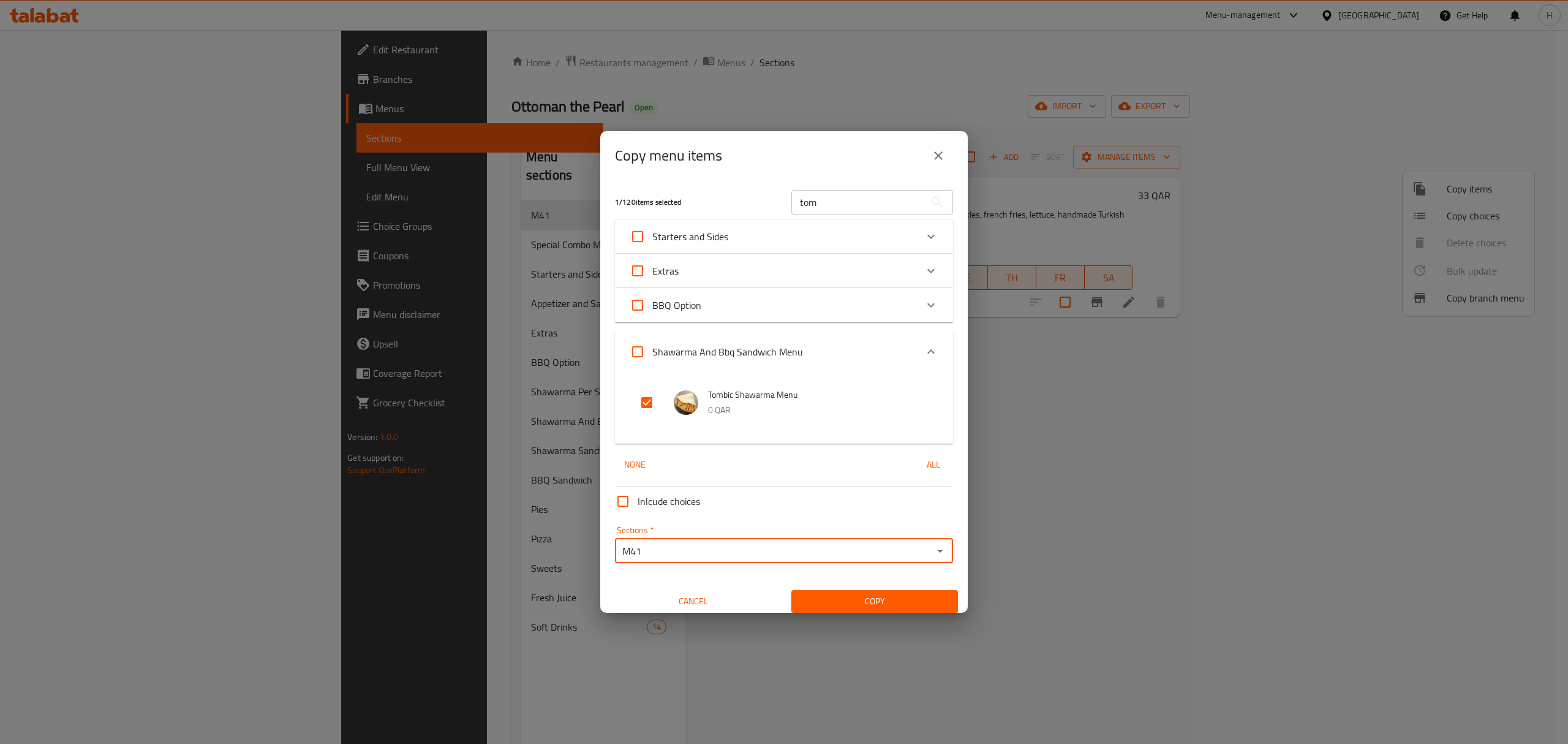
click at [833, 591] on button "Copy" at bounding box center [874, 601] width 166 height 23
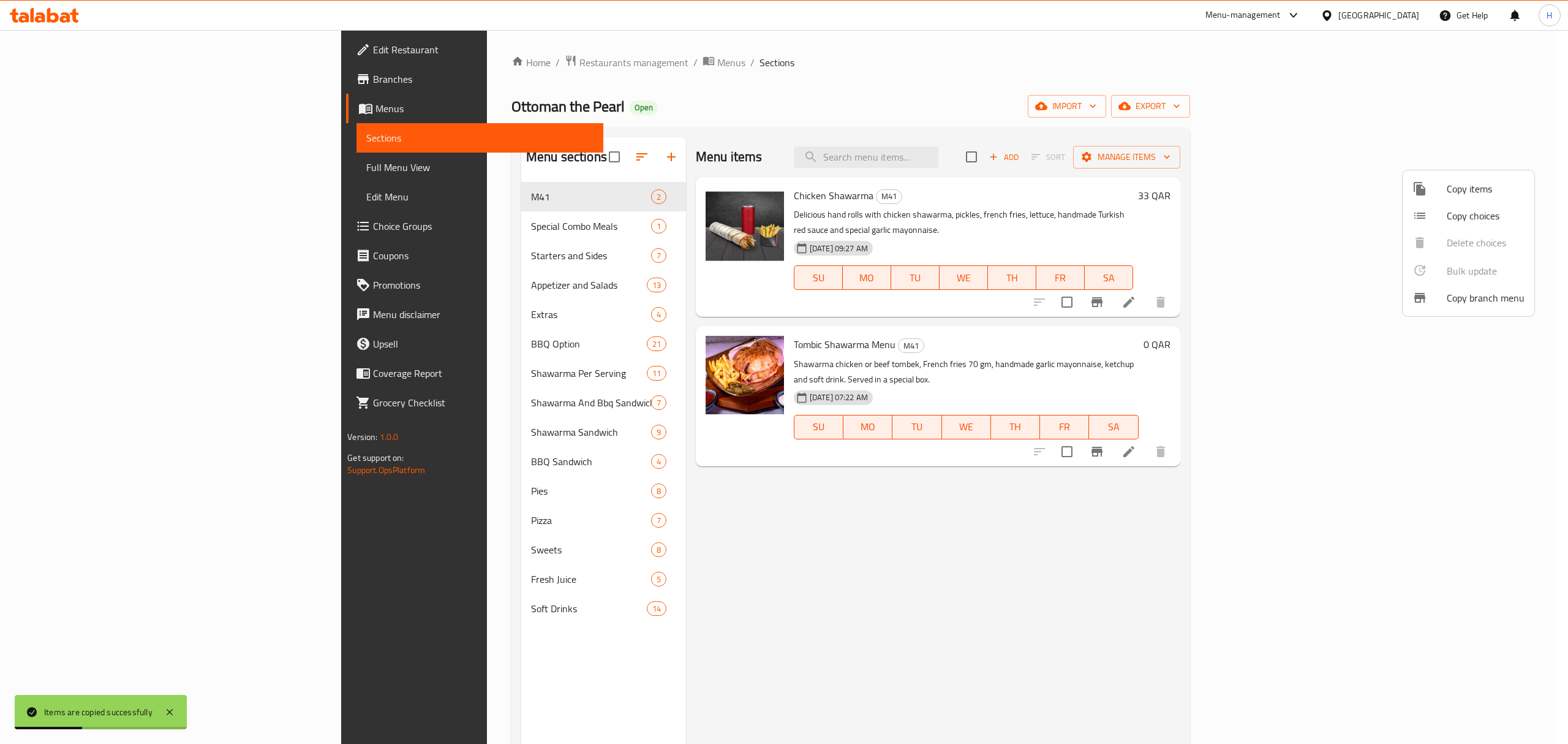
drag, startPoint x: 768, startPoint y: 513, endPoint x: 784, endPoint y: 493, distance: 25.6
click at [780, 509] on div at bounding box center [784, 372] width 1568 height 744
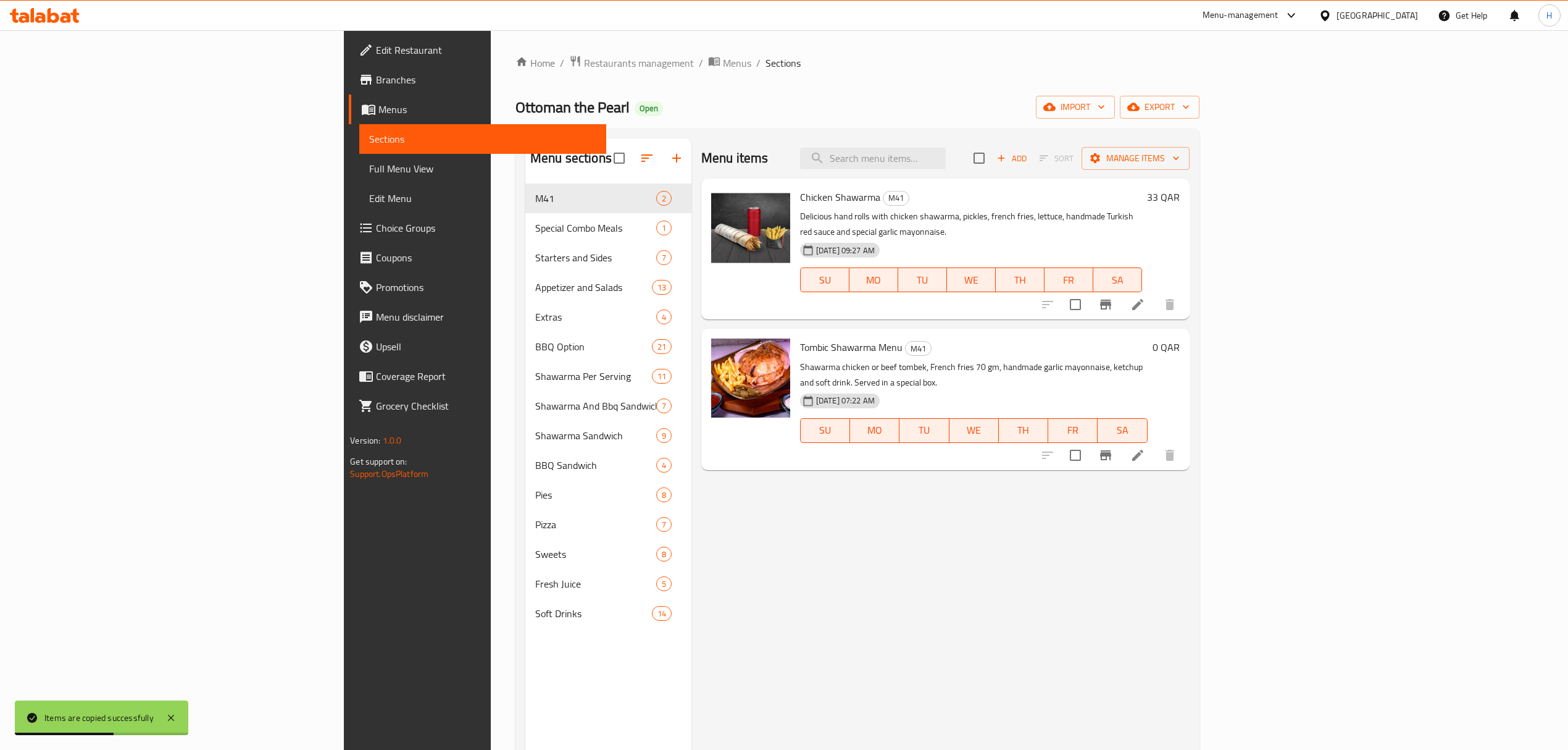
click at [1155, 444] on li at bounding box center [1137, 455] width 35 height 22
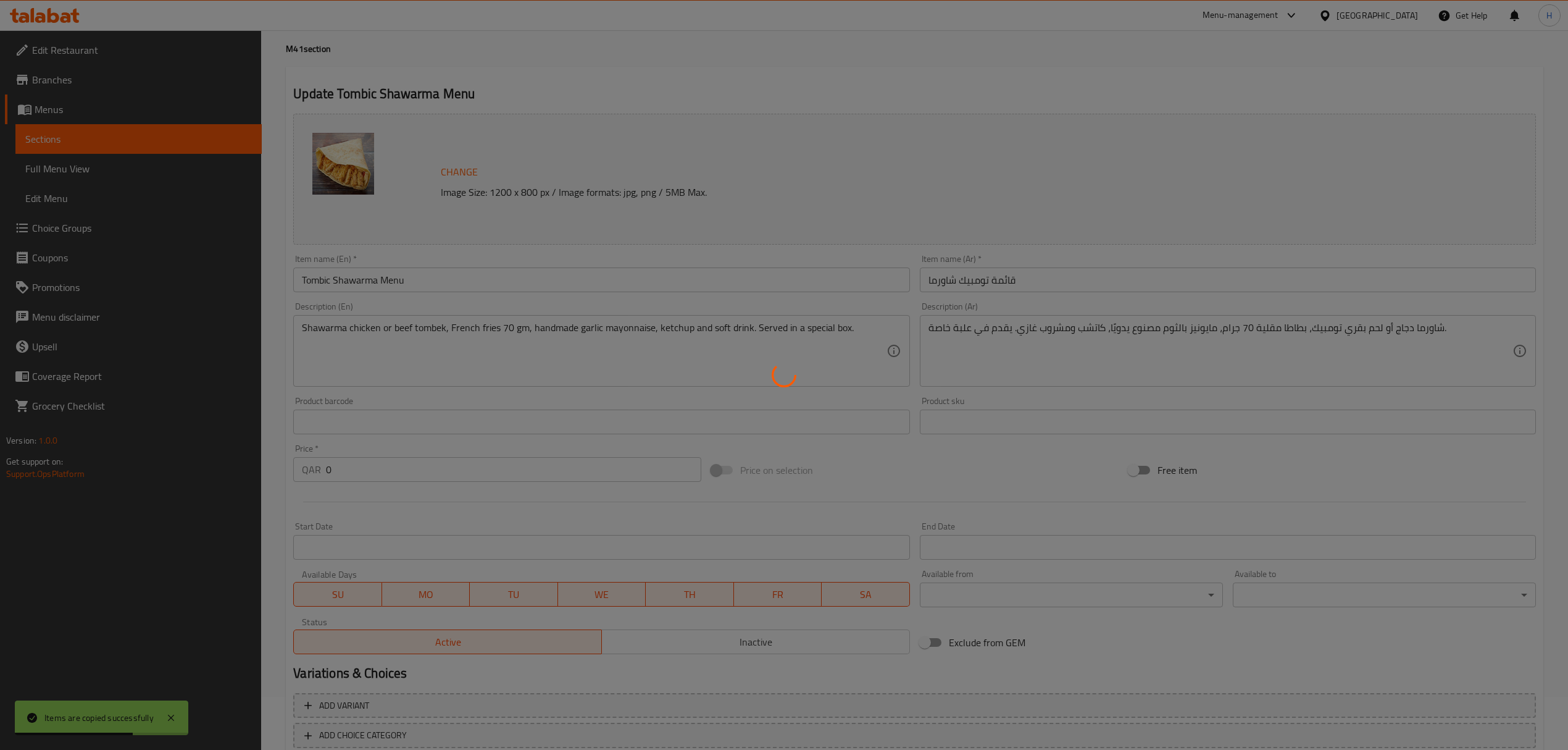
scroll to position [82, 0]
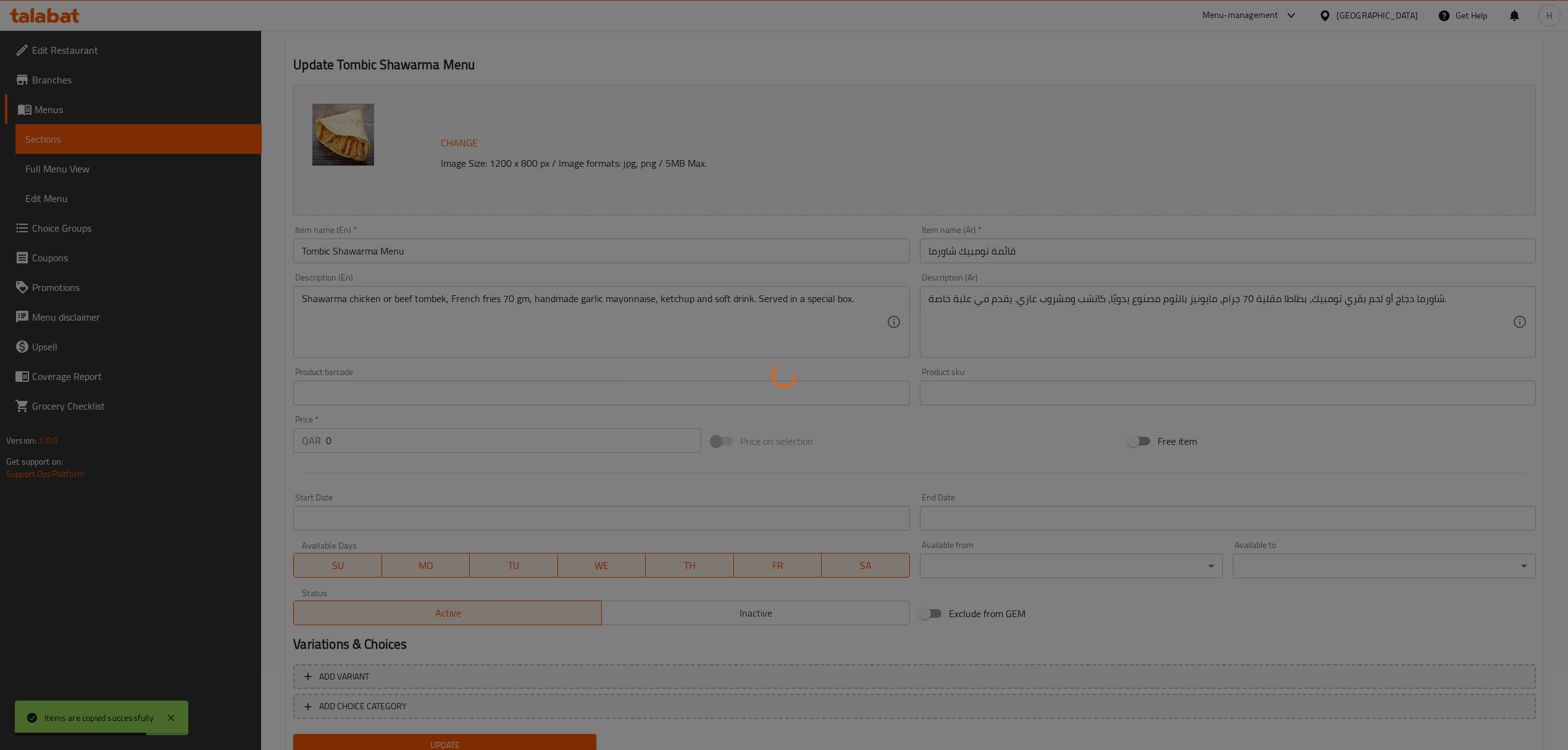
click at [330, 443] on div at bounding box center [784, 375] width 1568 height 750
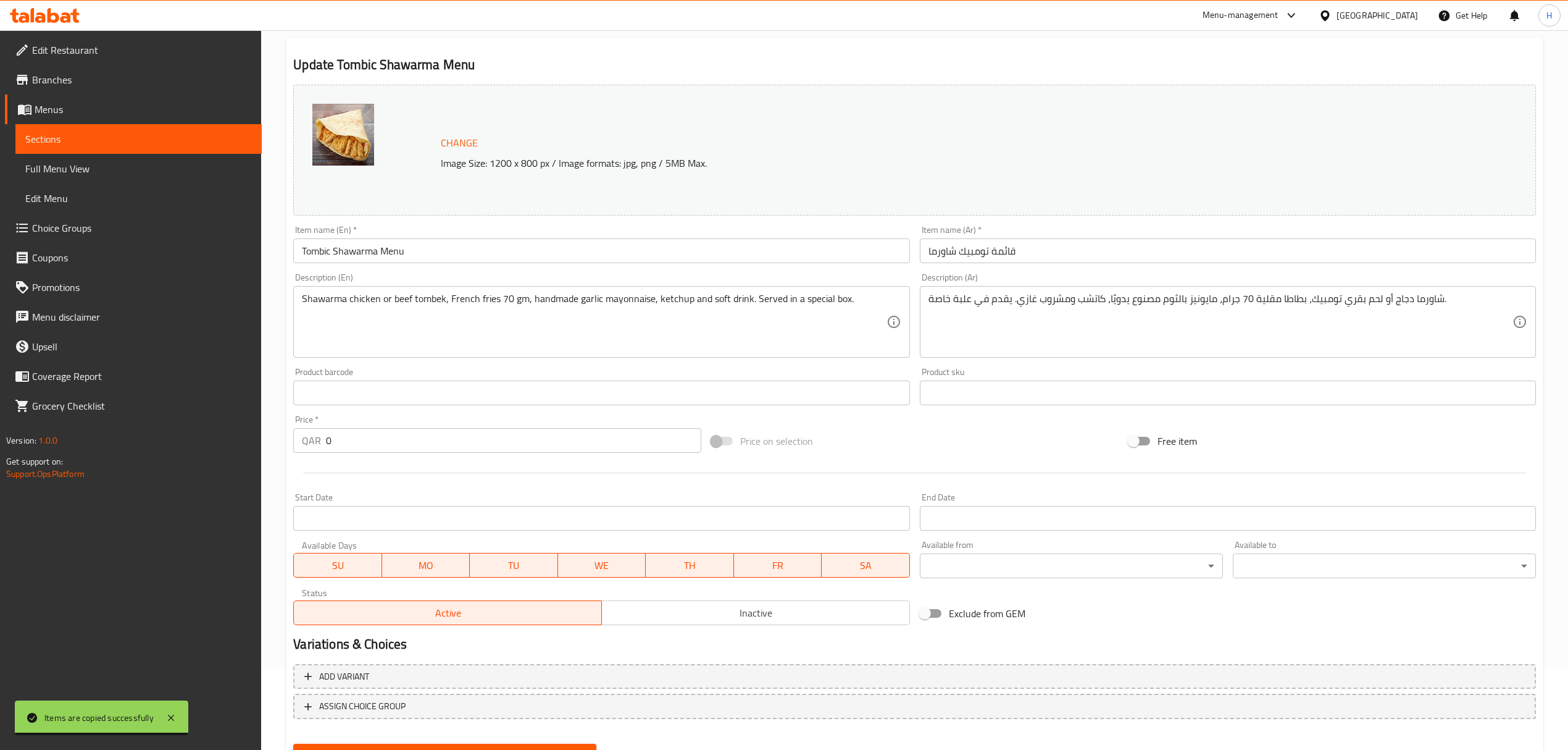
click at [326, 443] on input "0" at bounding box center [513, 440] width 374 height 25
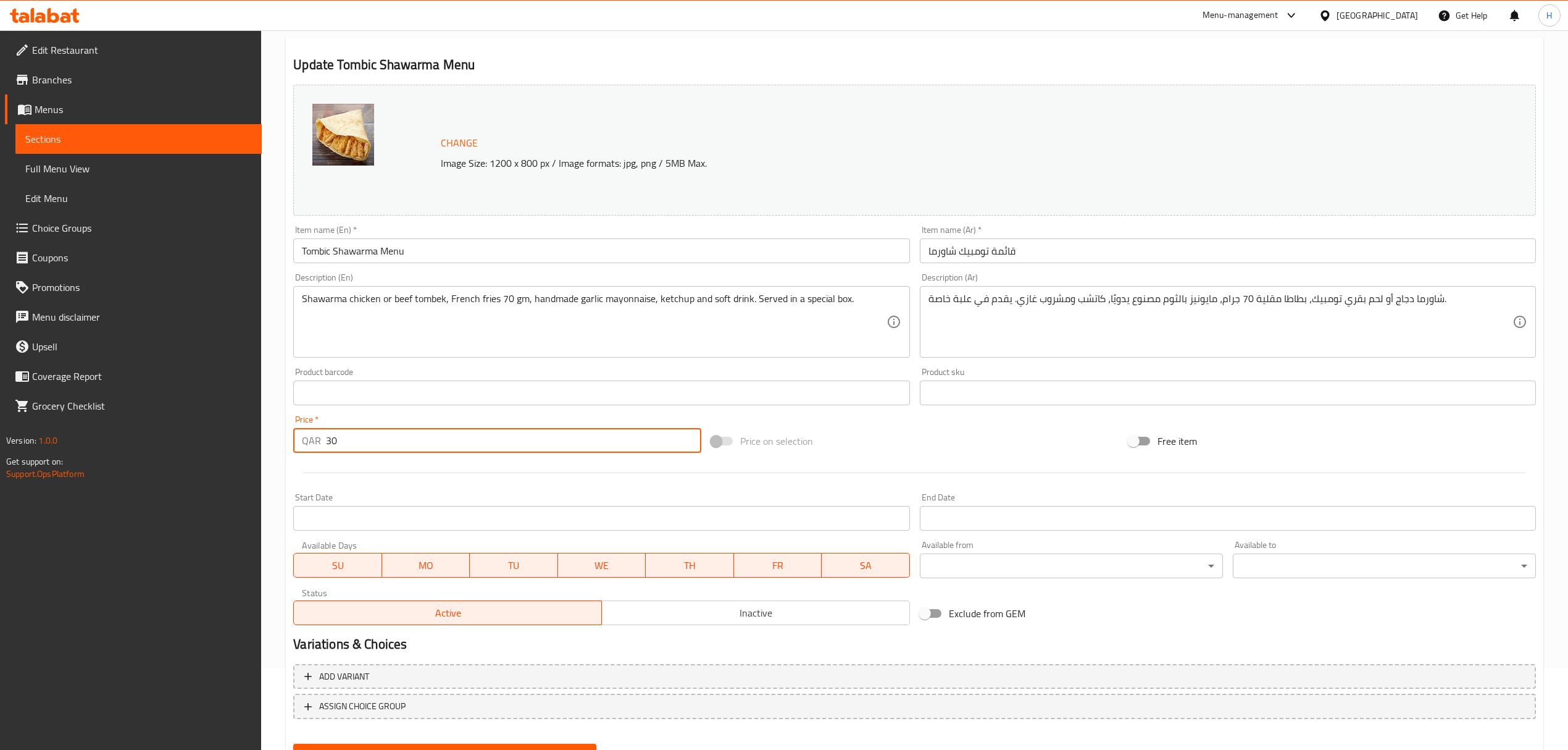
type input "30"
click at [882, 451] on div "Price on selection" at bounding box center [915, 440] width 417 height 33
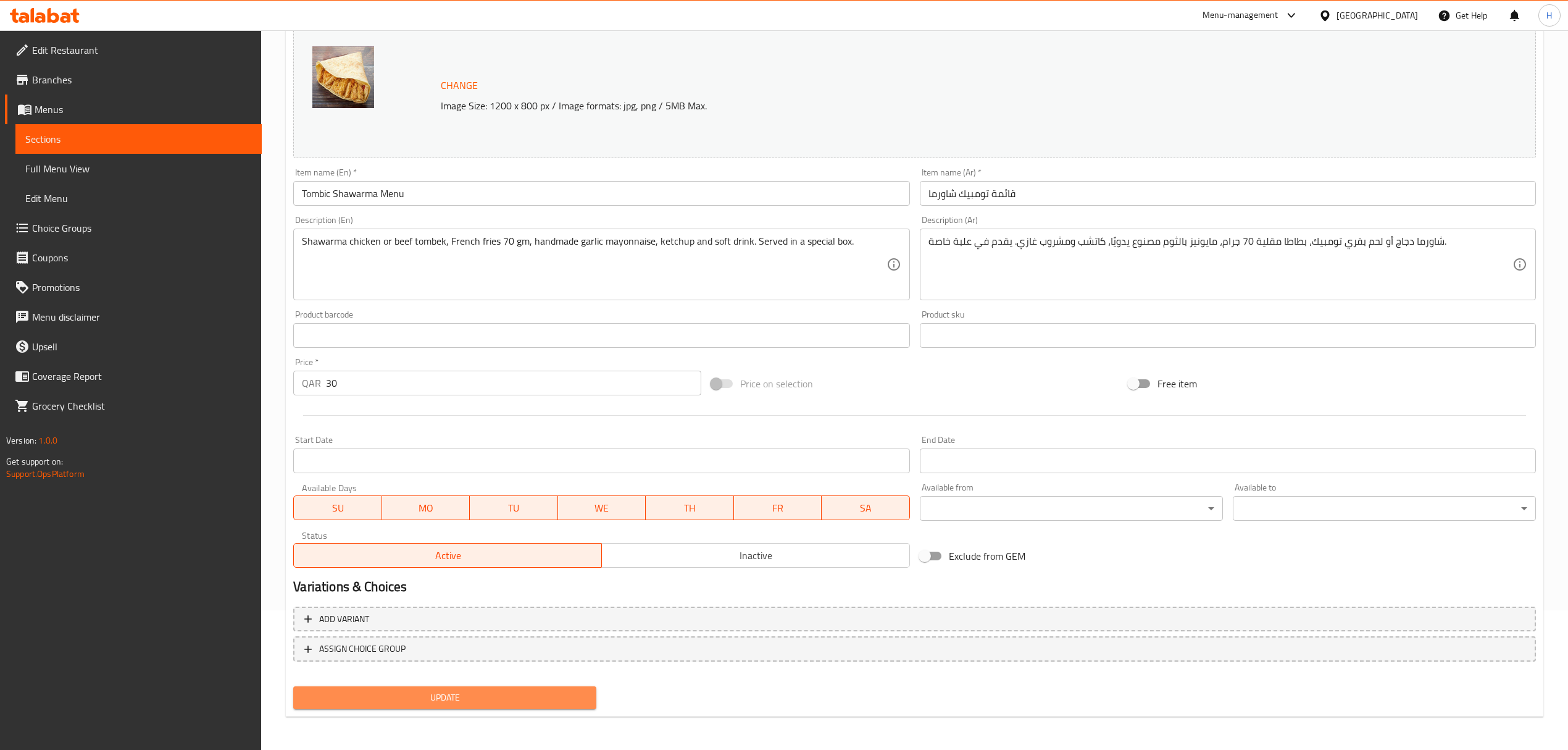
click at [408, 687] on button "Update" at bounding box center [445, 697] width 303 height 23
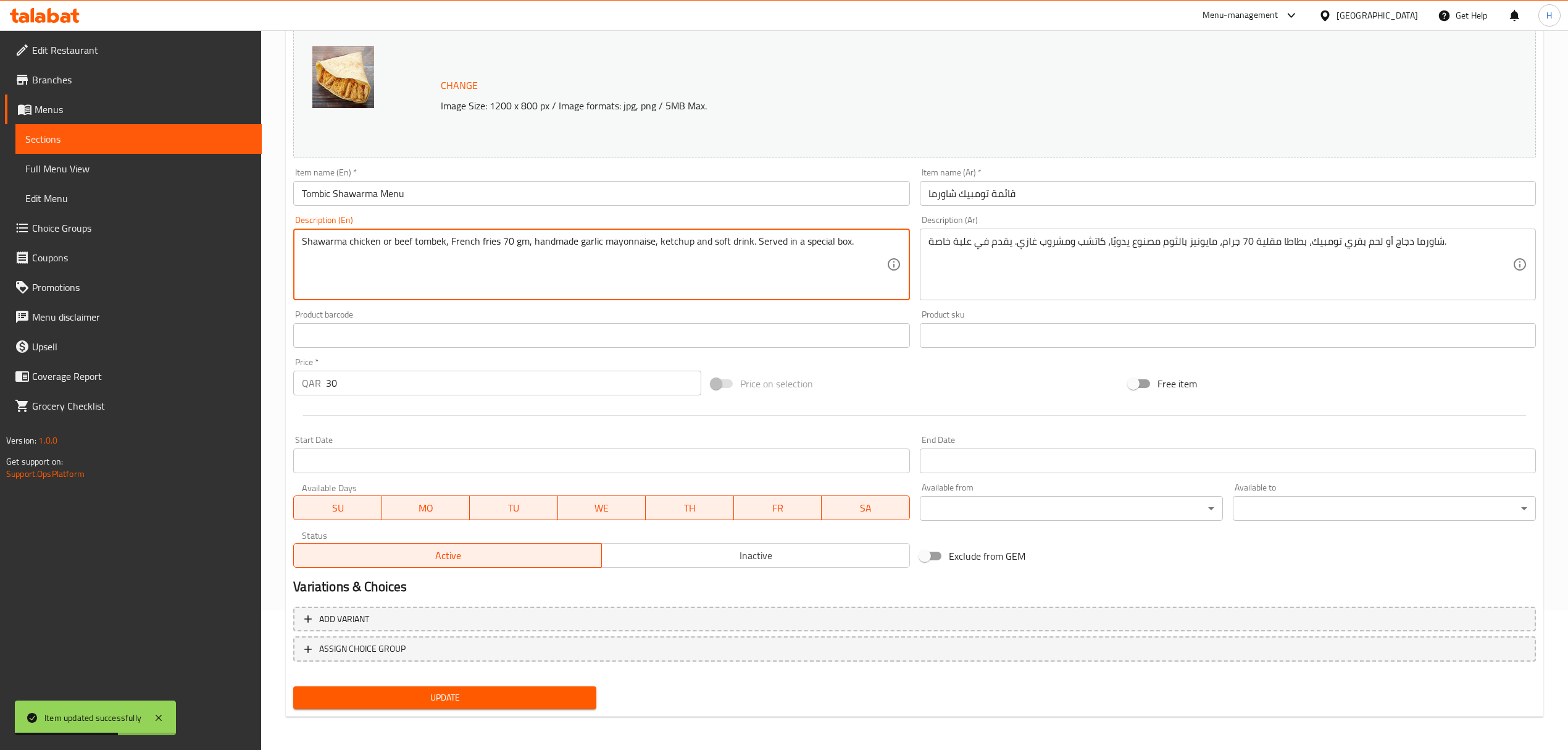
drag, startPoint x: 380, startPoint y: 241, endPoint x: 410, endPoint y: 242, distance: 30.0
click at [682, 241] on textarea "Shawarma chicken tombek, French fries 70 gm, handmade garlic mayonnaise, ketchu…" at bounding box center [594, 265] width 584 height 59
drag, startPoint x: 700, startPoint y: 241, endPoint x: 662, endPoint y: 241, distance: 38.0
click at [662, 241] on textarea "Shawarma chicken tombek, French fries 70 gm, handmade garlic mayonnaise, ketchu…" at bounding box center [594, 265] width 584 height 59
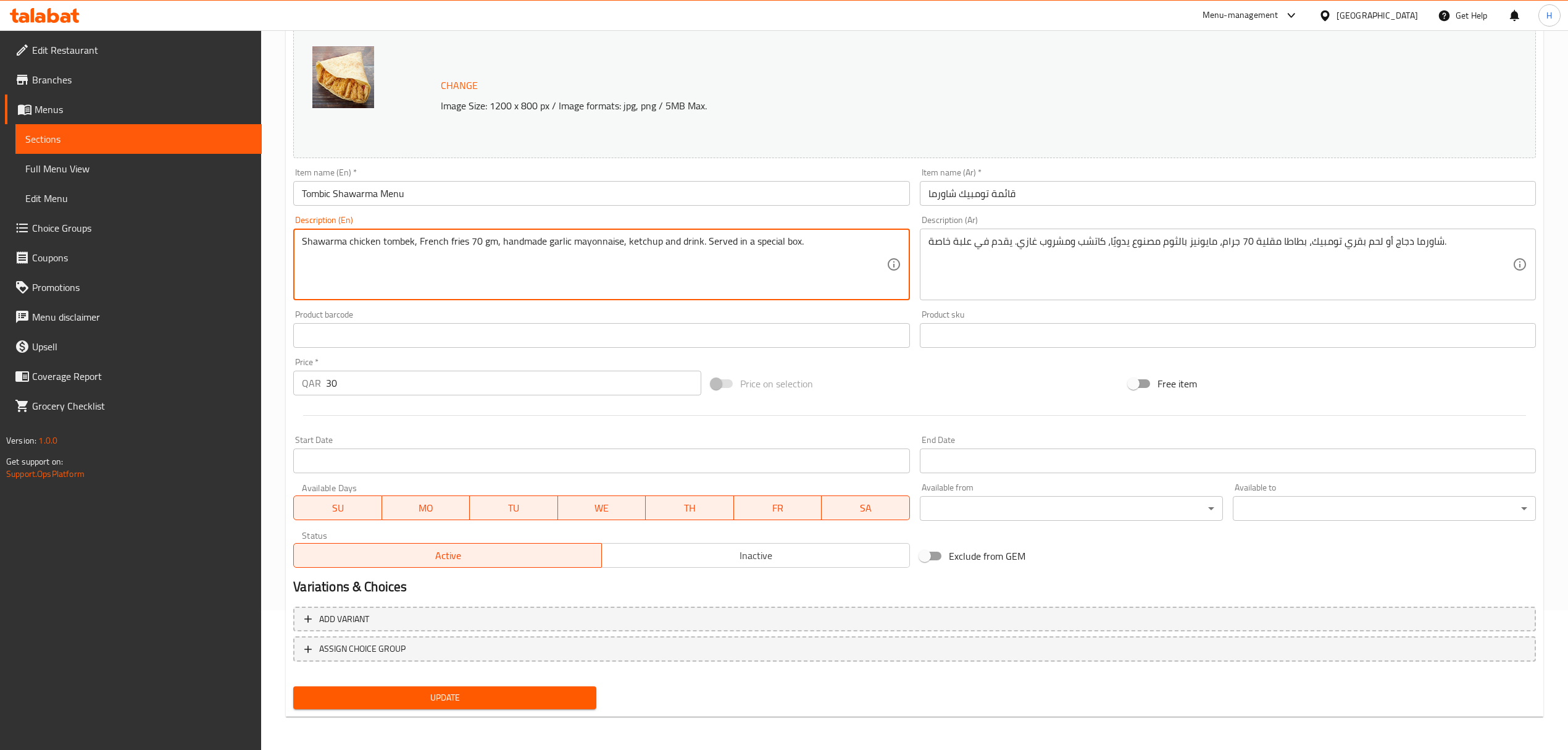
click at [699, 243] on textarea "Shawarma chicken tombek, French fries 70 gm, handmade garlic mayonnaise, ketchu…" at bounding box center [594, 265] width 584 height 59
drag, startPoint x: 801, startPoint y: 240, endPoint x: 703, endPoint y: 243, distance: 98.0
click at [703, 243] on textarea "Shawarma chicken tombek, French fries 70 gm, handmade garlic mayonnaise, ketchu…" at bounding box center [594, 265] width 584 height 59
type textarea "Shawarma chicken tombek, French fries 70 gm, handmade garlic mayonnaise, ketchu…"
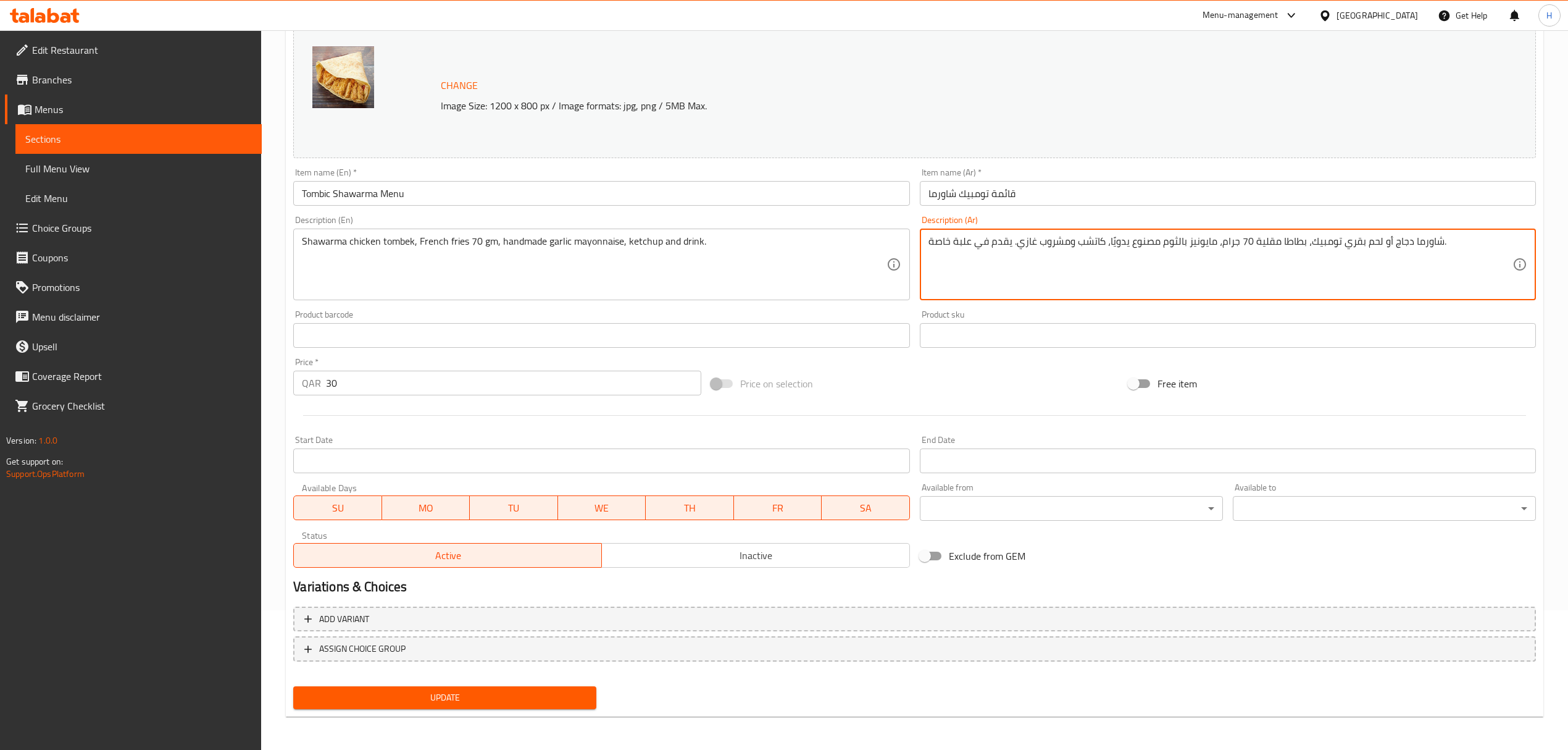
click at [1368, 241] on textarea "شاورما دجاج أو لحم بقري تومبيك، بطاطا مقلية 70 جرام، مايونيز بالثوم مصنوع يدويً…" at bounding box center [1220, 265] width 584 height 59
click at [1351, 241] on textarea "شاورما دجاج أو بقري تومبيك، بطاطا مقلية 70 جرام، مايونيز بالثوم مصنوع يدويًا، ك…" at bounding box center [1220, 265] width 584 height 59
click at [1339, 241] on textarea "شاورما دجاج أو تومبيك، بطاطا مقلية 70 جرام، مايونيز بالثوم مصنوع يدويًا، كاتشب …" at bounding box center [1220, 265] width 584 height 59
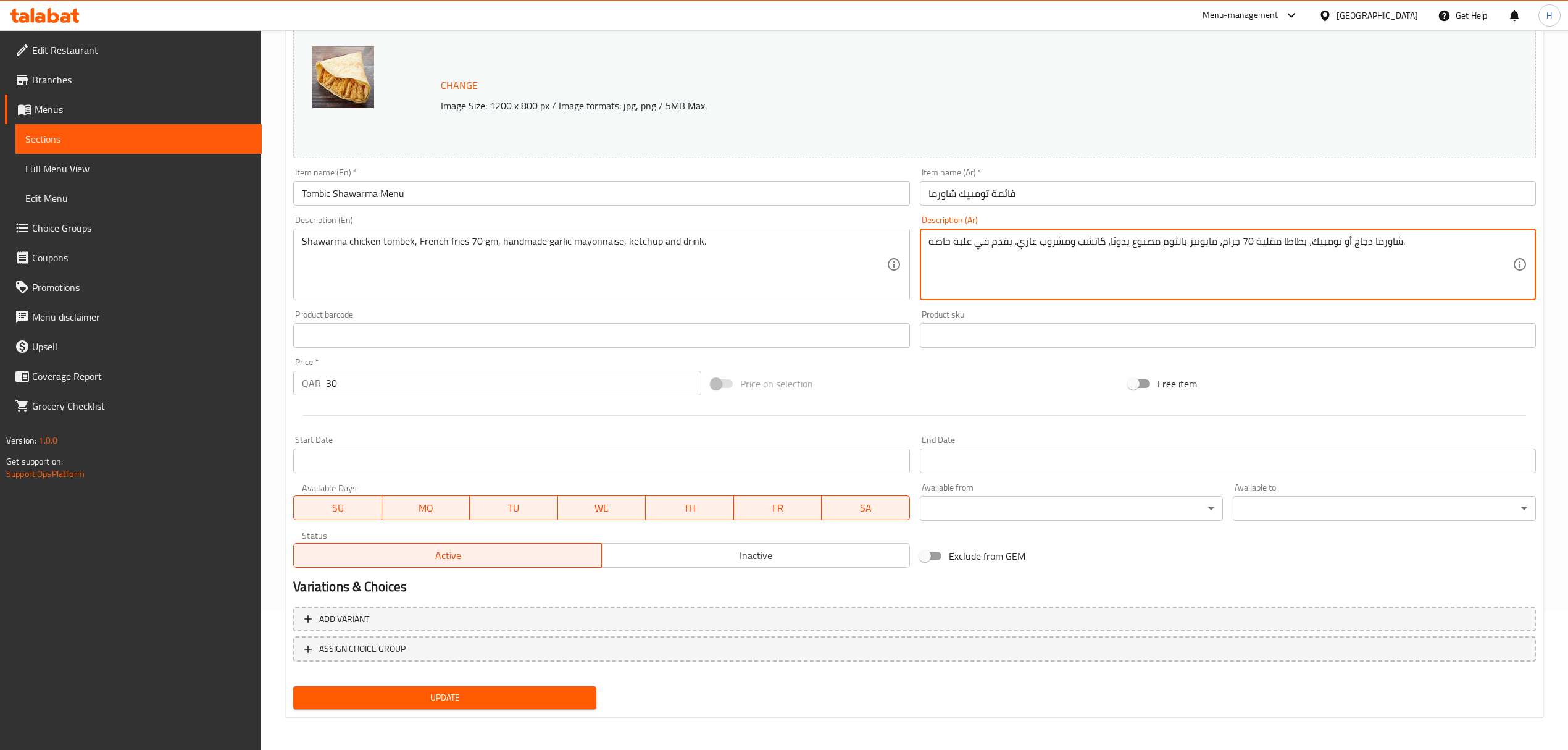
click at [1343, 240] on textarea "شاورما دجاج أو تومبيك، بطاطا مقلية 70 جرام، مايونيز بالثوم مصنوع يدويًا، كاتشب …" at bounding box center [1220, 265] width 584 height 59
click at [1023, 242] on textarea "شاورما دجاج تومبيك، بطاطا مقلية 70 جرام، مايونيز بالثوم مصنوع يدويًا، كاتشب ومش…" at bounding box center [1220, 265] width 584 height 59
drag, startPoint x: 1011, startPoint y: 241, endPoint x: 926, endPoint y: 241, distance: 85.0
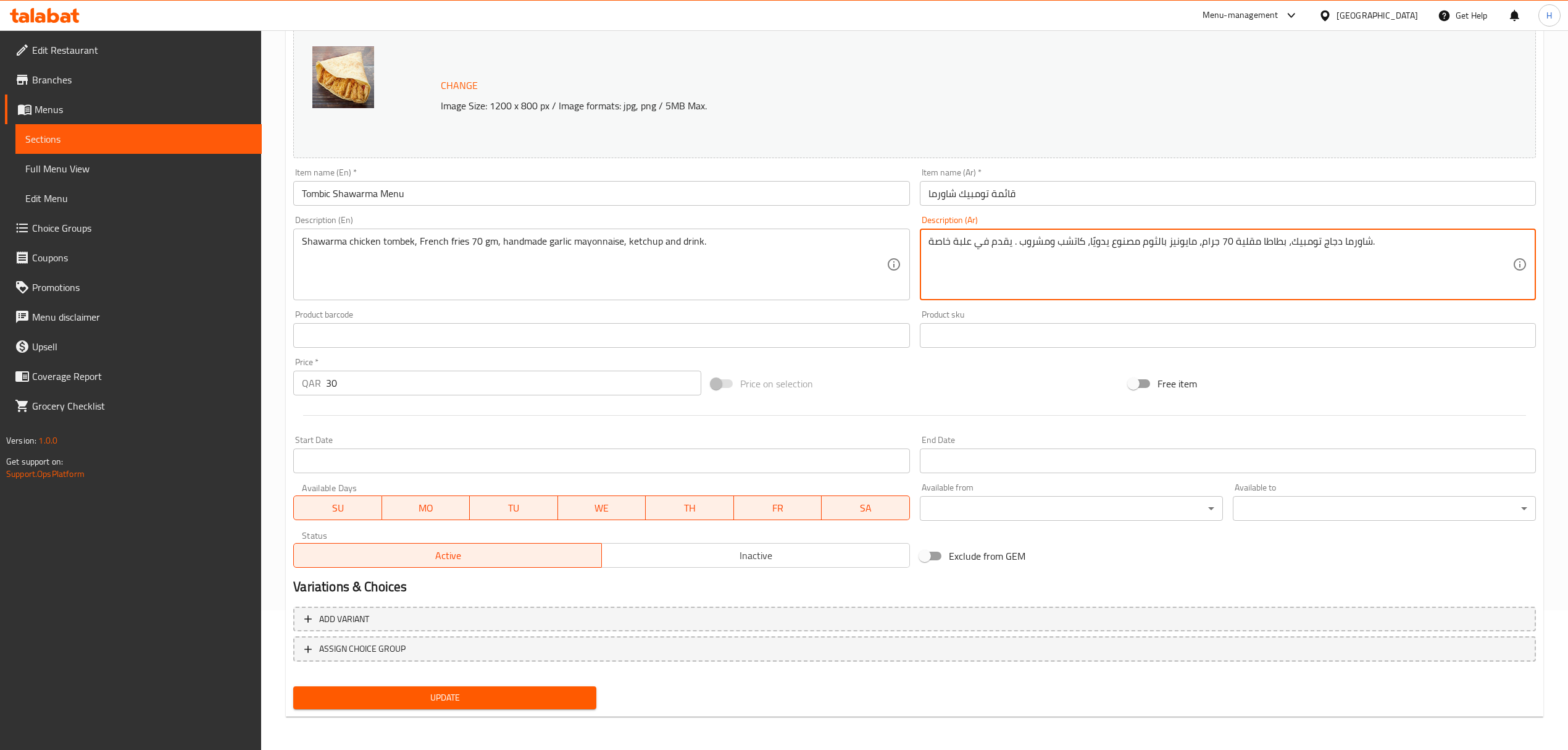
click at [926, 241] on div "شاورما دجاج تومبيك، بطاطا مقلية 70 جرام، مايونيز بالثوم مصنوع يدويًا، كاتشب ومش…" at bounding box center [1228, 264] width 616 height 72
type textarea "شاورما دجاج تومبيك، بطاطا مقلية 70 جرام، مايونيز بالثوم مصنوع يدويًا، كاتشب ومش…"
click at [514, 697] on span "Update" at bounding box center [445, 697] width 283 height 15
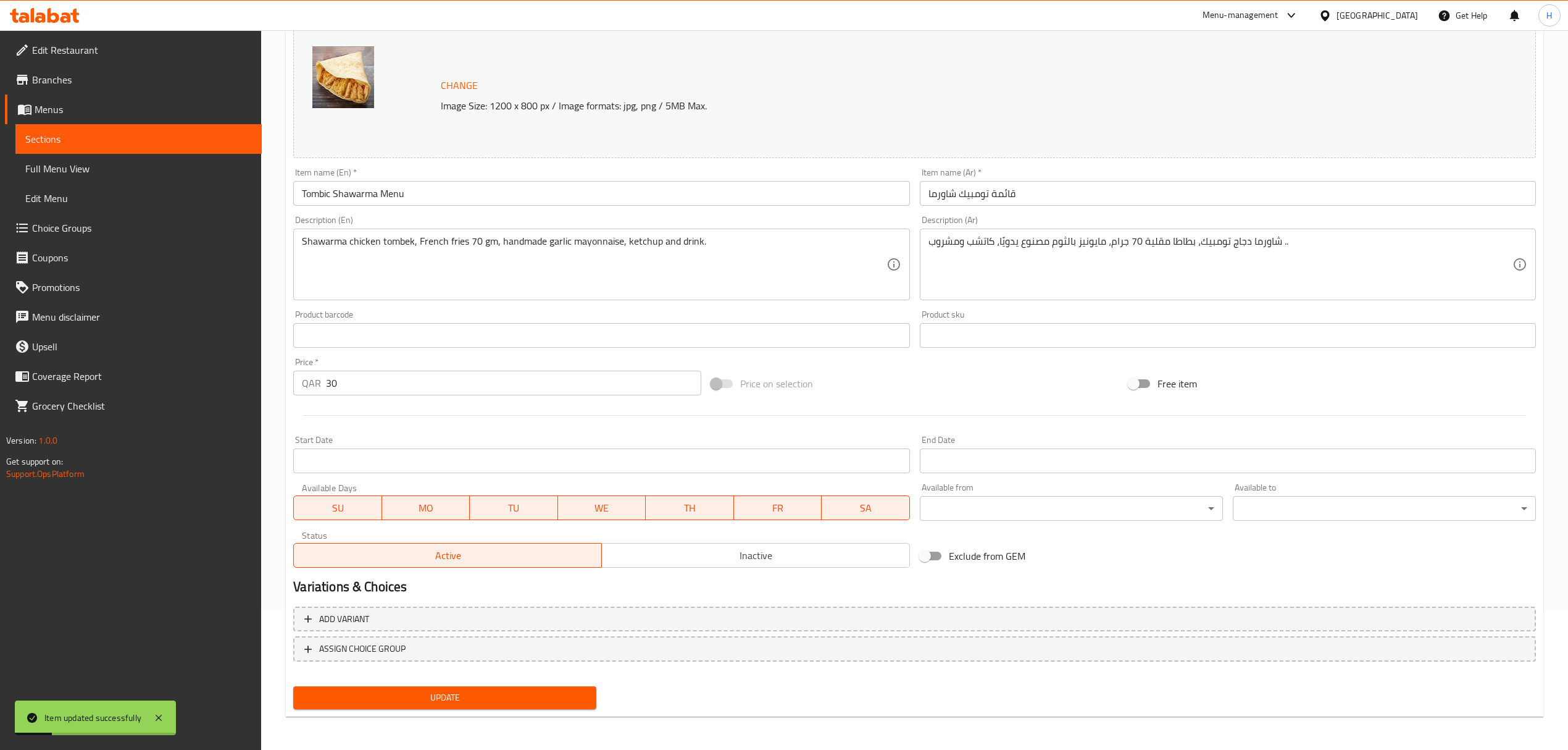
scroll to position [0, 0]
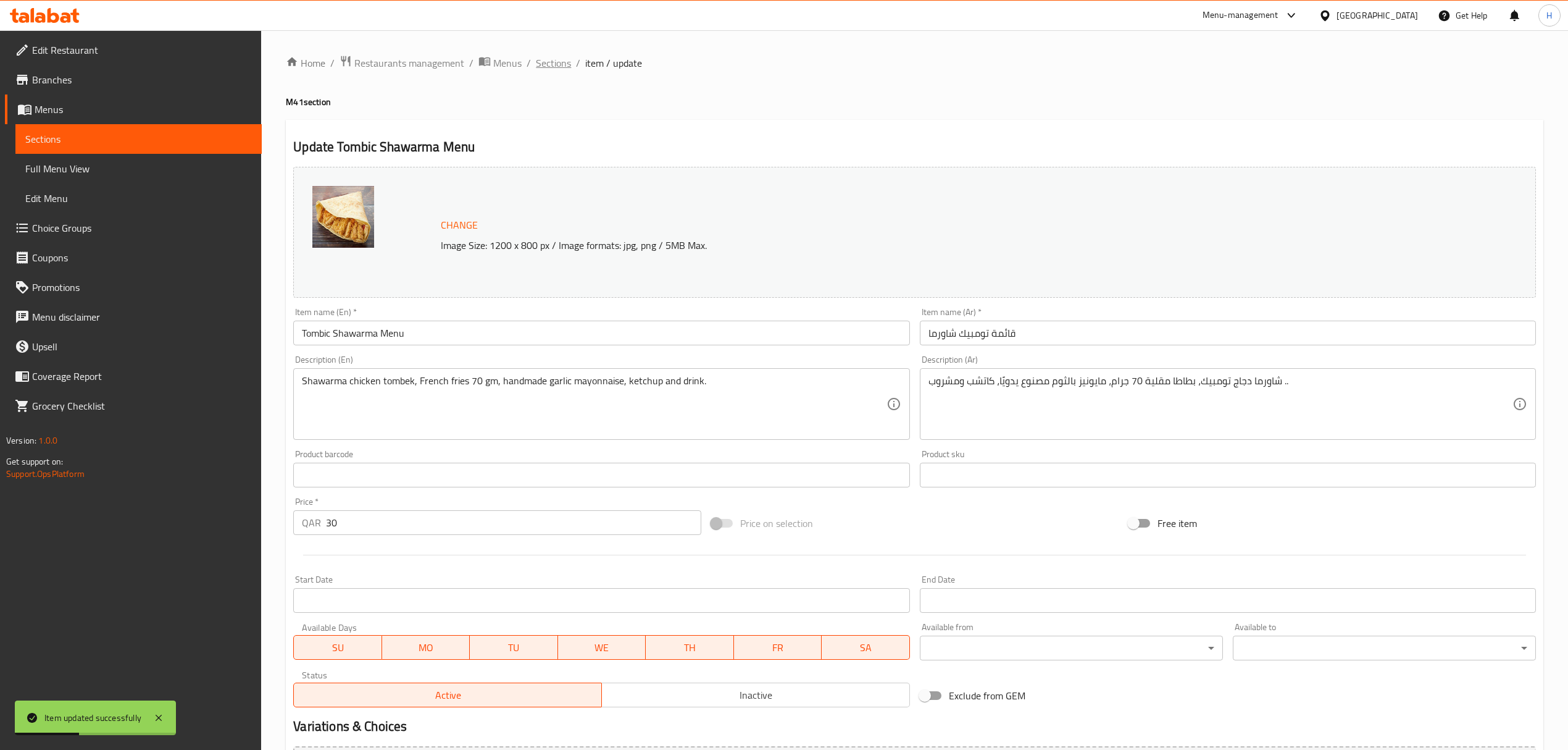
click at [550, 60] on span "Sections" at bounding box center [554, 63] width 36 height 15
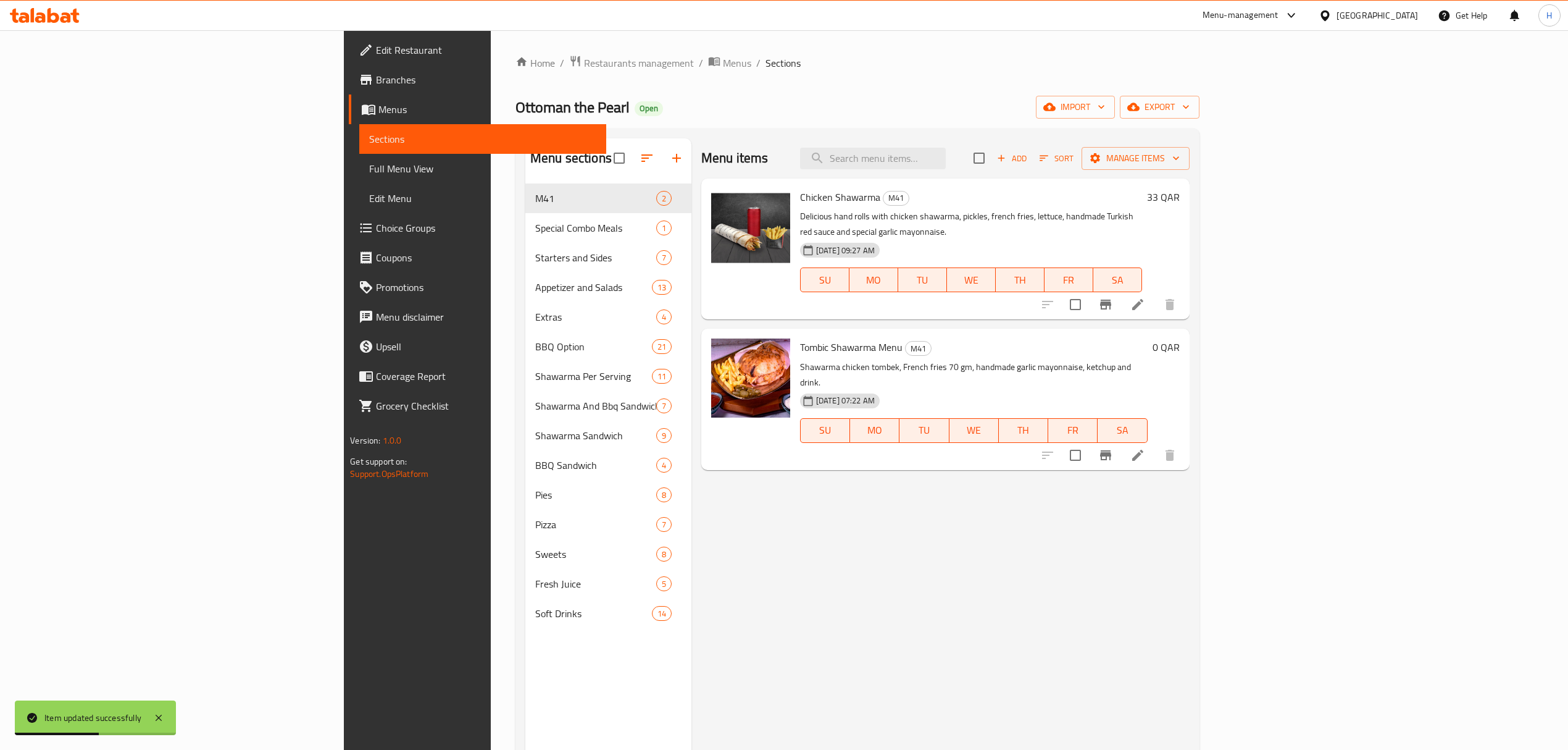
click at [879, 596] on div "Menu items Add Sort Manage items Chicken Shawarma M41 Delicious hand rolls with…" at bounding box center [940, 513] width 498 height 750
click at [1155, 444] on li at bounding box center [1137, 455] width 35 height 22
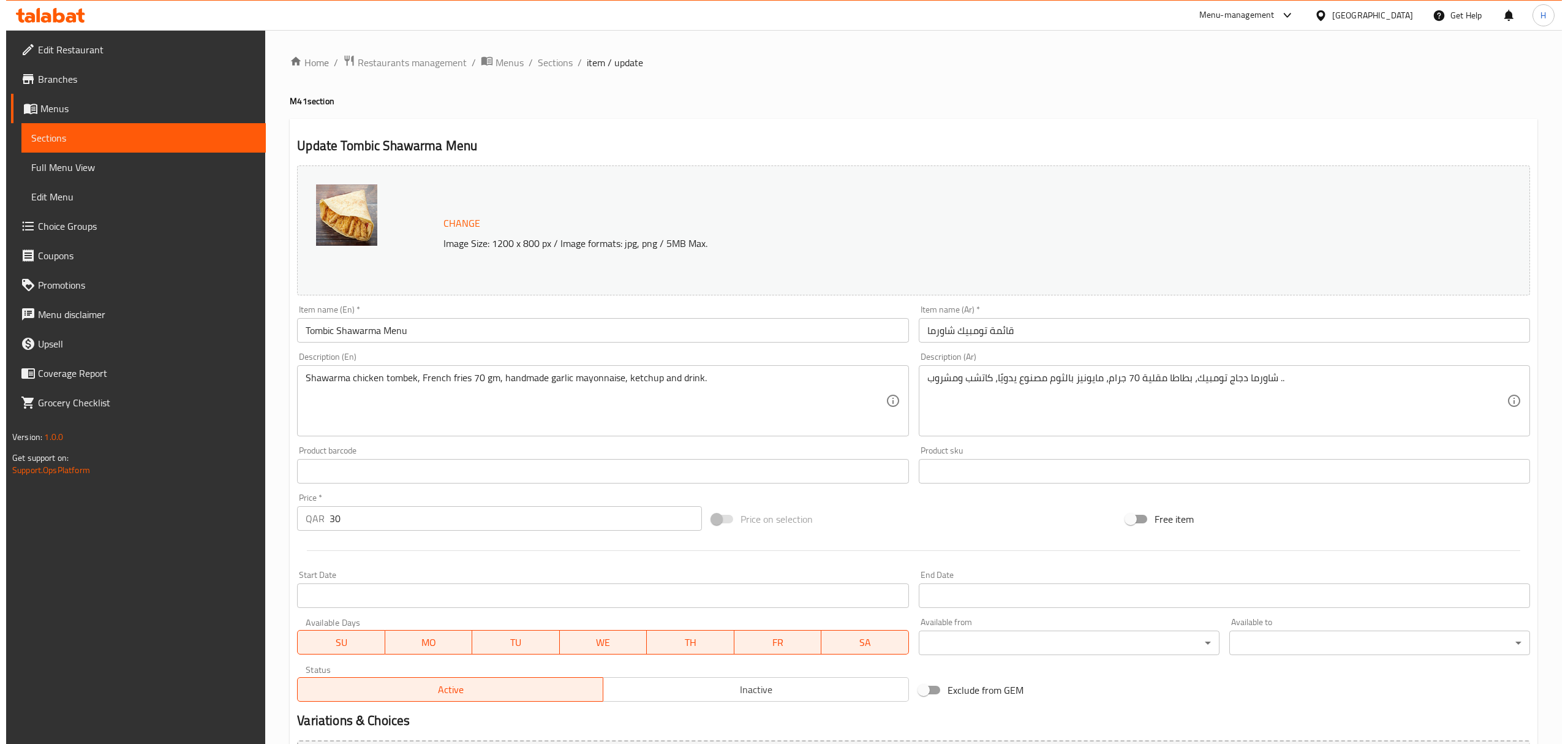
scroll to position [139, 0]
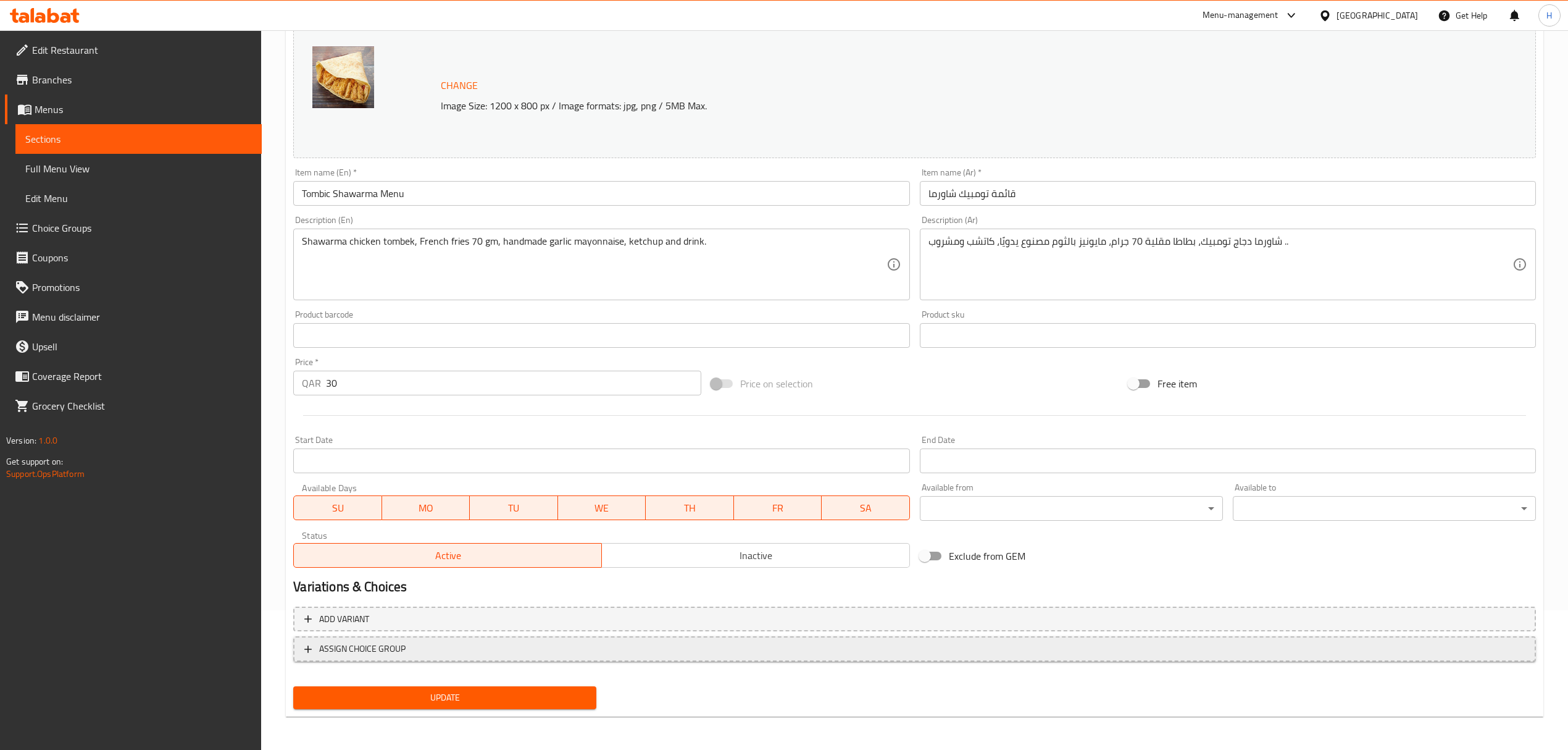
click at [448, 646] on span "ASSIGN CHOICE GROUP" at bounding box center [914, 649] width 1221 height 15
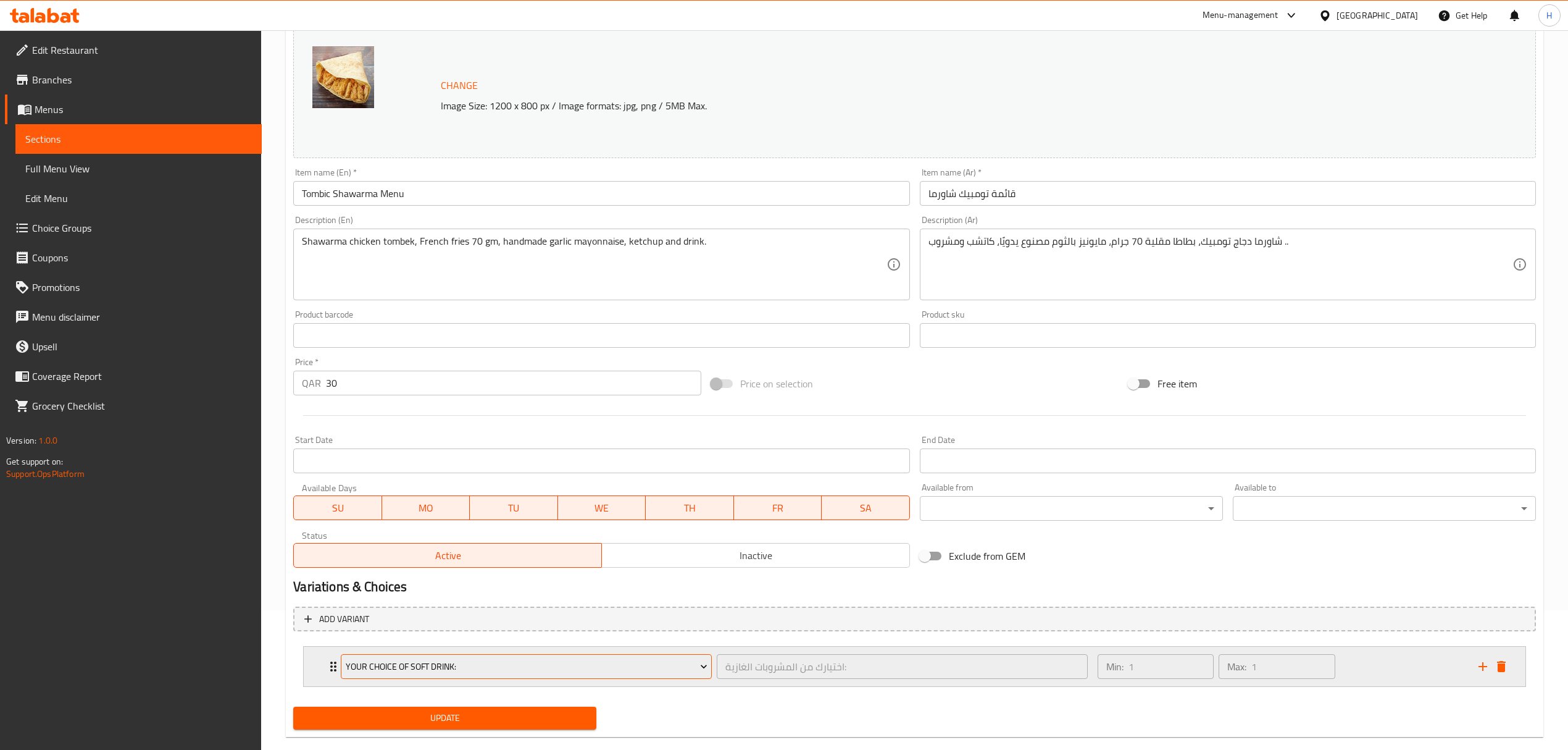
click at [494, 667] on span "Your Choice Of Soft Drink:" at bounding box center [527, 667] width 361 height 15
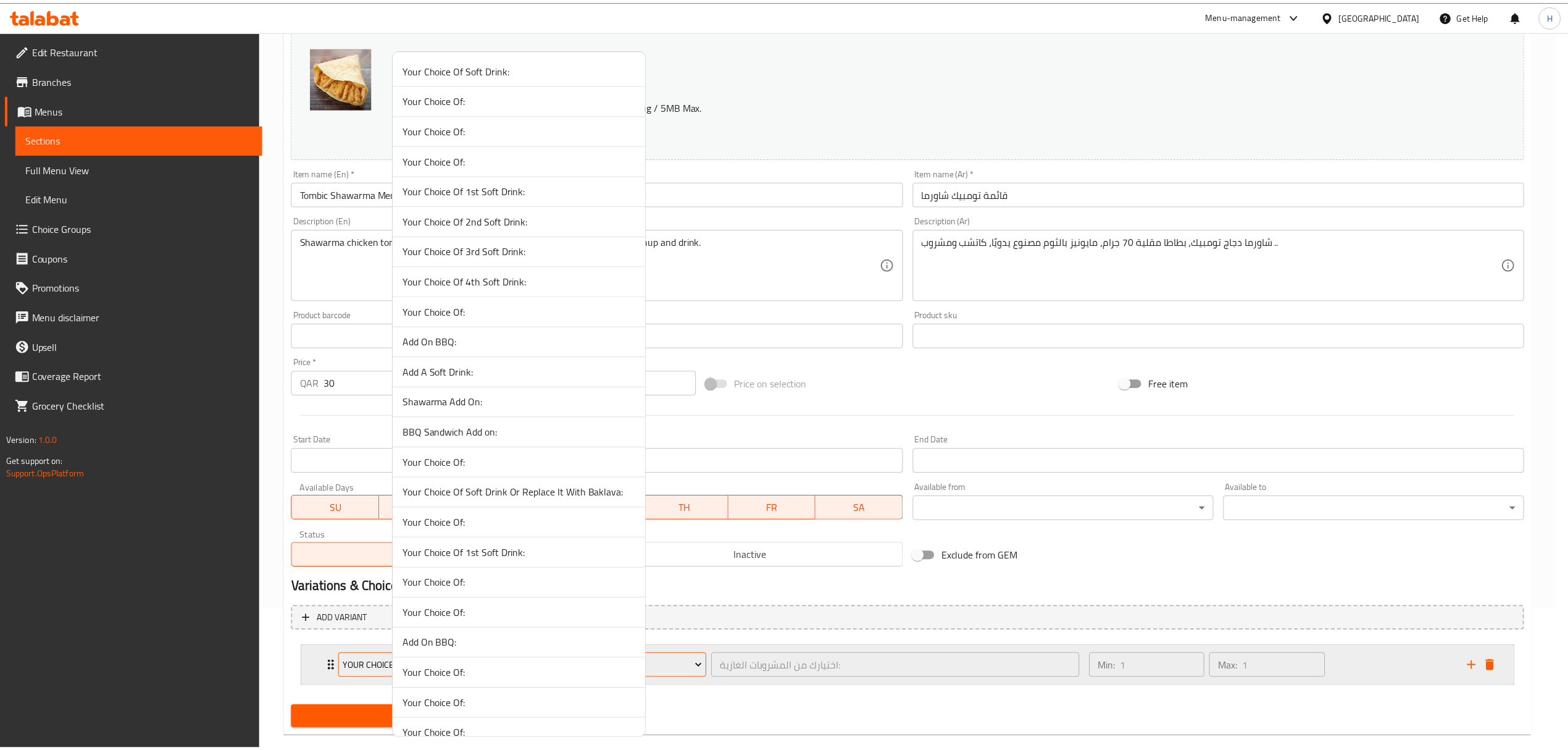
scroll to position [996, 0]
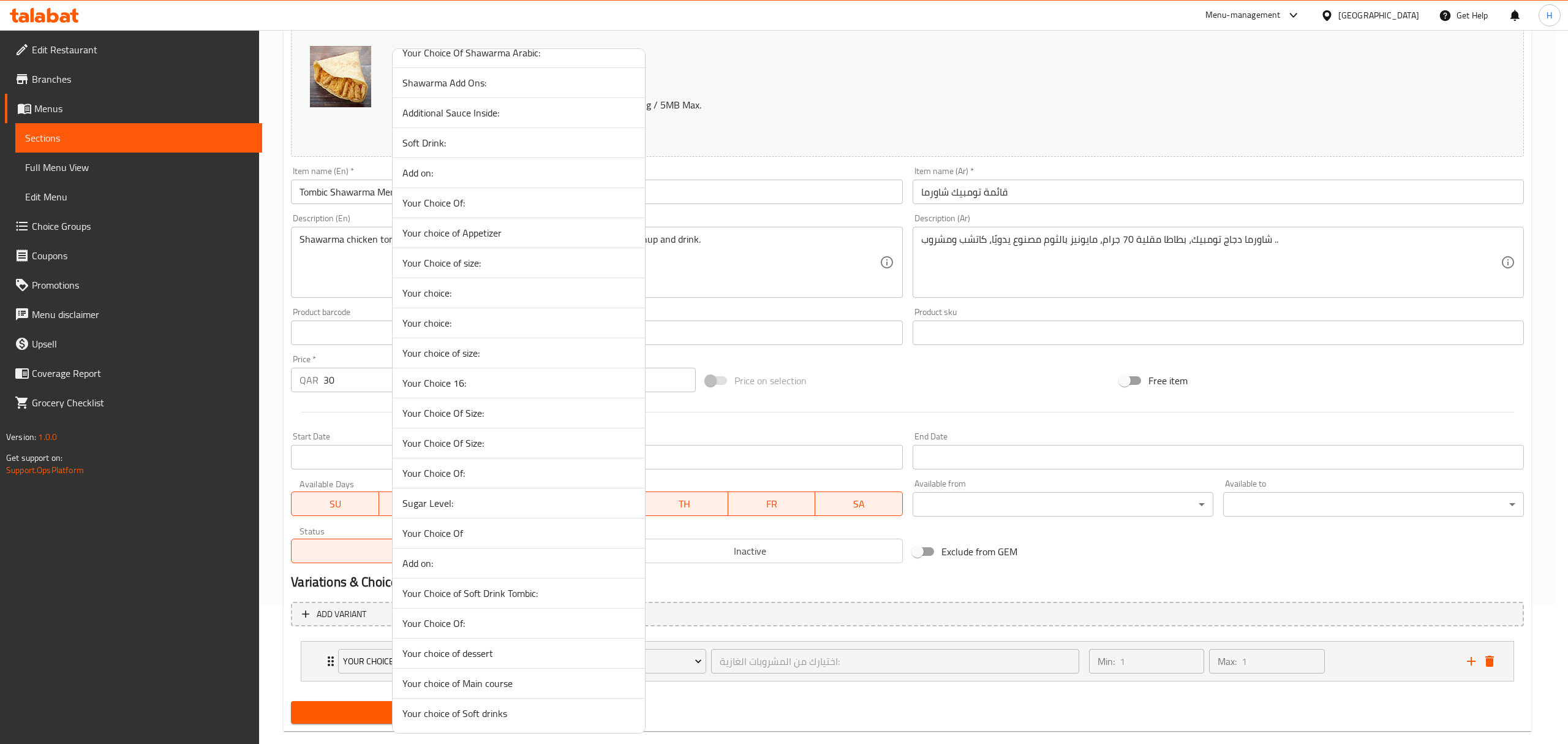
click at [489, 587] on span "Your Choice of Soft Drink Tombic:" at bounding box center [519, 592] width 233 height 15
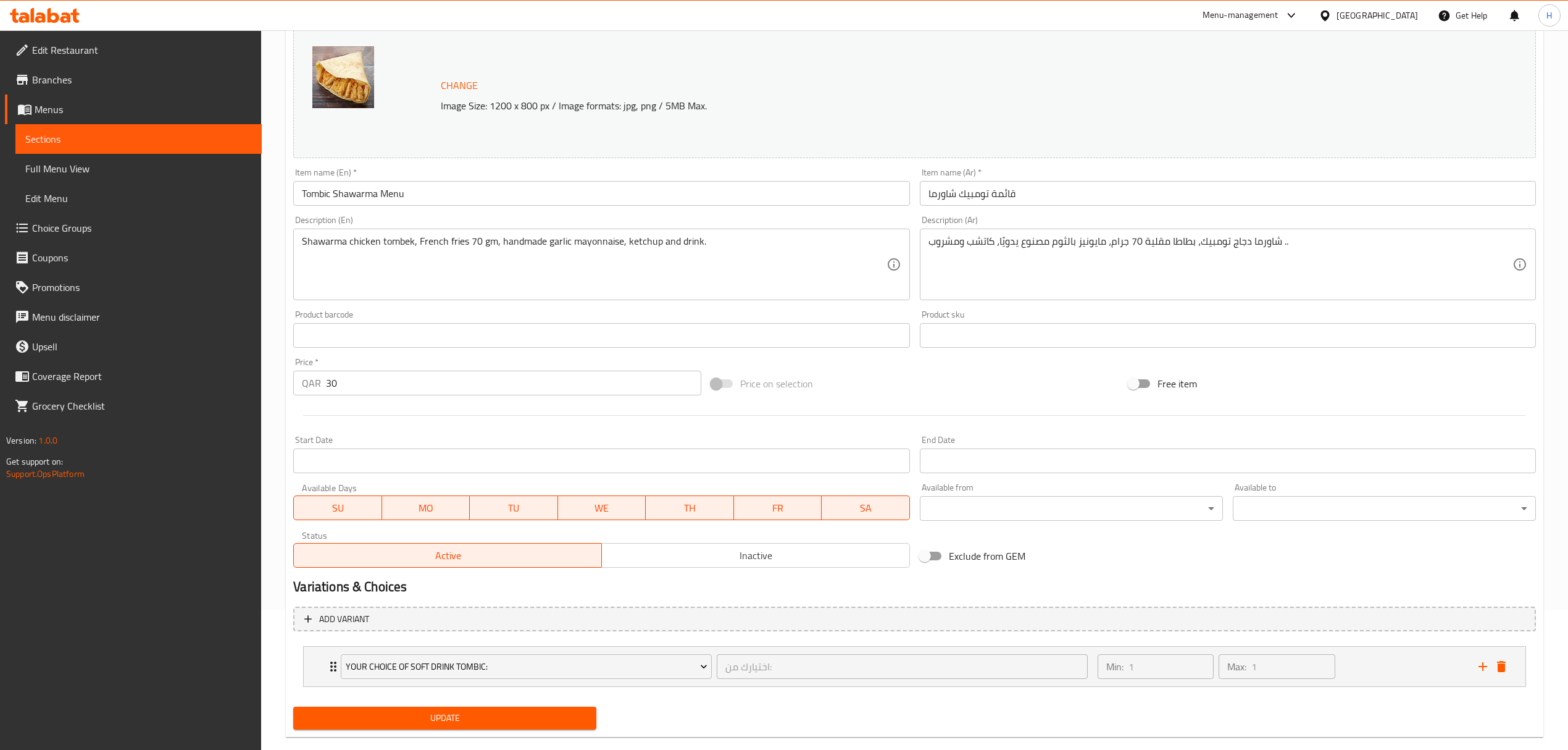
scroll to position [161, 0]
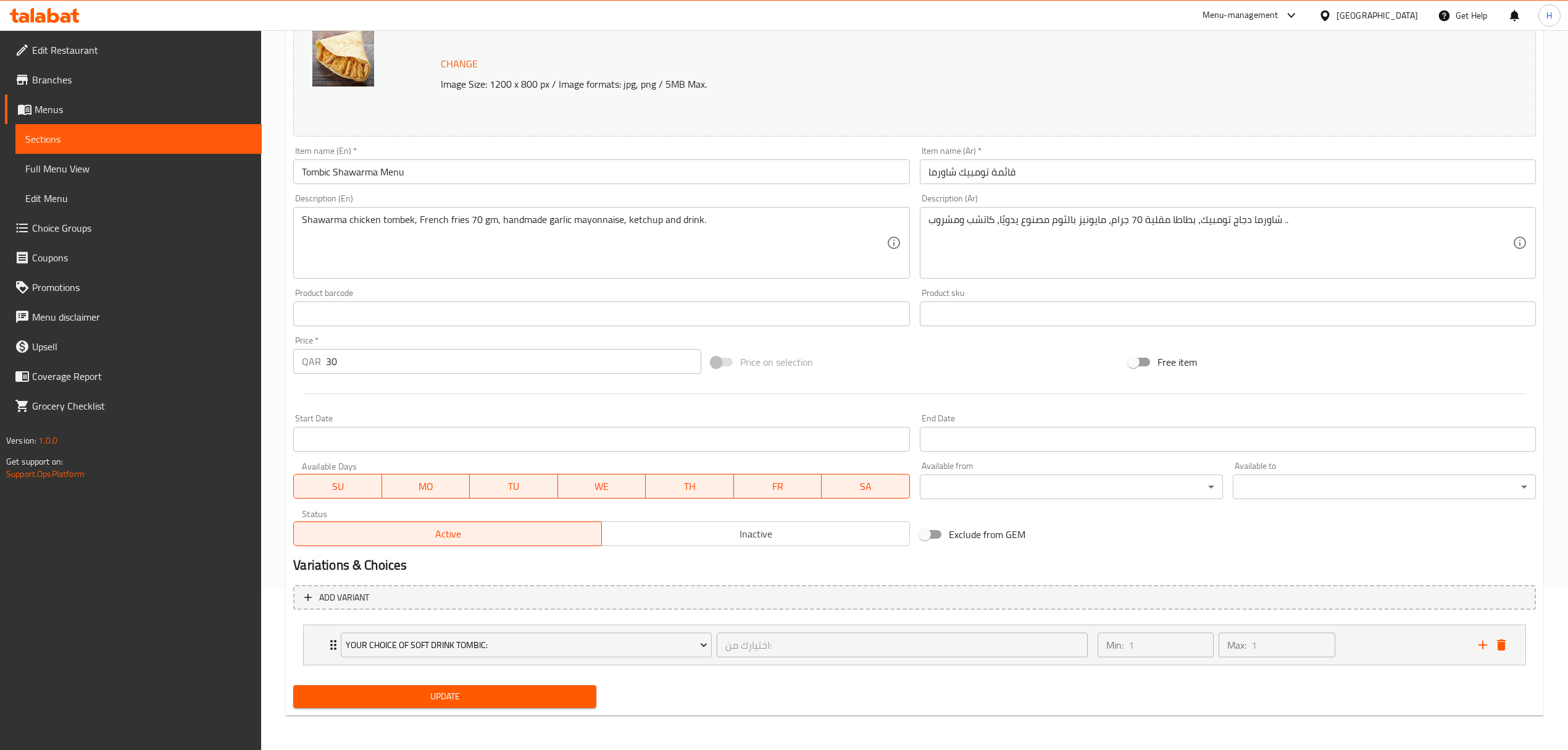
click at [476, 701] on span "Update" at bounding box center [445, 696] width 283 height 15
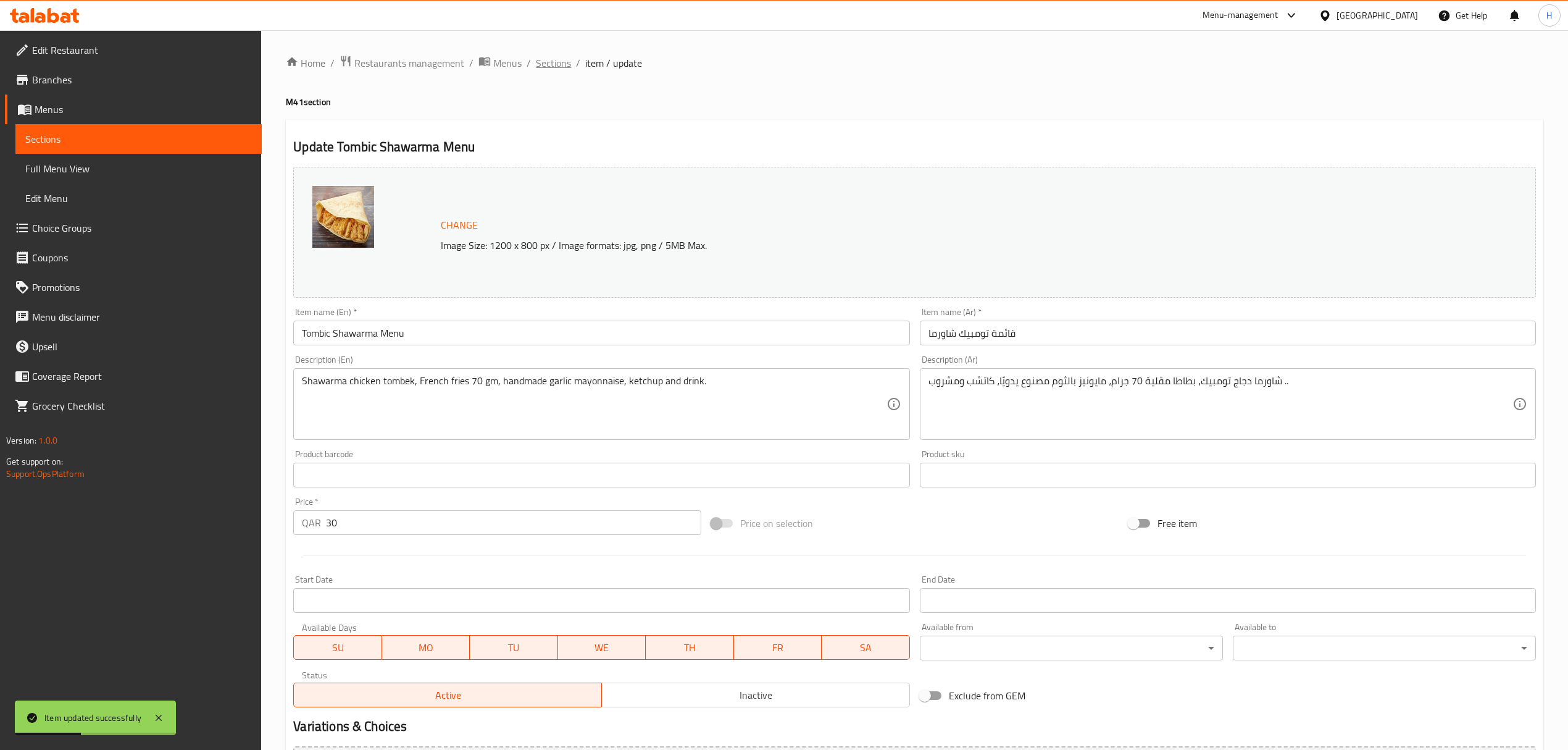
click at [553, 57] on span "Sections" at bounding box center [554, 63] width 36 height 15
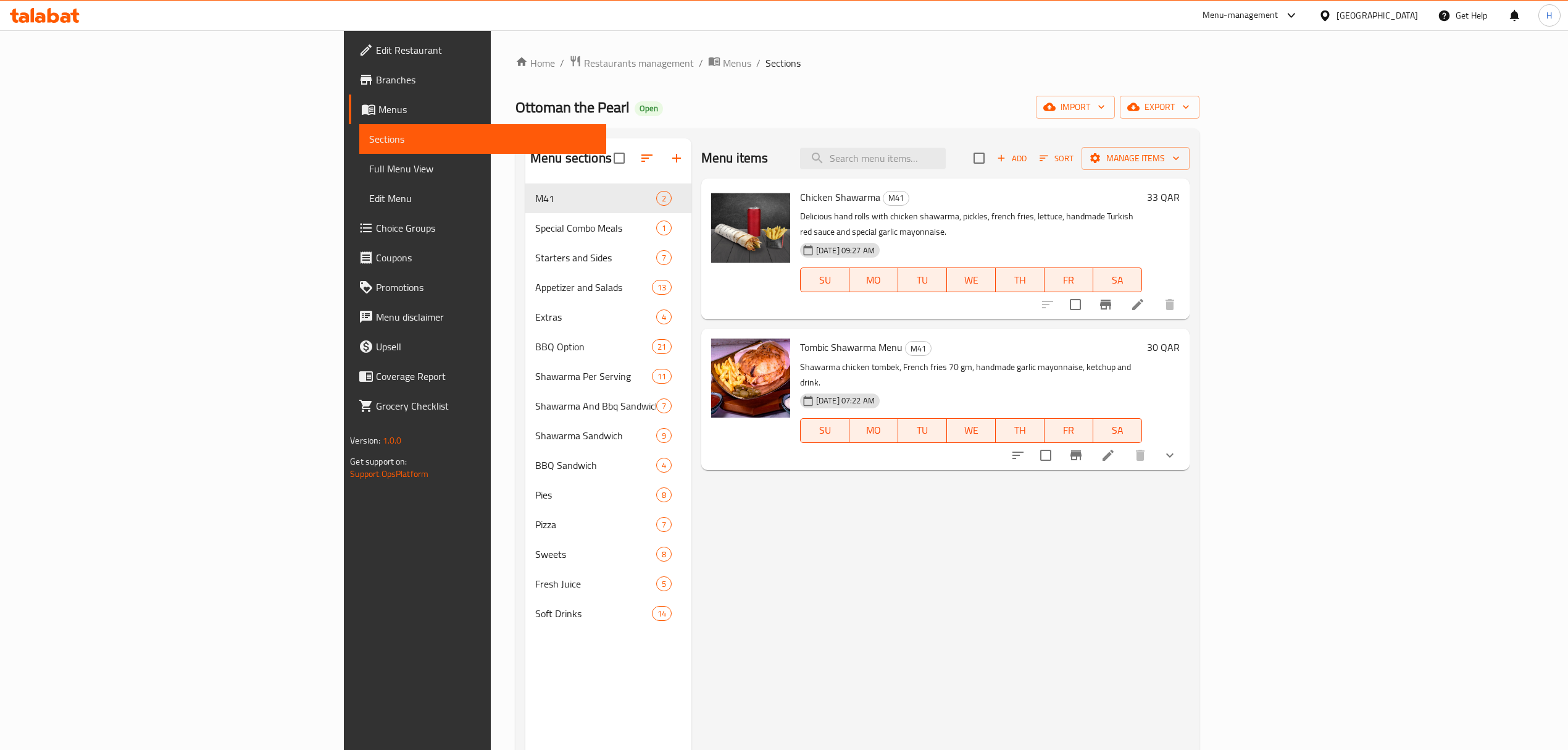
click at [864, 606] on div "Menu items Add Sort Manage items Chicken Shawarma M41 Delicious hand rolls with…" at bounding box center [940, 513] width 498 height 750
click at [1125, 444] on li at bounding box center [1108, 455] width 35 height 22
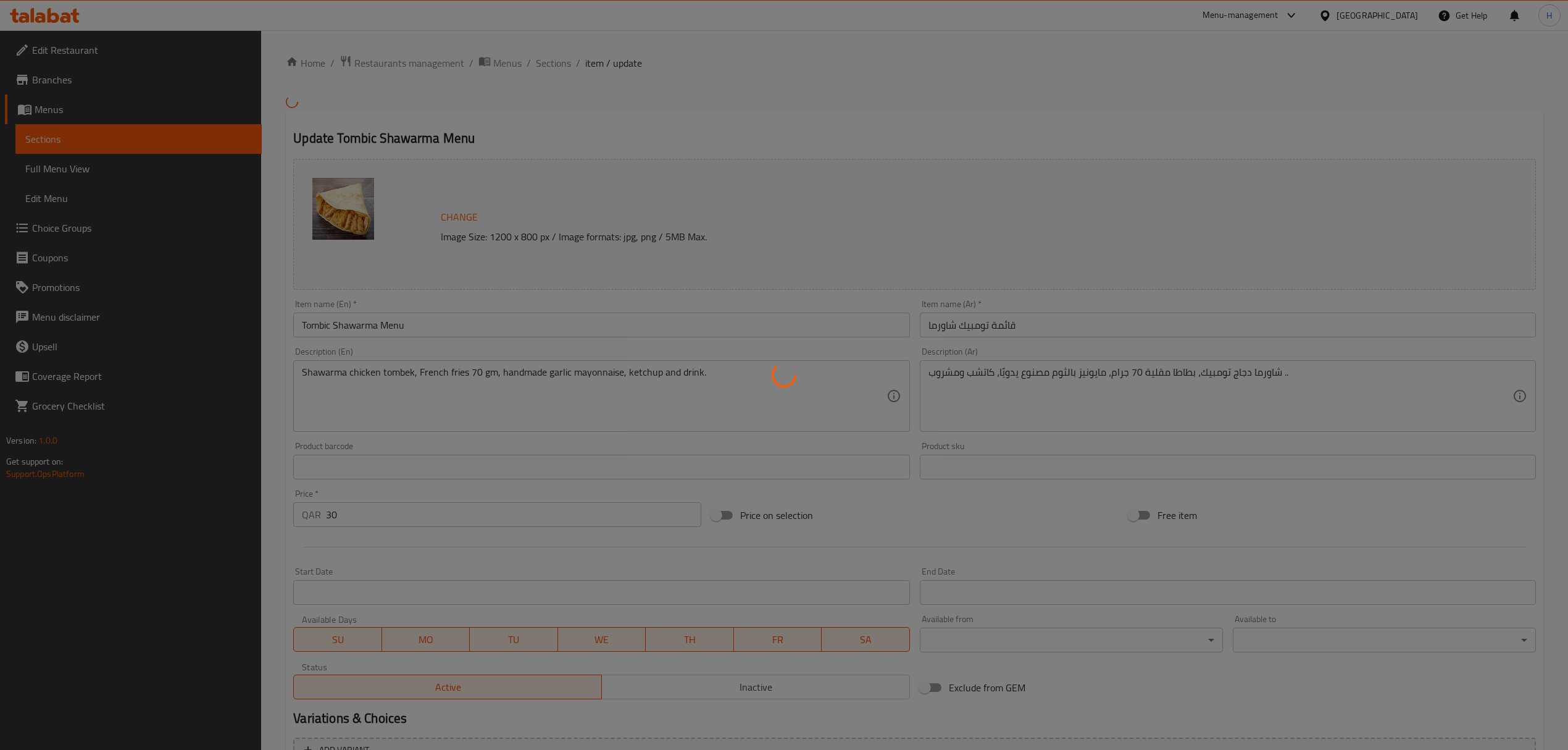
type input "اختيارك من:"
type input "1"
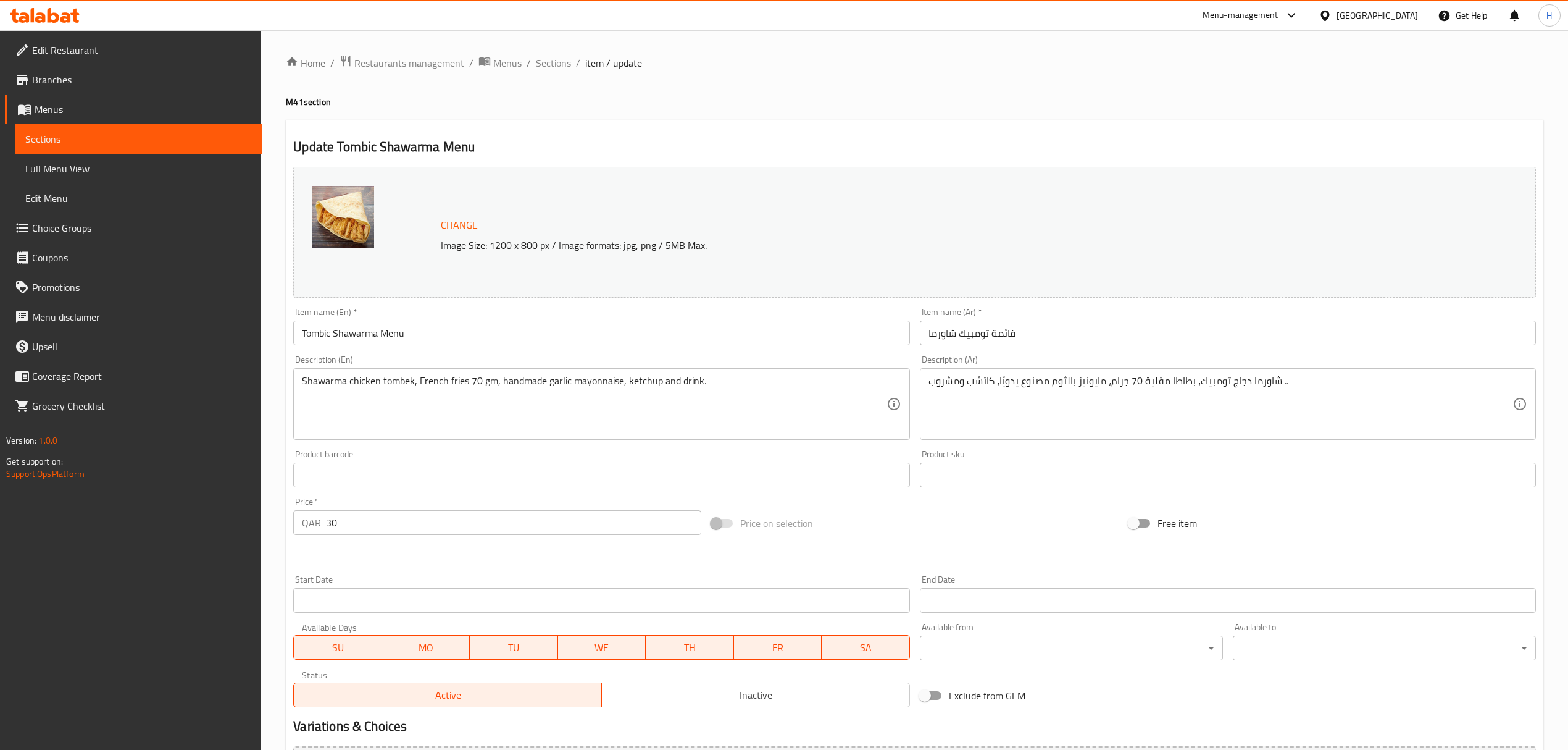
click at [722, 109] on div "Home / Restaurants management / Menus / Sections / item / update M41 section Up…" at bounding box center [914, 470] width 1257 height 831
click at [73, 85] on span "Branches" at bounding box center [142, 80] width 220 height 15
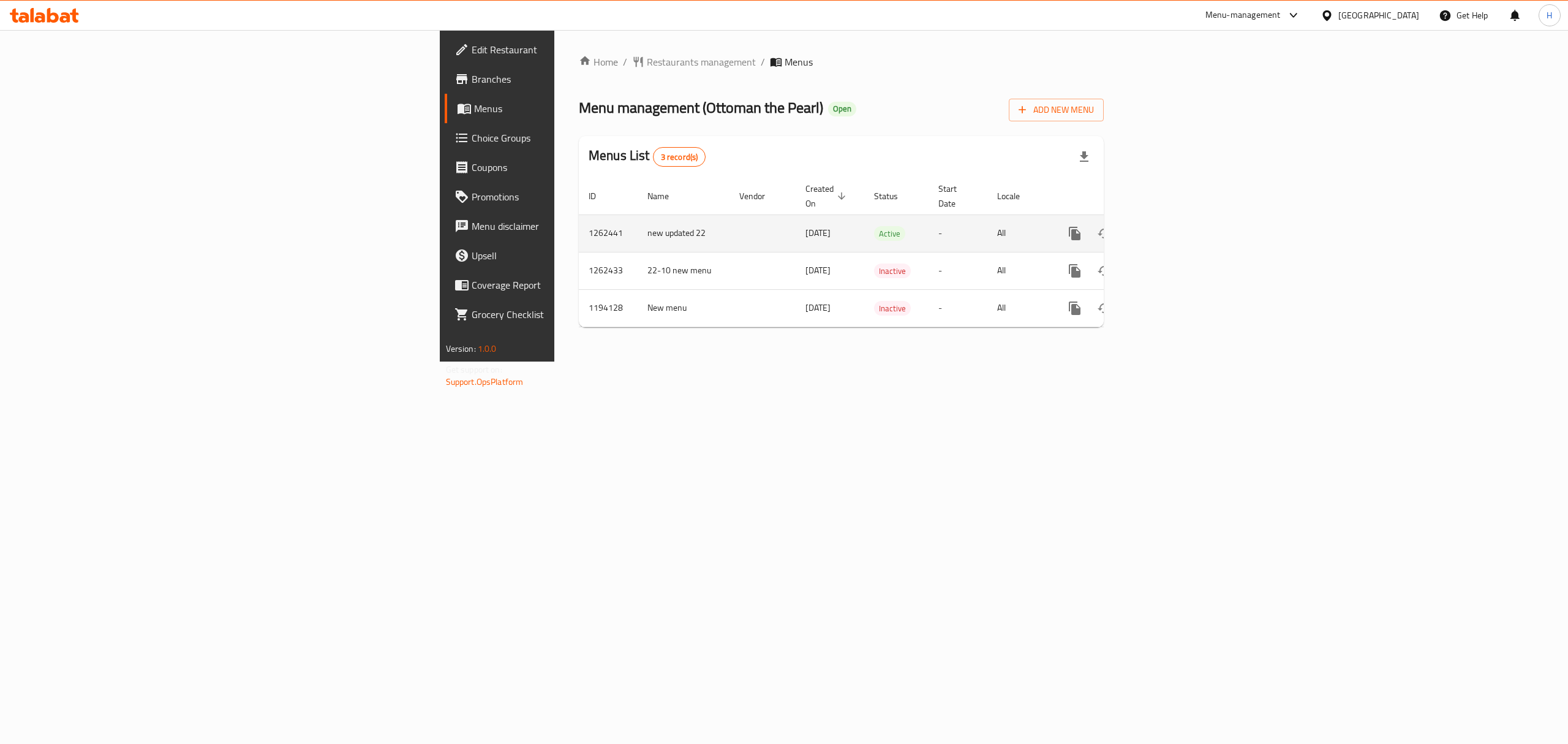
click at [1168, 228] on icon "enhanced table" at bounding box center [1163, 233] width 11 height 11
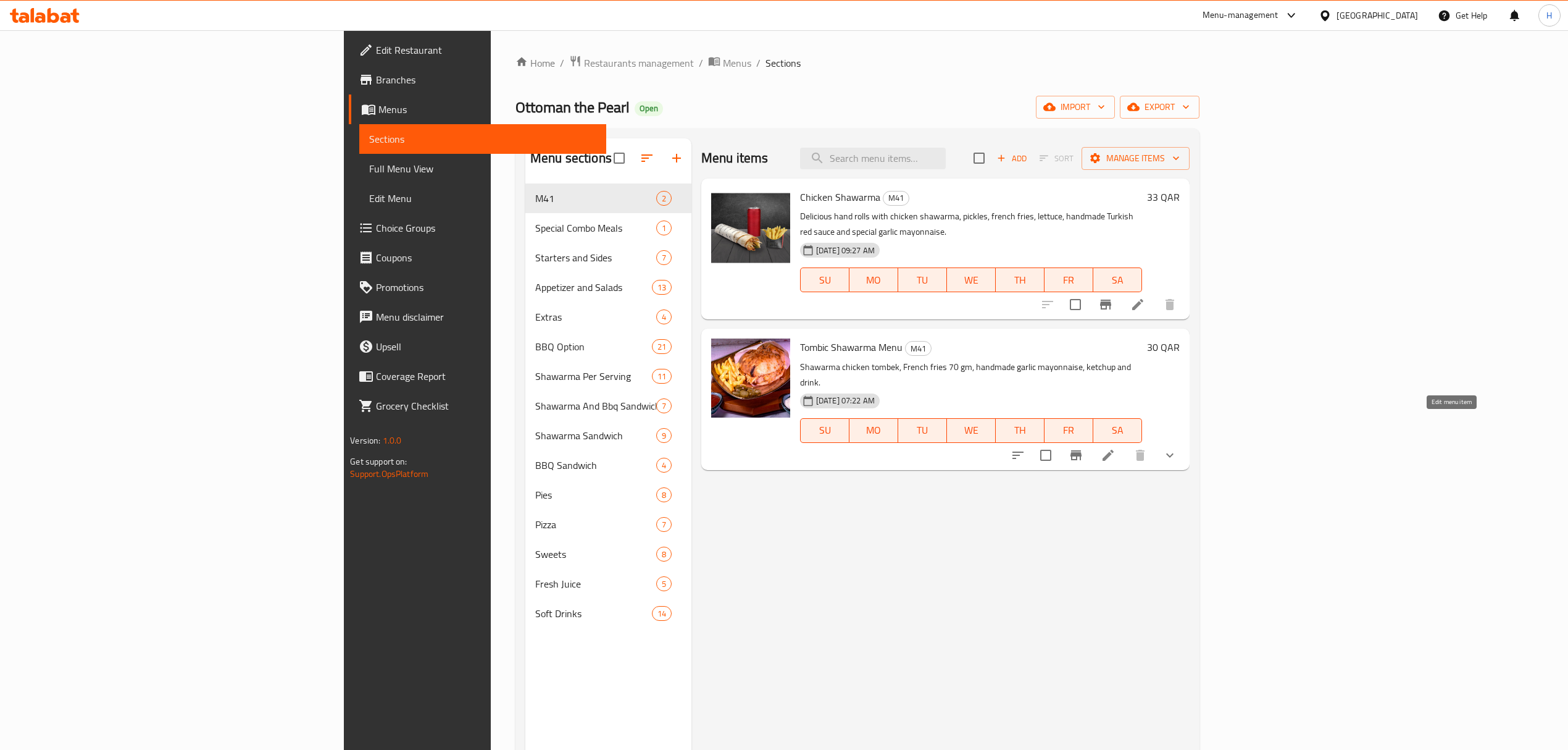
click at [1113, 450] on icon at bounding box center [1108, 455] width 11 height 11
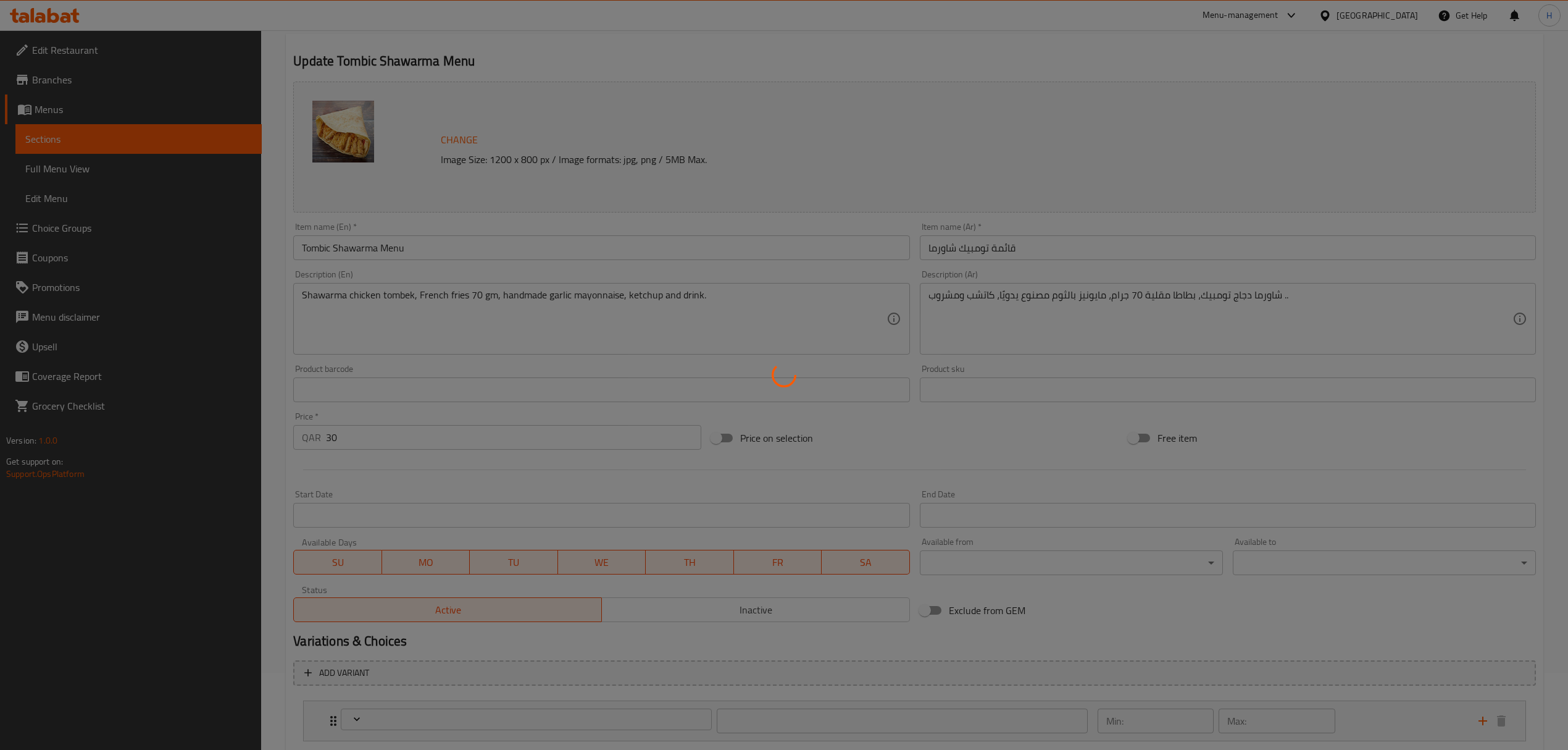
scroll to position [153, 0]
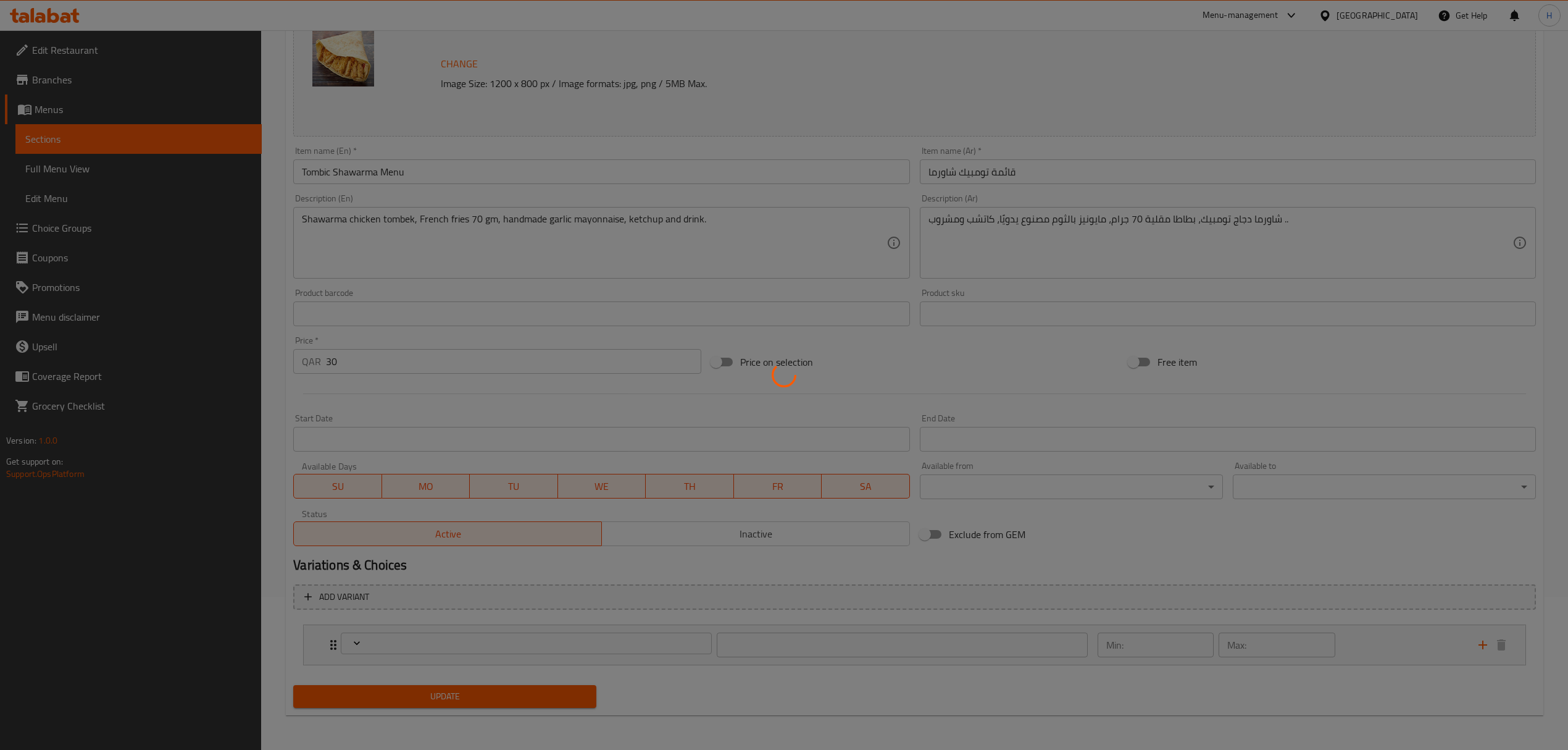
type input "اختيارك من:"
type input "1"
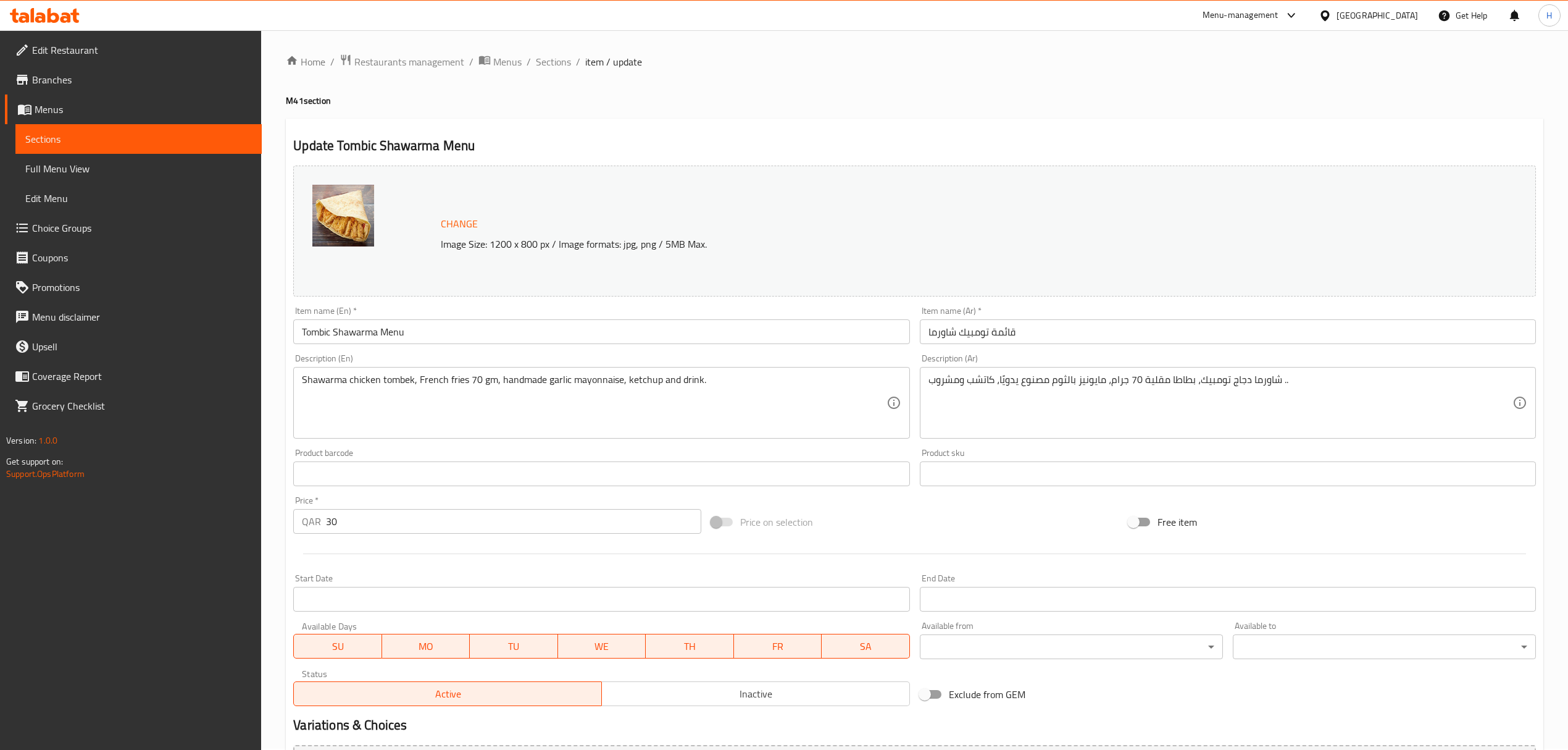
scroll to position [0, 0]
click at [540, 66] on span "Sections" at bounding box center [554, 63] width 36 height 15
